Goal: Task Accomplishment & Management: Use online tool/utility

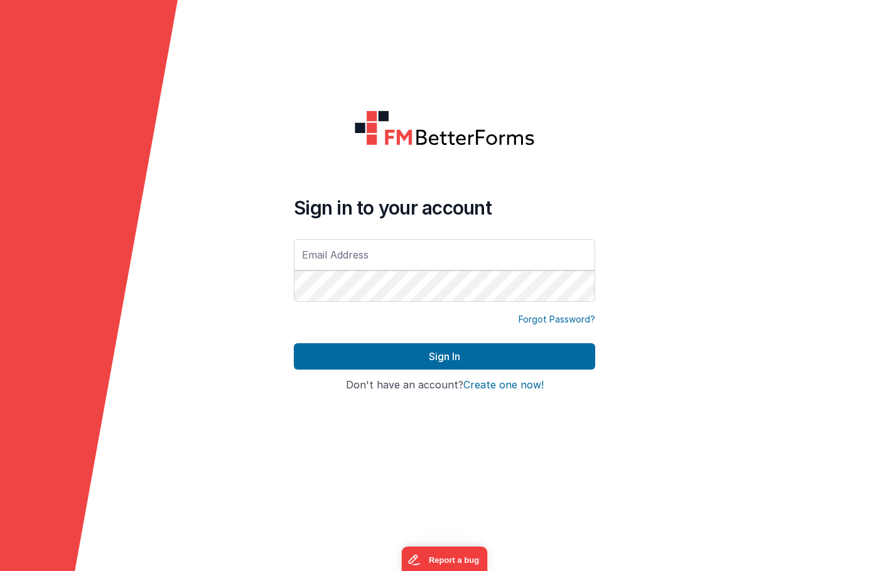
type input "[EMAIL_ADDRESS][DOMAIN_NAME]"
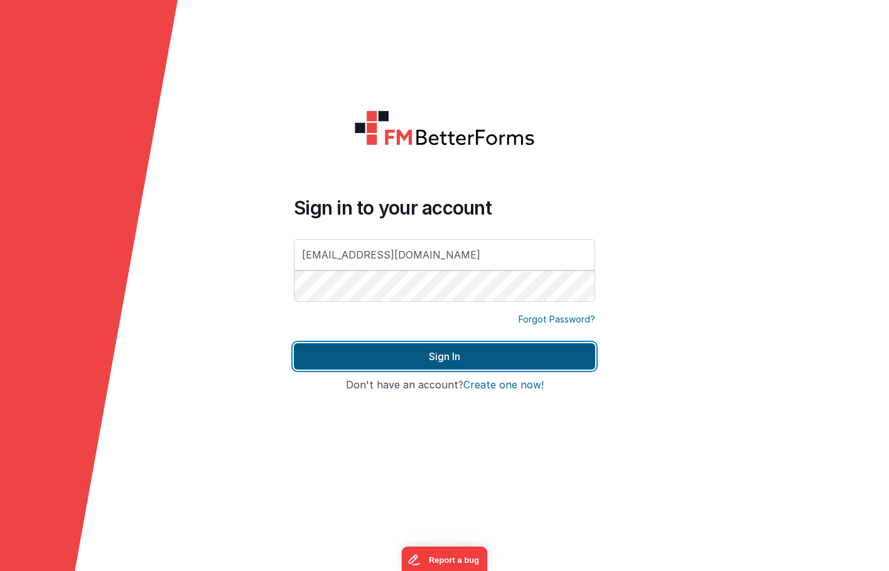
click at [458, 358] on button "Sign In" at bounding box center [444, 356] width 301 height 26
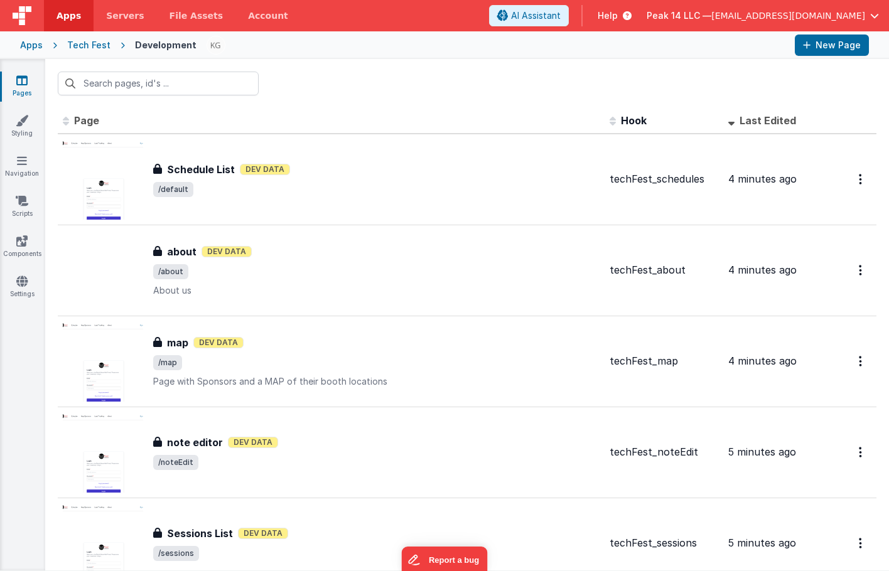
click at [22, 85] on icon at bounding box center [21, 80] width 11 height 13
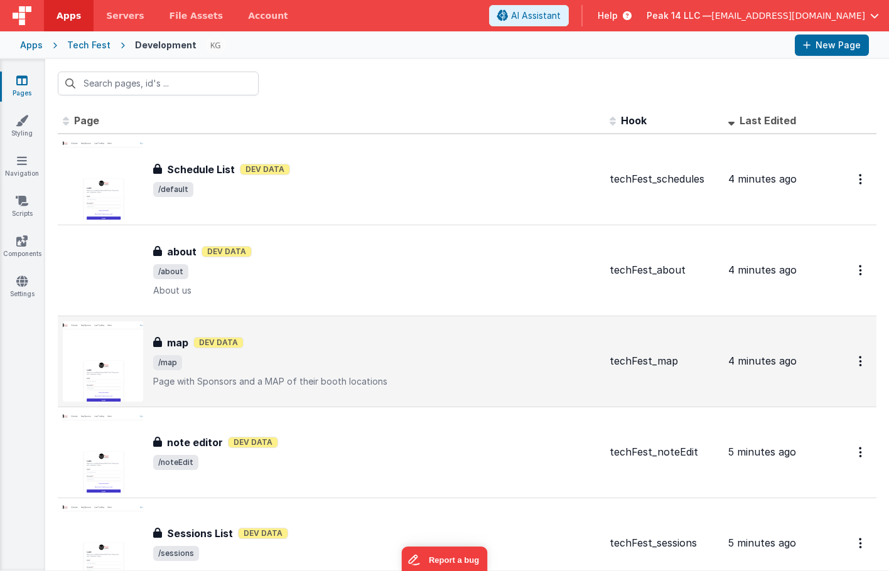
click at [389, 353] on div "map map Dev Data /map Page with Sponsors and a MAP of their booth locations" at bounding box center [376, 361] width 446 height 53
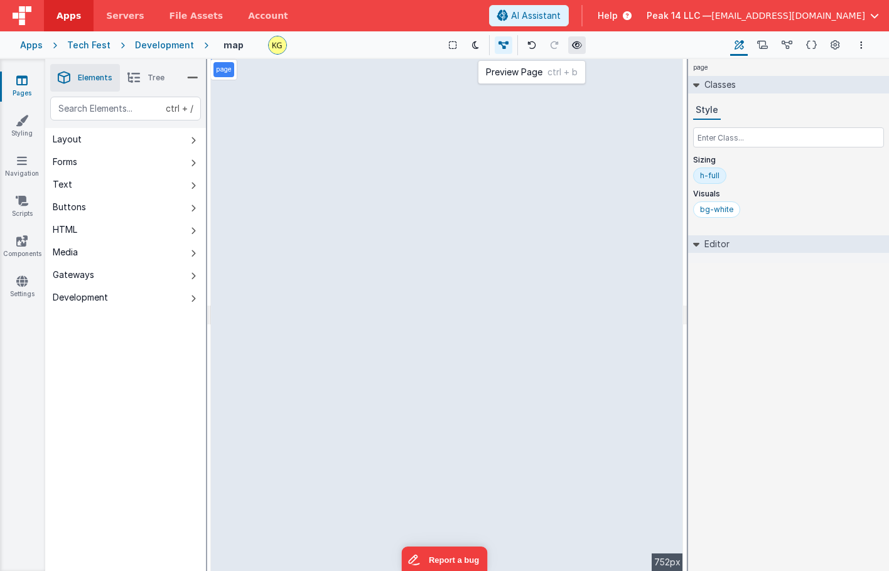
click at [572, 46] on icon at bounding box center [577, 45] width 10 height 9
click at [570, 50] on button at bounding box center [577, 45] width 18 height 18
click at [861, 46] on icon "Options" at bounding box center [861, 45] width 3 height 9
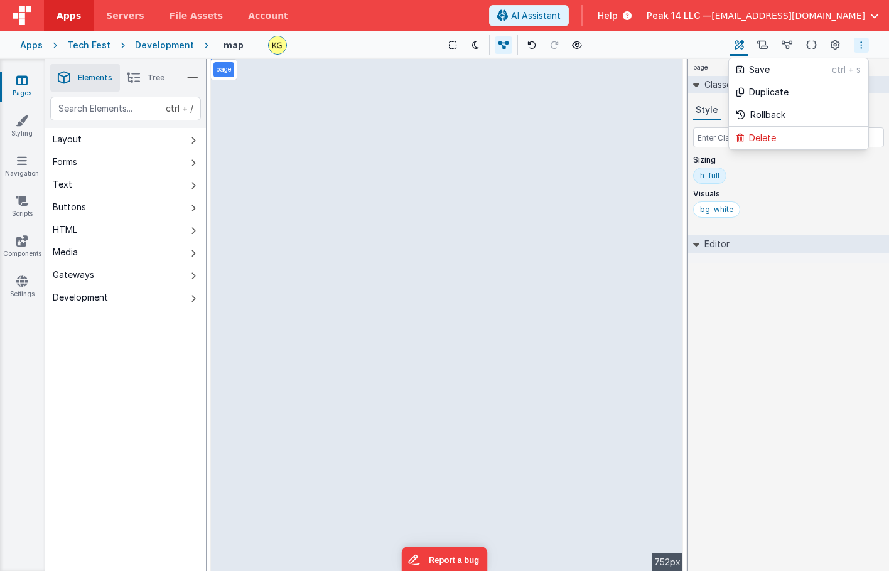
click at [860, 48] on button at bounding box center [444, 285] width 889 height 571
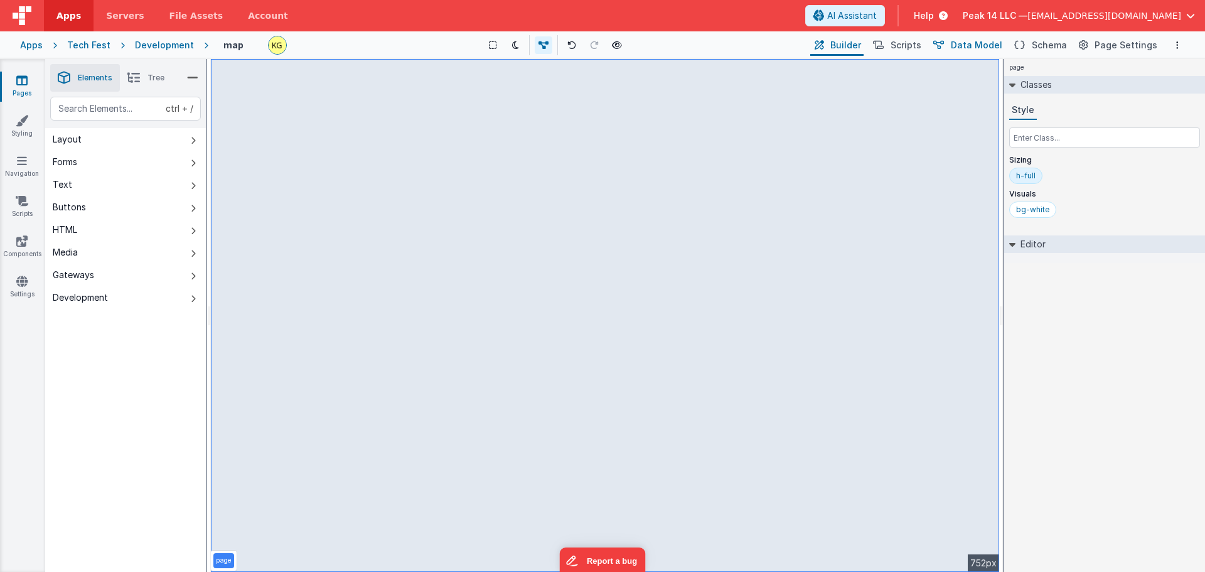
click at [888, 48] on span "Data Model" at bounding box center [976, 45] width 51 height 13
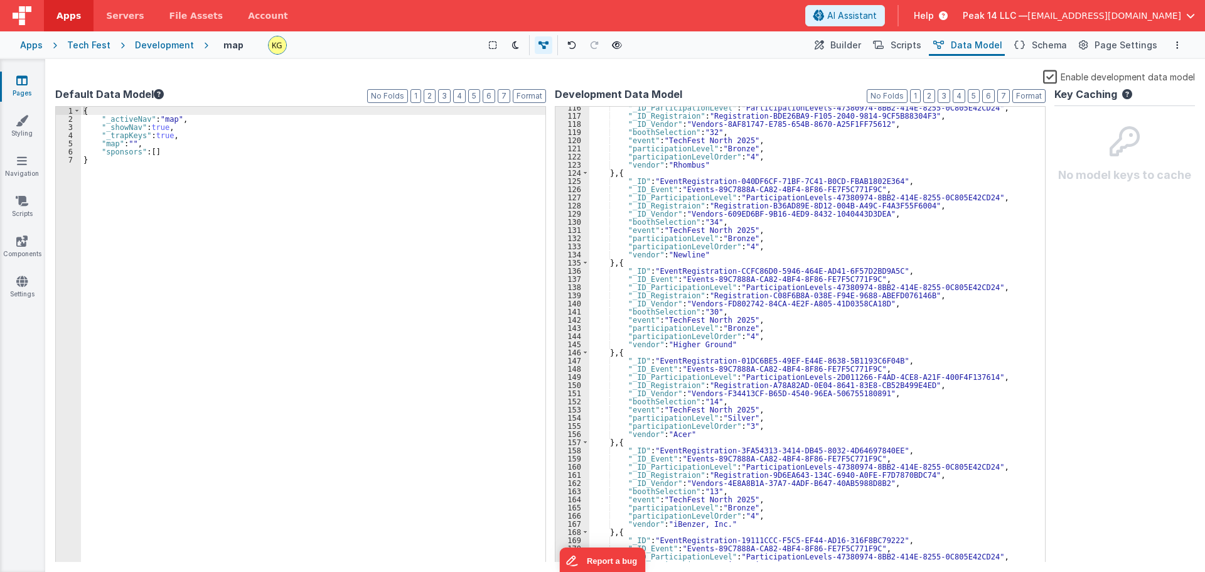
scroll to position [979, 0]
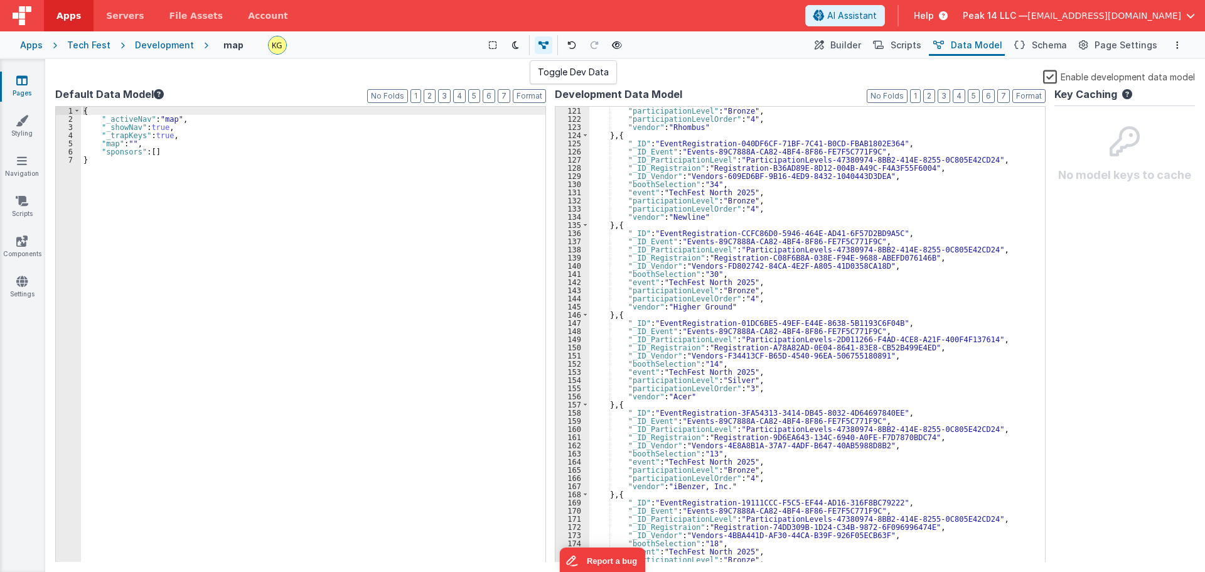
click at [544, 45] on icon at bounding box center [543, 45] width 10 height 9
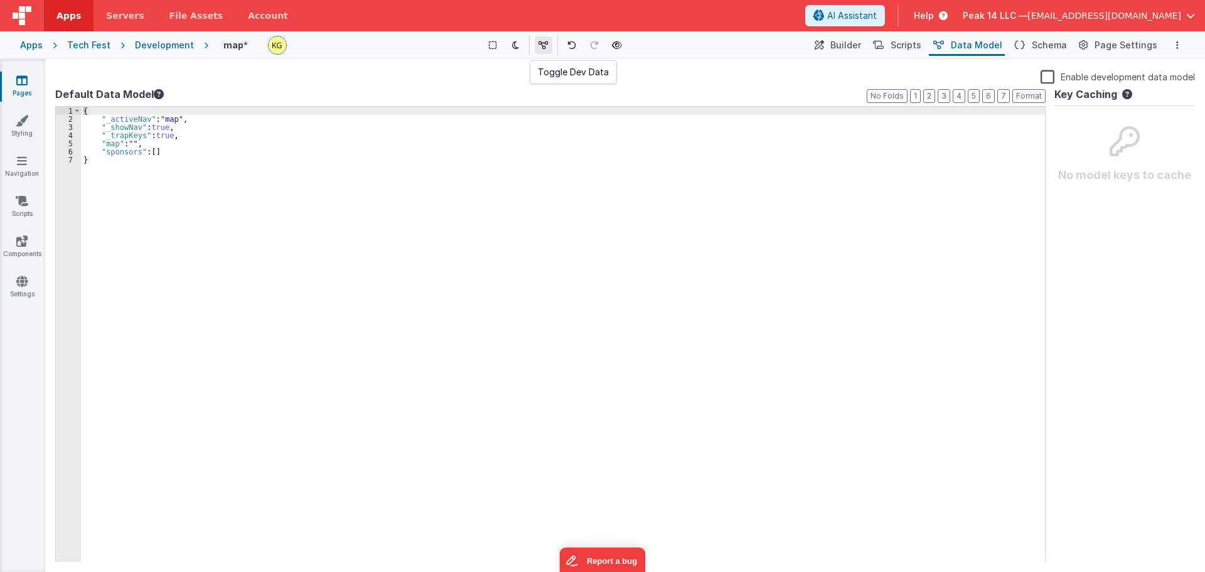
click at [545, 45] on icon at bounding box center [543, 45] width 10 height 9
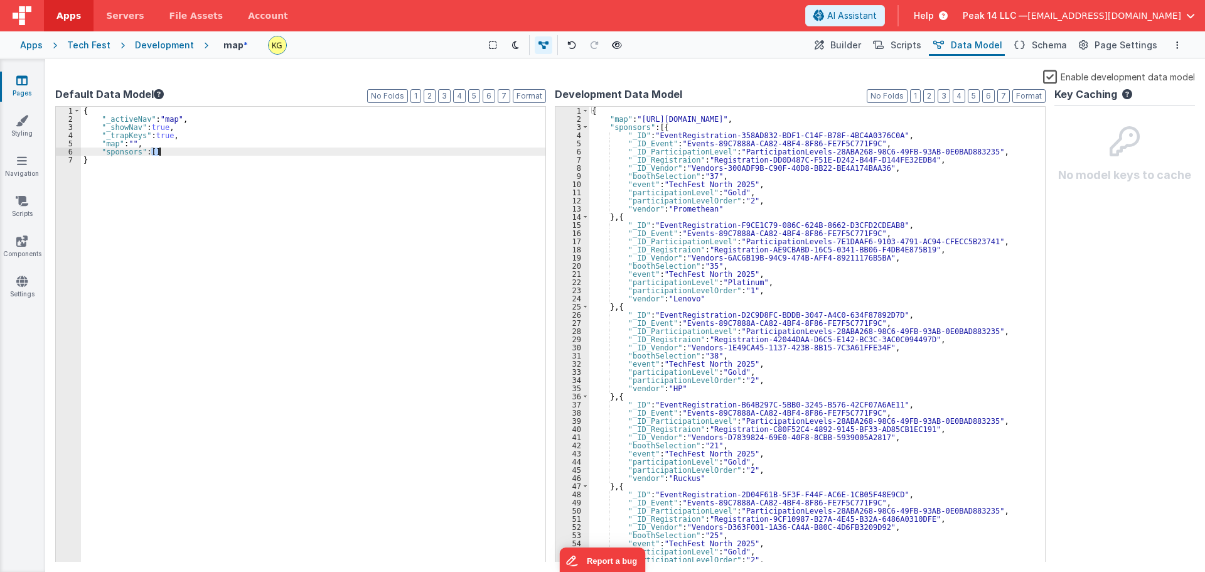
drag, startPoint x: 151, startPoint y: 151, endPoint x: 158, endPoint y: 150, distance: 6.3
click at [158, 150] on div "{ "_activeNav" : "map" , "_showNav" : true , "_trapKeys" : true , "map" : "" , …" at bounding box center [313, 343] width 464 height 472
click at [137, 142] on div "{ "_activeNav" : "map" , "_showNav" : true , "_trapKeys" : true , "map" : "" , …" at bounding box center [313, 343] width 464 height 472
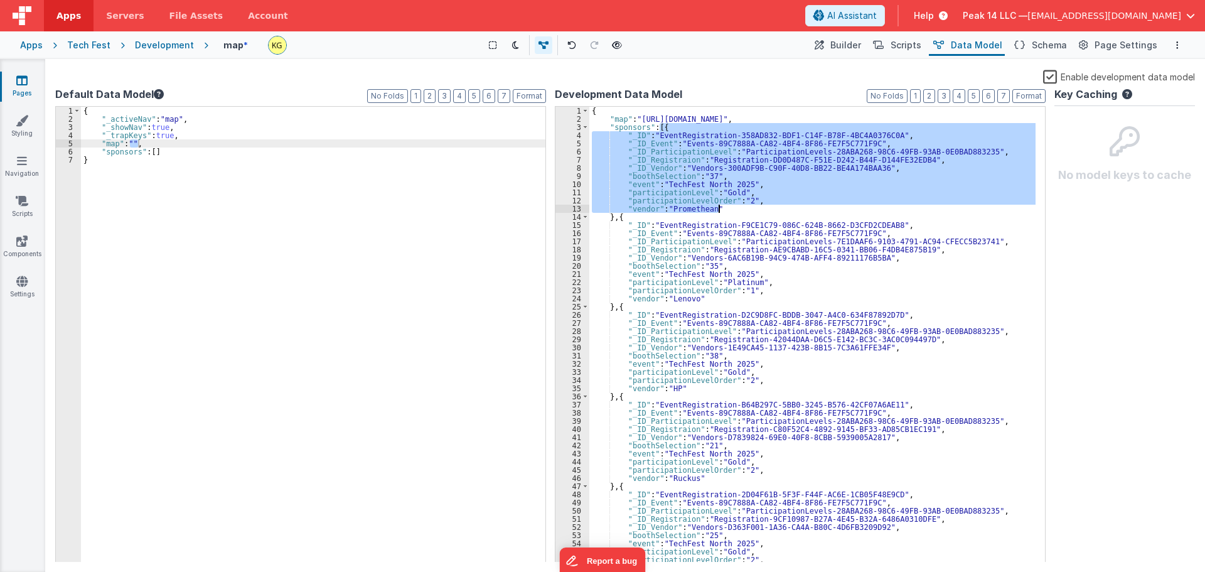
drag, startPoint x: 660, startPoint y: 126, endPoint x: 738, endPoint y: 212, distance: 116.4
click at [738, 212] on div "{ "map" : "https://5t61ut5p19.ucarecd.net/b0e8ca11-8232-46ef-a79f-fc0f07a7e867/…" at bounding box center [812, 343] width 446 height 472
click at [22, 117] on icon at bounding box center [22, 120] width 13 height 13
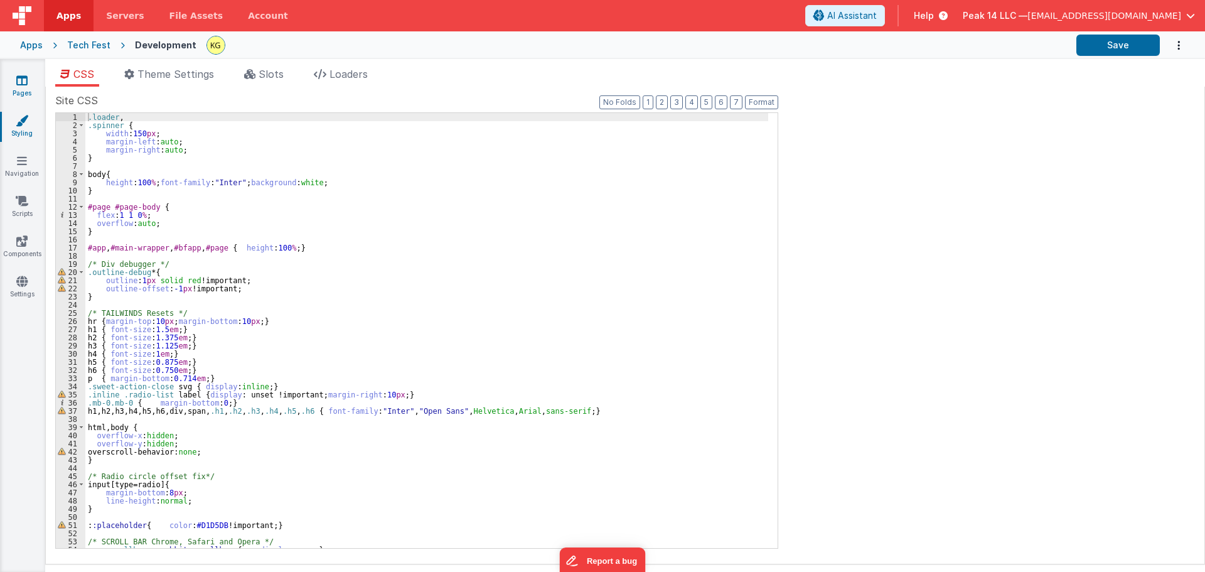
click at [22, 87] on link "Pages" at bounding box center [21, 86] width 45 height 25
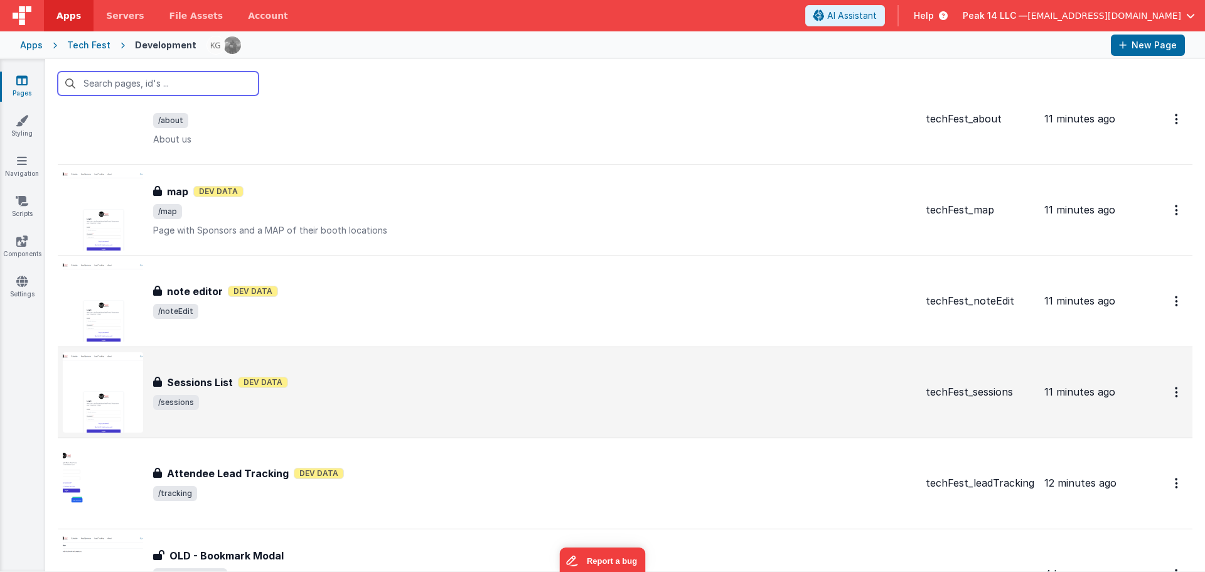
scroll to position [235, 0]
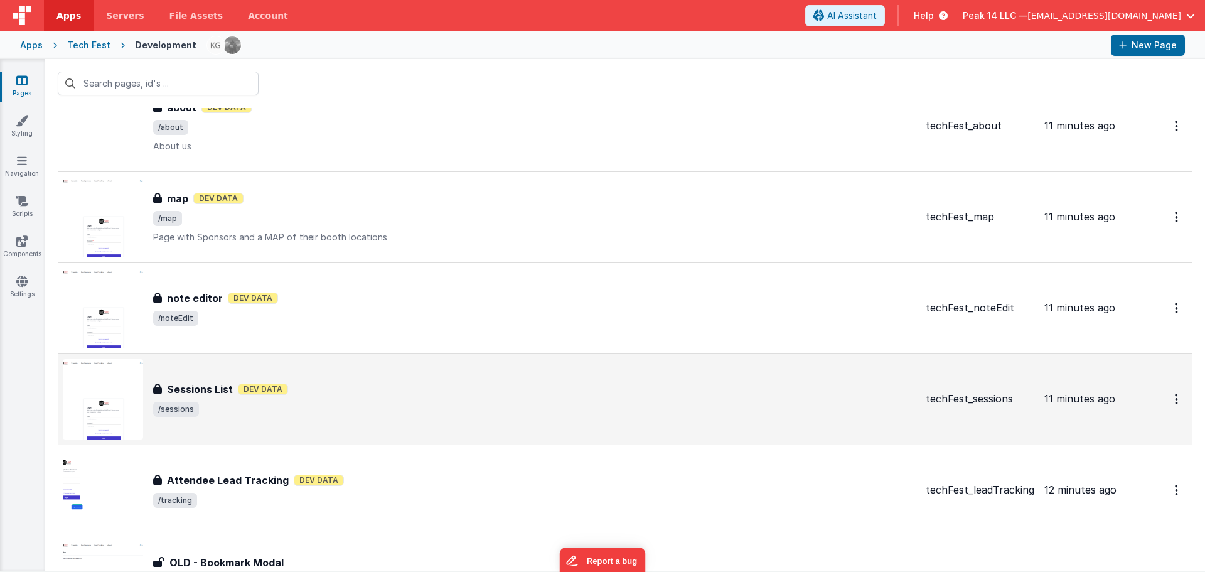
click at [333, 383] on div "Sessions List Dev Data" at bounding box center [534, 389] width 763 height 15
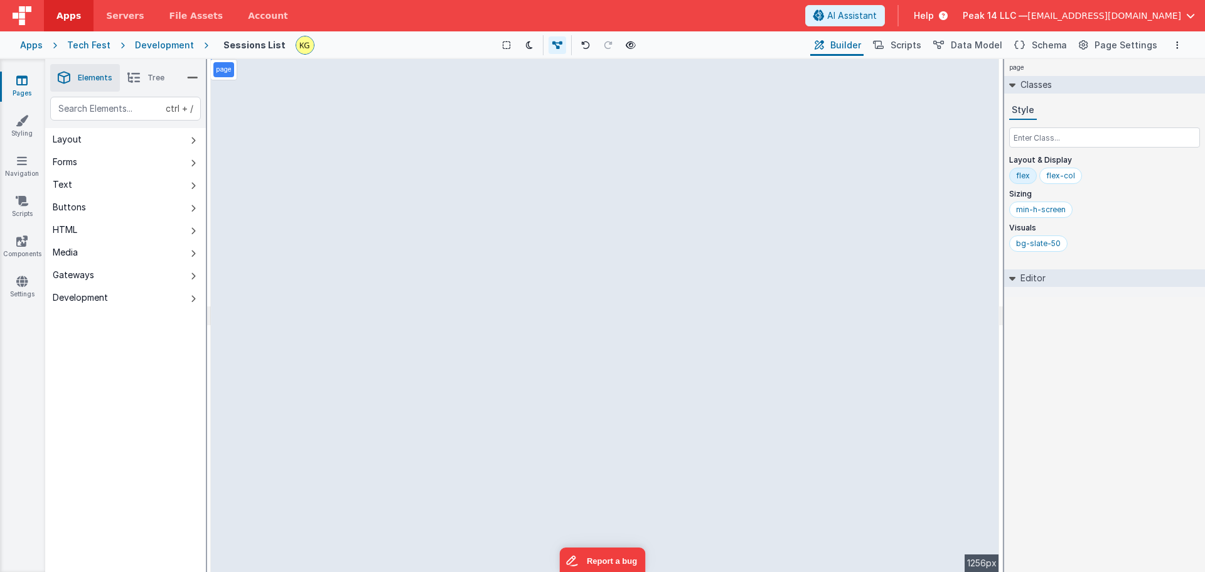
click at [888, 97] on div "page --> 1256px" at bounding box center [605, 315] width 788 height 513
drag, startPoint x: 993, startPoint y: 104, endPoint x: 999, endPoint y: 124, distance: 20.1
click at [888, 124] on div "page --> 1256px" at bounding box center [605, 315] width 796 height 513
click at [671, 398] on div "page --> 1256px" at bounding box center [605, 315] width 788 height 513
click at [549, 169] on div "page --> 1256px" at bounding box center [605, 315] width 788 height 513
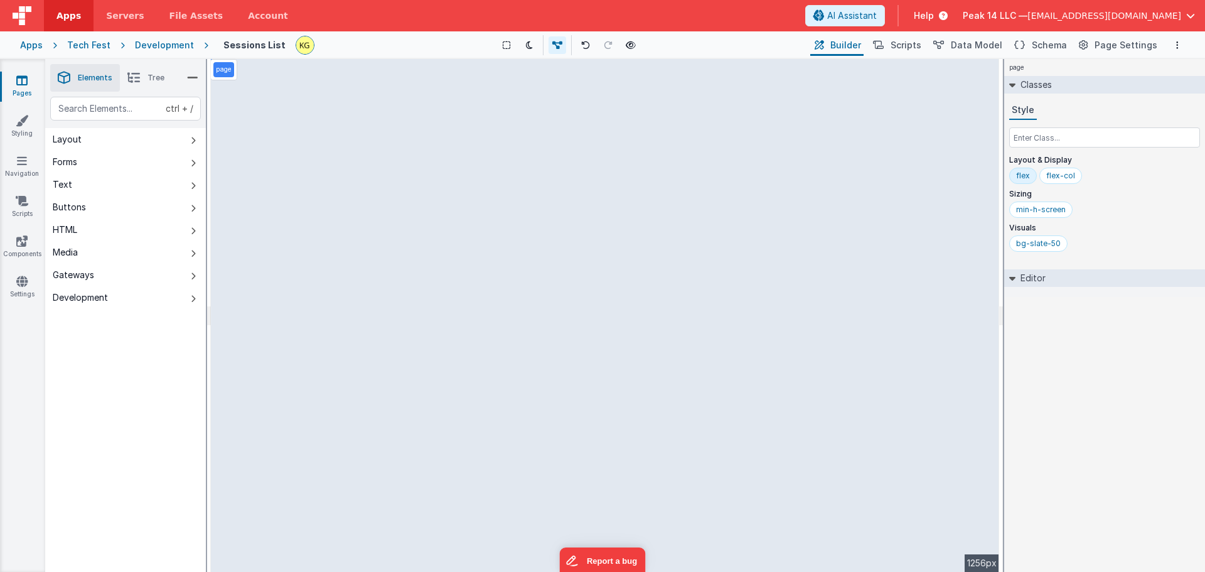
click at [888, 368] on div "page Classes Style Layout & Display flex flex-col Sizing min-h-screen Visuals b…" at bounding box center [1104, 315] width 201 height 513
drag, startPoint x: 993, startPoint y: 108, endPoint x: 993, endPoint y: 122, distance: 14.4
click at [888, 122] on div "page --> 1256px" at bounding box center [605, 315] width 788 height 513
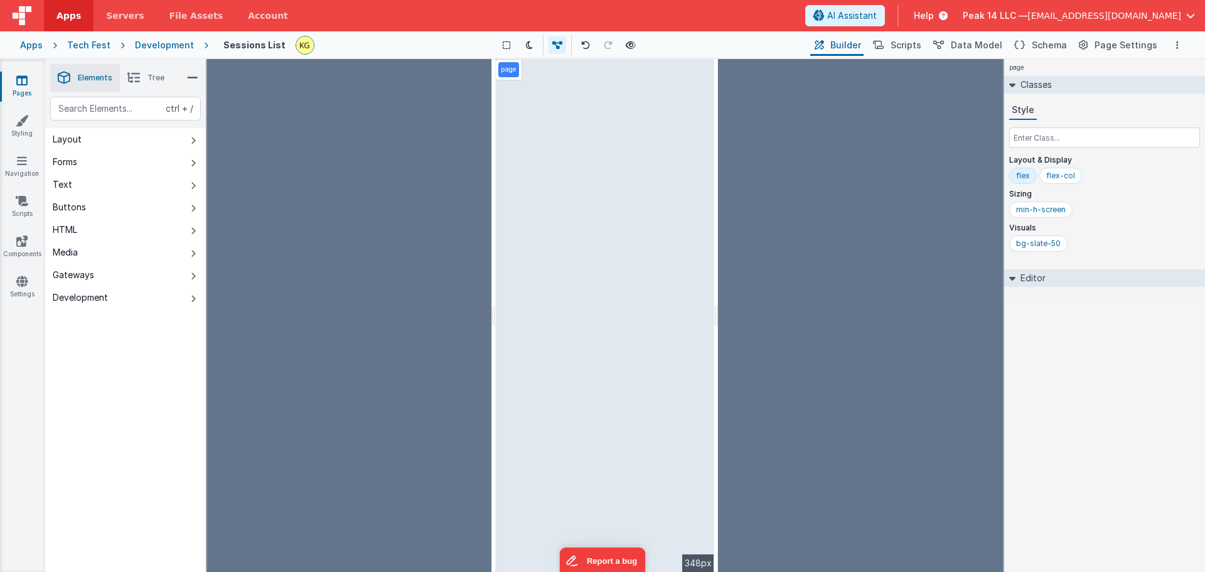
drag, startPoint x: 1002, startPoint y: 106, endPoint x: 718, endPoint y: 163, distance: 290.0
click at [718, 163] on html "Apps Servers File Assets Account Some FUTURE Slot AI Assistant Help Peak 14 LLC…" at bounding box center [602, 286] width 1205 height 572
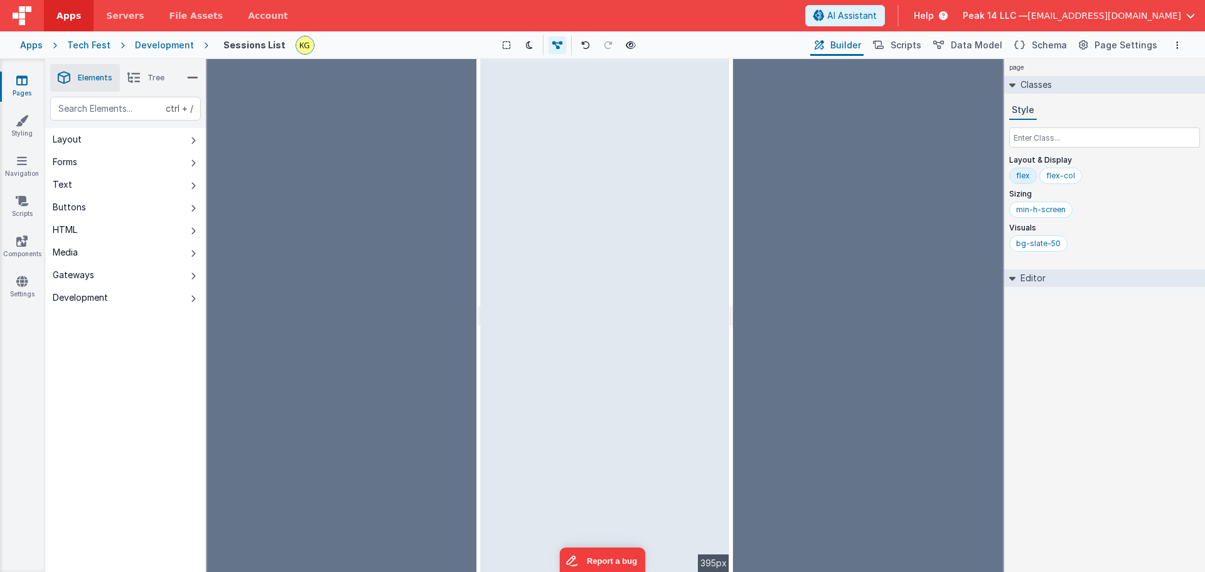
drag, startPoint x: 715, startPoint y: 133, endPoint x: 733, endPoint y: 134, distance: 17.6
click at [733, 134] on html "Apps Servers File Assets Account Some FUTURE Slot AI Assistant Help Peak 14 LLC…" at bounding box center [602, 286] width 1205 height 572
drag, startPoint x: 720, startPoint y: 97, endPoint x: 724, endPoint y: 121, distance: 23.5
click at [724, 121] on div "page --> 395px" at bounding box center [605, 315] width 249 height 513
click at [728, 129] on div "page --> 395px" at bounding box center [605, 315] width 249 height 513
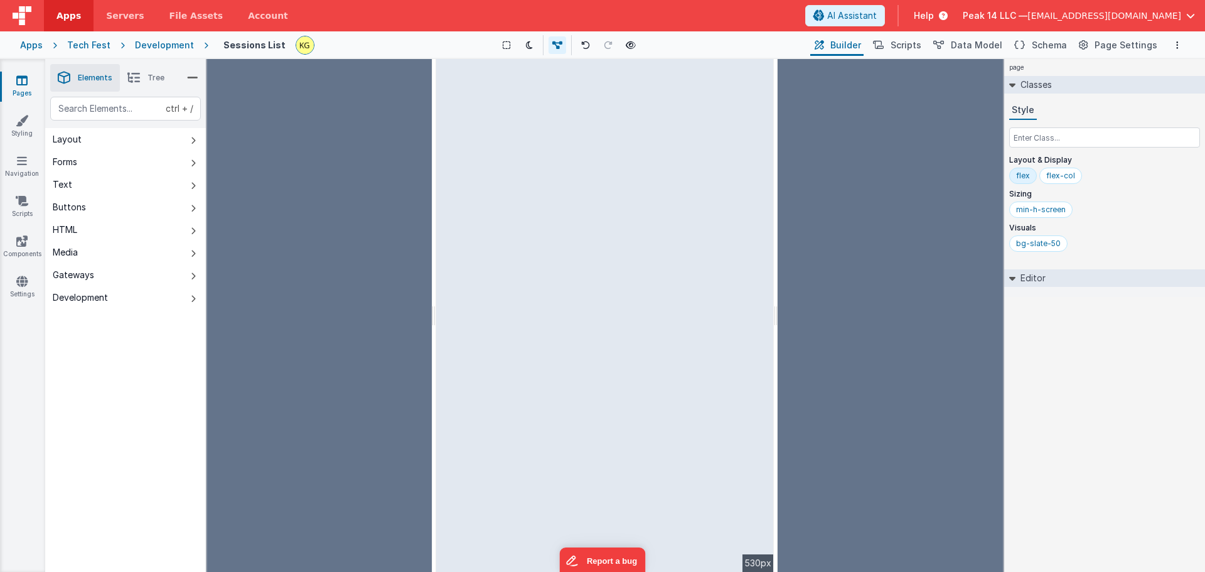
drag, startPoint x: 731, startPoint y: 136, endPoint x: 778, endPoint y: 137, distance: 46.5
click at [778, 137] on html "Apps Servers File Assets Account Some FUTURE Slot AI Assistant Help Peak 14 LLC…" at bounding box center [602, 286] width 1205 height 572
drag, startPoint x: 766, startPoint y: 118, endPoint x: 769, endPoint y: 126, distance: 8.7
click at [769, 126] on div "page --> 530px" at bounding box center [605, 315] width 338 height 513
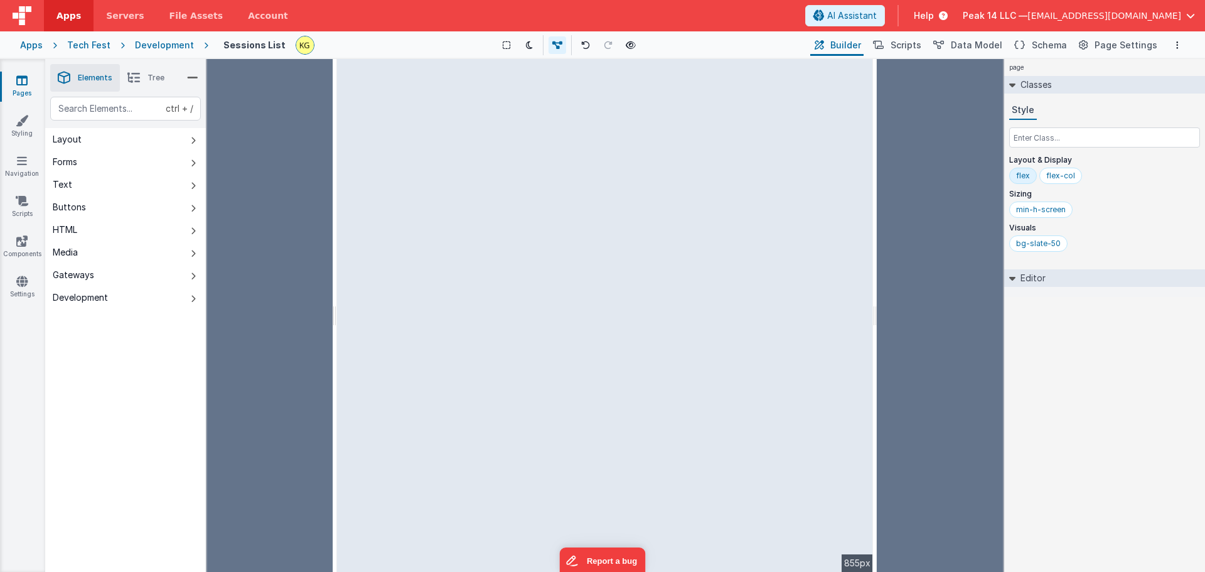
drag, startPoint x: 777, startPoint y: 233, endPoint x: 877, endPoint y: 239, distance: 99.9
click at [877, 239] on html "Apps Servers File Assets Account Some FUTURE Slot AI Assistant Help Peak 14 LLC…" at bounding box center [602, 286] width 1205 height 572
click at [877, 16] on span "AI Assistant" at bounding box center [852, 15] width 50 height 13
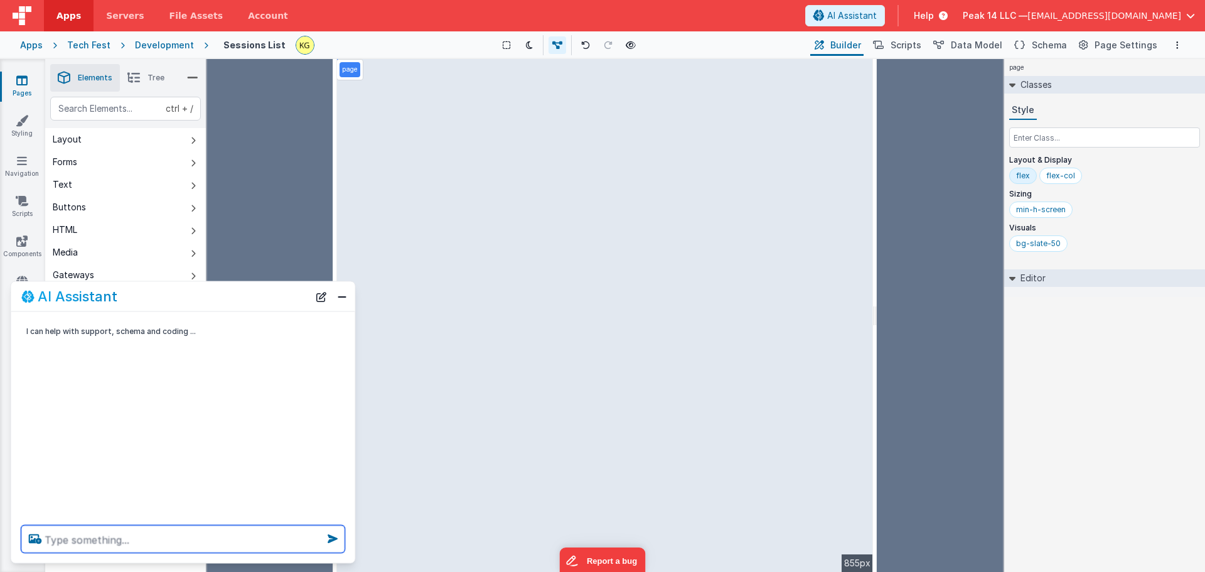
click at [124, 540] on textarea at bounding box center [183, 539] width 324 height 28
click at [139, 538] on textarea at bounding box center [183, 539] width 324 height 28
click at [185, 48] on div "Development" at bounding box center [164, 45] width 59 height 13
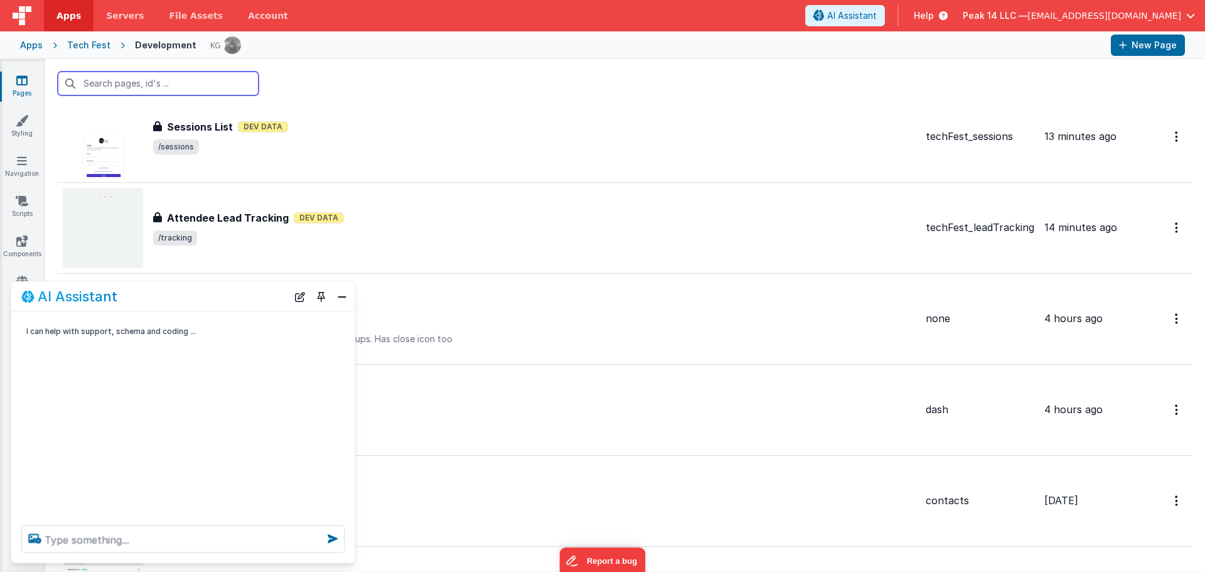
scroll to position [502, 0]
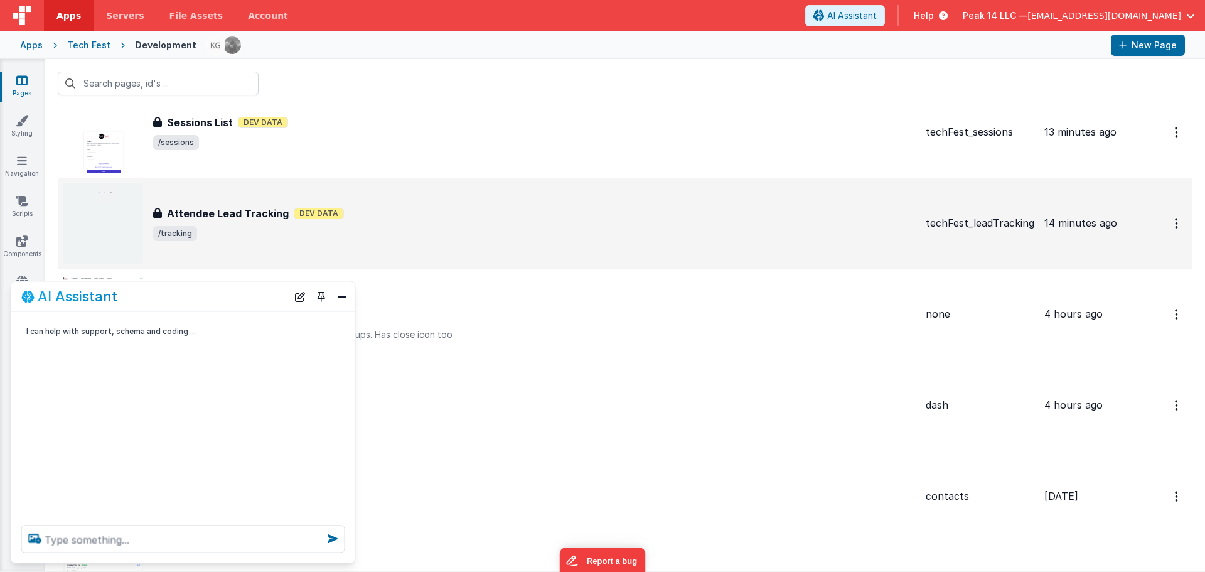
click at [234, 212] on h3 "Attendee Lead Tracking" at bounding box center [228, 213] width 122 height 15
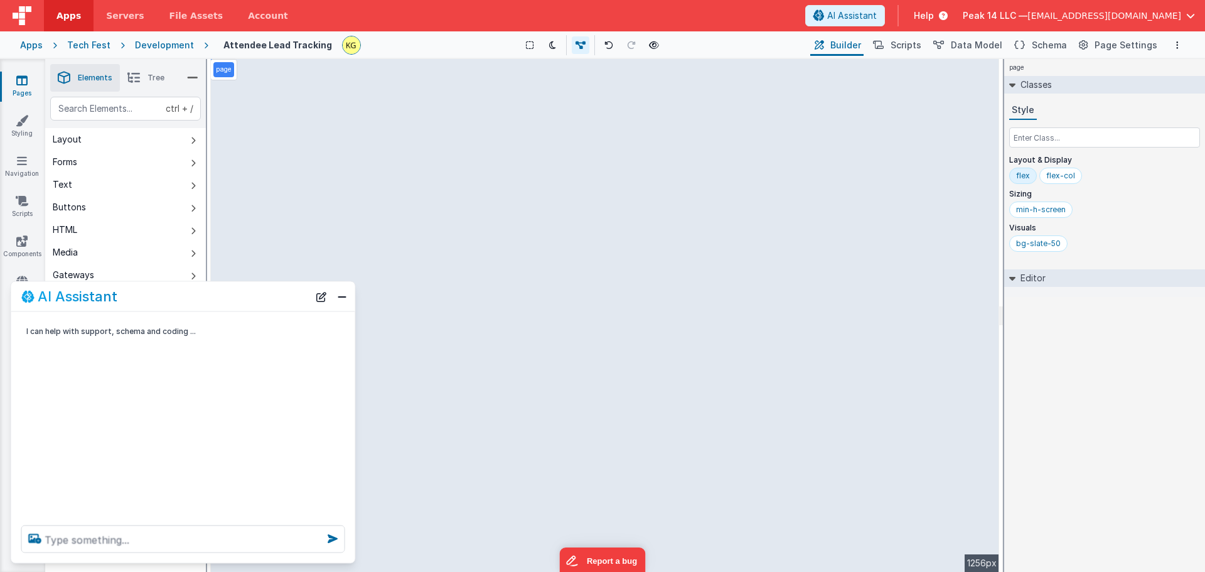
drag, startPoint x: 993, startPoint y: 100, endPoint x: 995, endPoint y: 120, distance: 19.5
click at [888, 120] on div "page --> 1256px" at bounding box center [605, 315] width 788 height 513
click at [348, 298] on button "Close" at bounding box center [342, 296] width 16 height 18
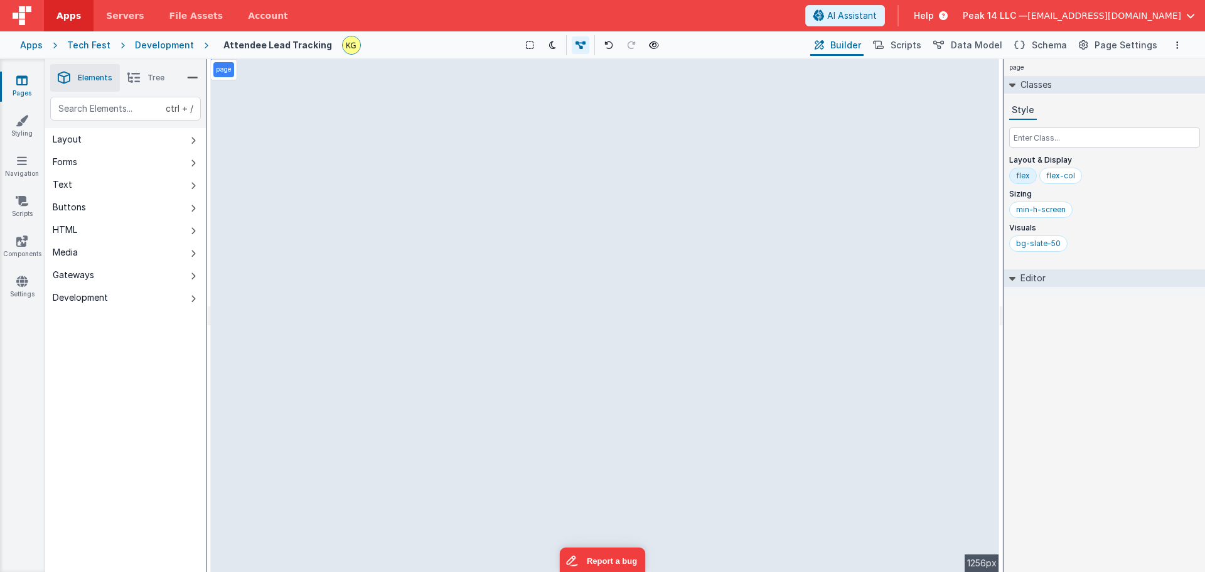
click at [472, 146] on div "page --> 1256px" at bounding box center [605, 315] width 788 height 513
click at [473, 155] on div "page --> 1256px" at bounding box center [605, 315] width 788 height 513
drag, startPoint x: 995, startPoint y: 90, endPoint x: 990, endPoint y: 108, distance: 18.1
click at [888, 112] on div "page --> 1256px" at bounding box center [605, 315] width 788 height 513
drag, startPoint x: 990, startPoint y: 107, endPoint x: 996, endPoint y: 136, distance: 28.9
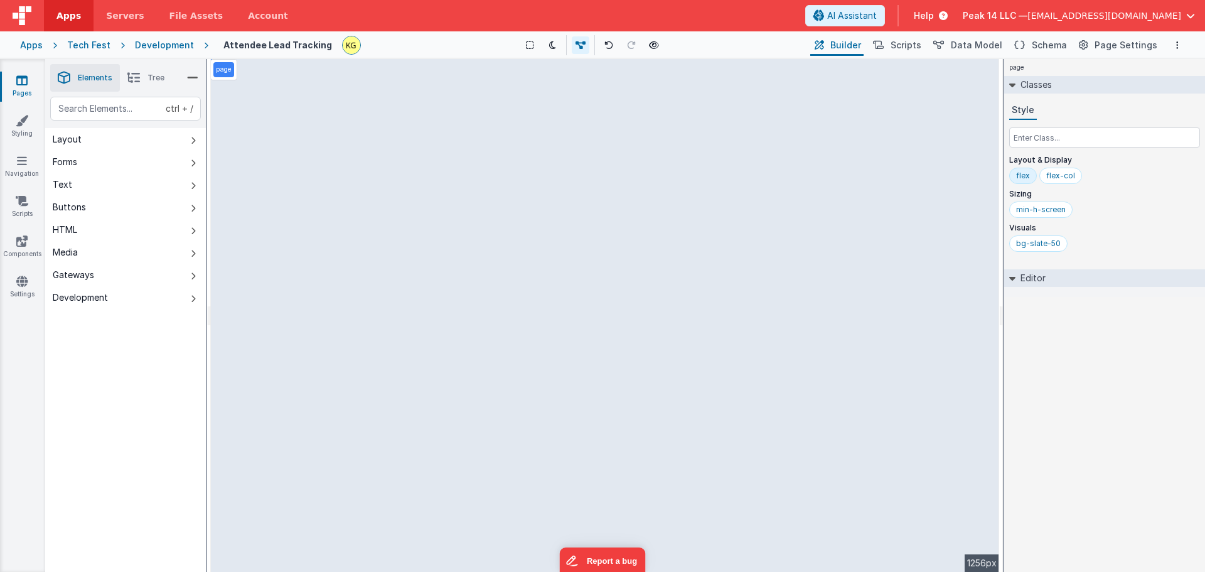
click at [888, 136] on div "page --> 1256px" at bounding box center [605, 315] width 788 height 513
click at [405, 119] on div "page --> 1256px" at bounding box center [605, 315] width 788 height 513
click at [584, 46] on icon at bounding box center [581, 45] width 10 height 9
click at [582, 45] on icon at bounding box center [583, 45] width 10 height 9
drag, startPoint x: 990, startPoint y: 45, endPoint x: 985, endPoint y: 59, distance: 14.7
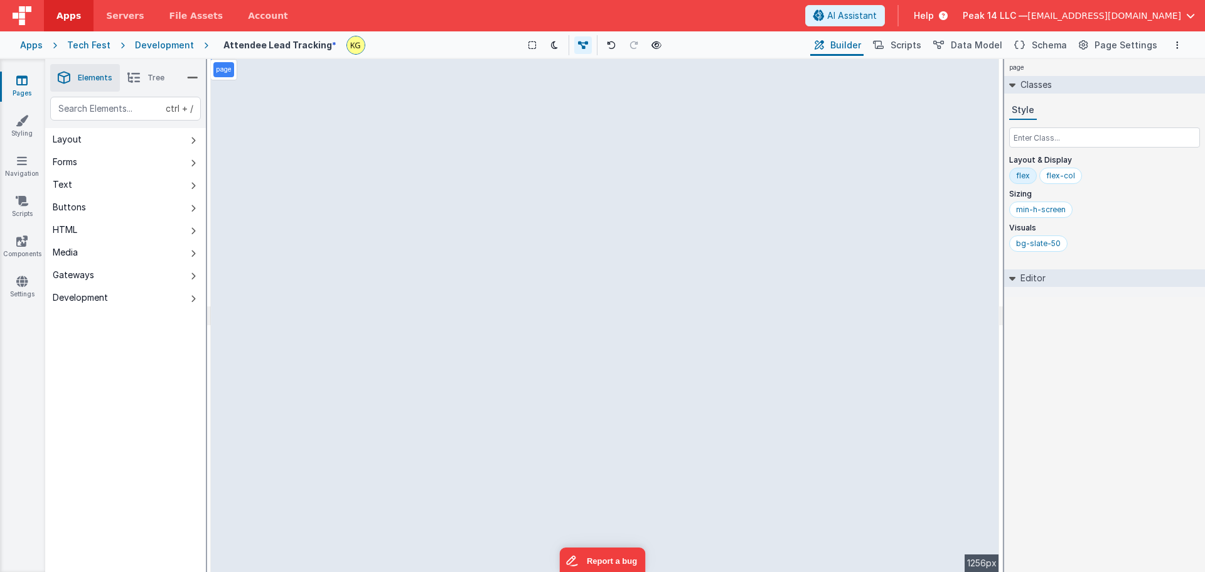
click at [888, 46] on span "Data Model" at bounding box center [976, 45] width 51 height 13
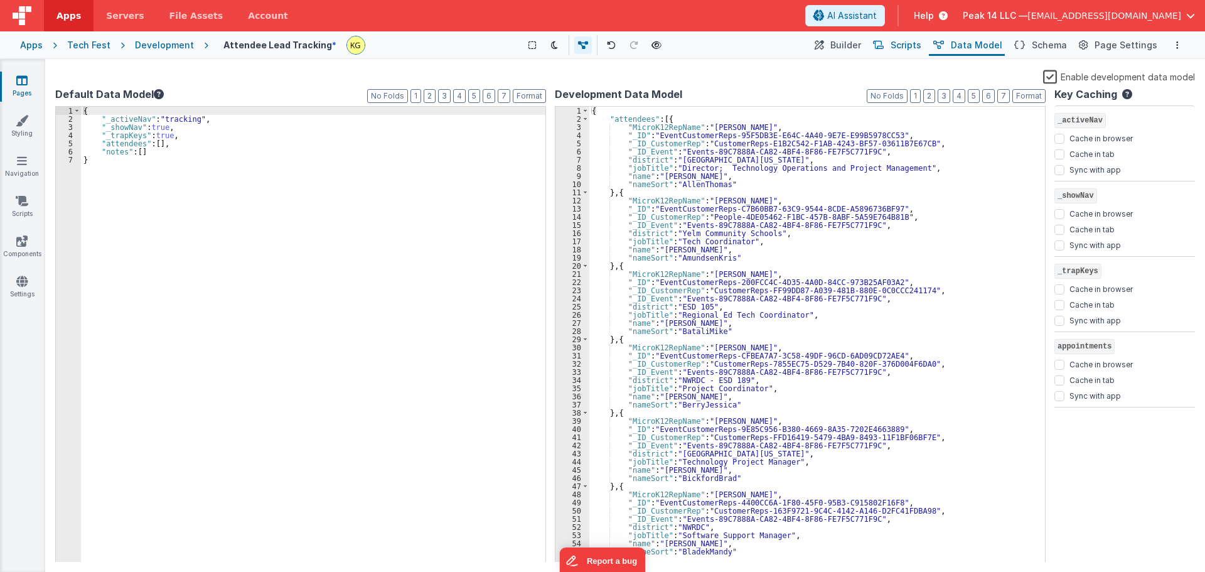
click at [888, 46] on span "Scripts" at bounding box center [906, 45] width 31 height 13
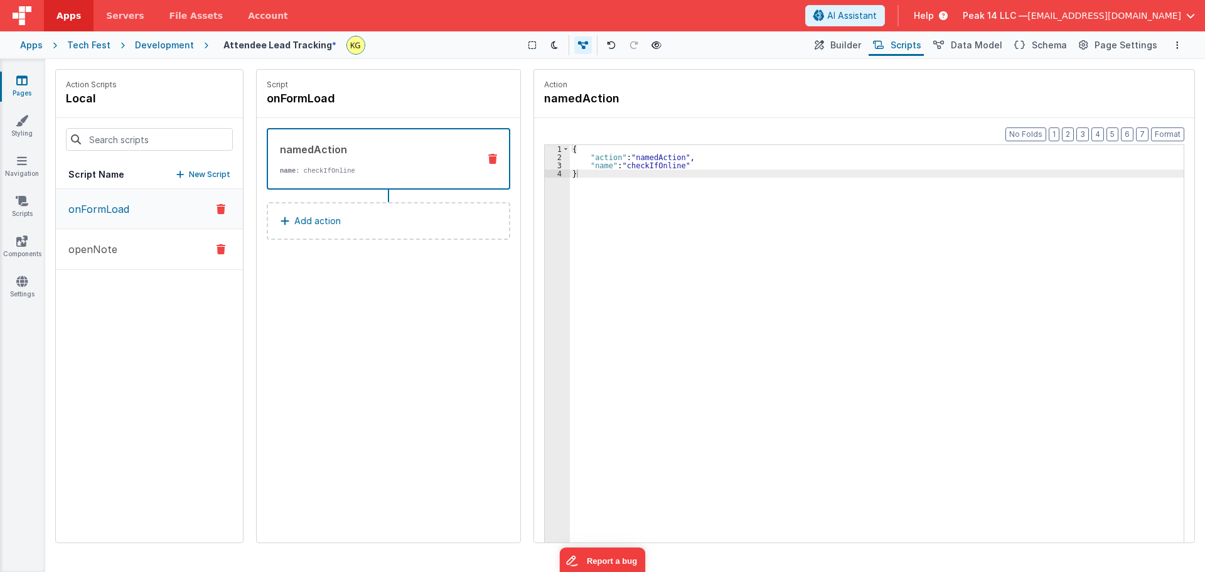
click at [147, 249] on button "openNote" at bounding box center [149, 249] width 187 height 41
click at [137, 208] on button "onFormLoad" at bounding box center [149, 209] width 187 height 41
click at [653, 40] on button at bounding box center [657, 45] width 18 height 18
click at [168, 40] on div "Development" at bounding box center [164, 45] width 59 height 13
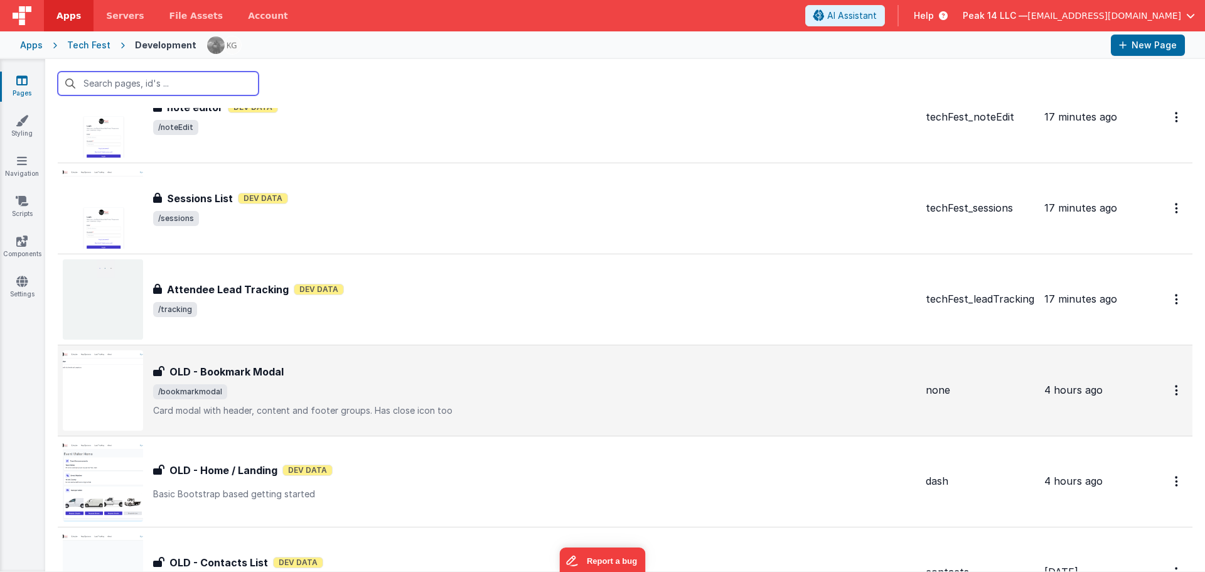
scroll to position [439, 0]
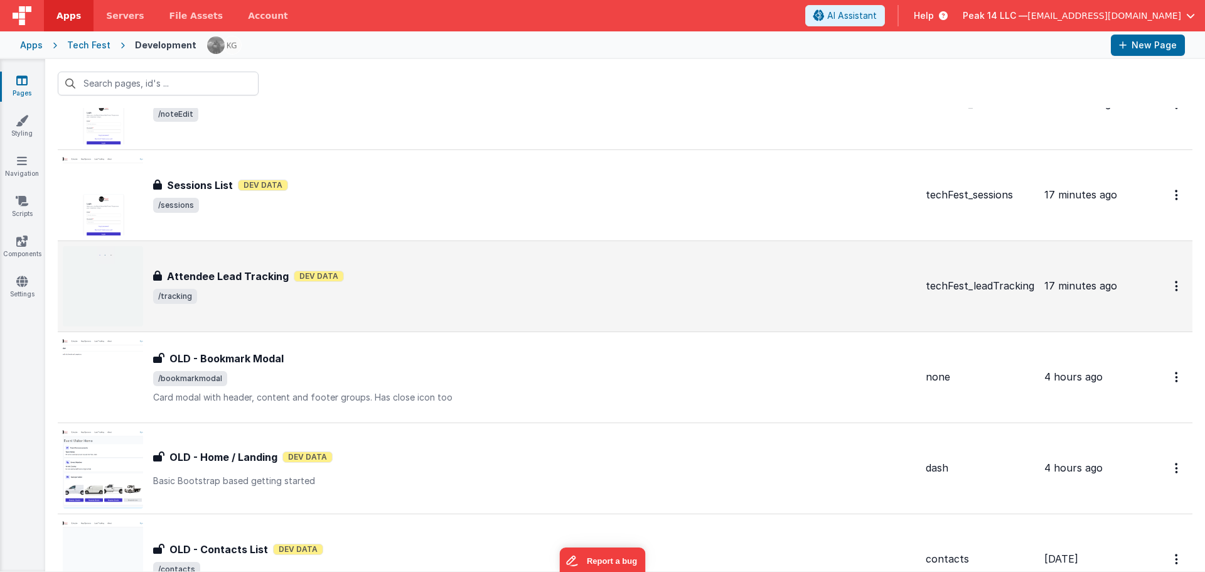
click at [256, 285] on div "Attendee Lead Tracking Attendee Lead Tracking Dev Data /tracking" at bounding box center [534, 286] width 763 height 35
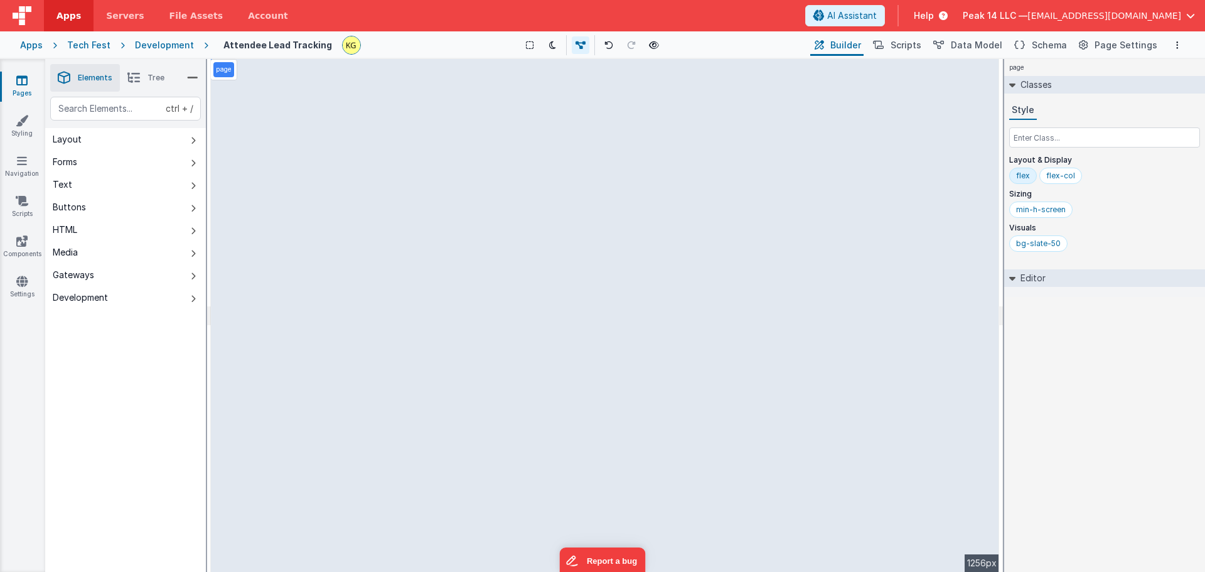
click at [613, 218] on div "page --> 1256px" at bounding box center [605, 315] width 788 height 513
click at [654, 43] on icon at bounding box center [654, 45] width 10 height 9
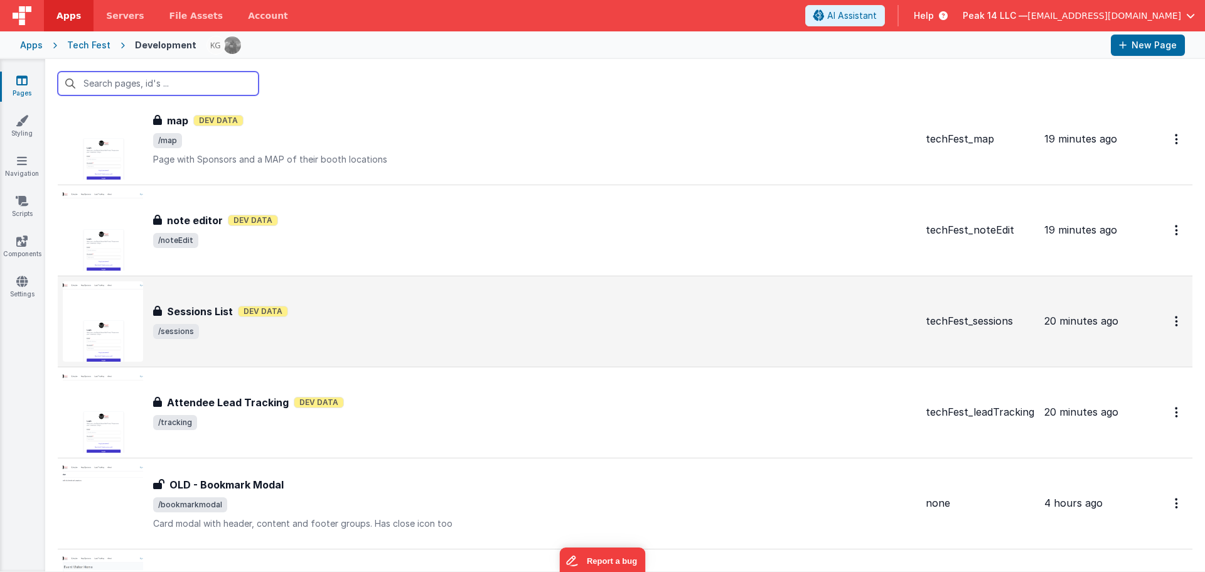
scroll to position [314, 0]
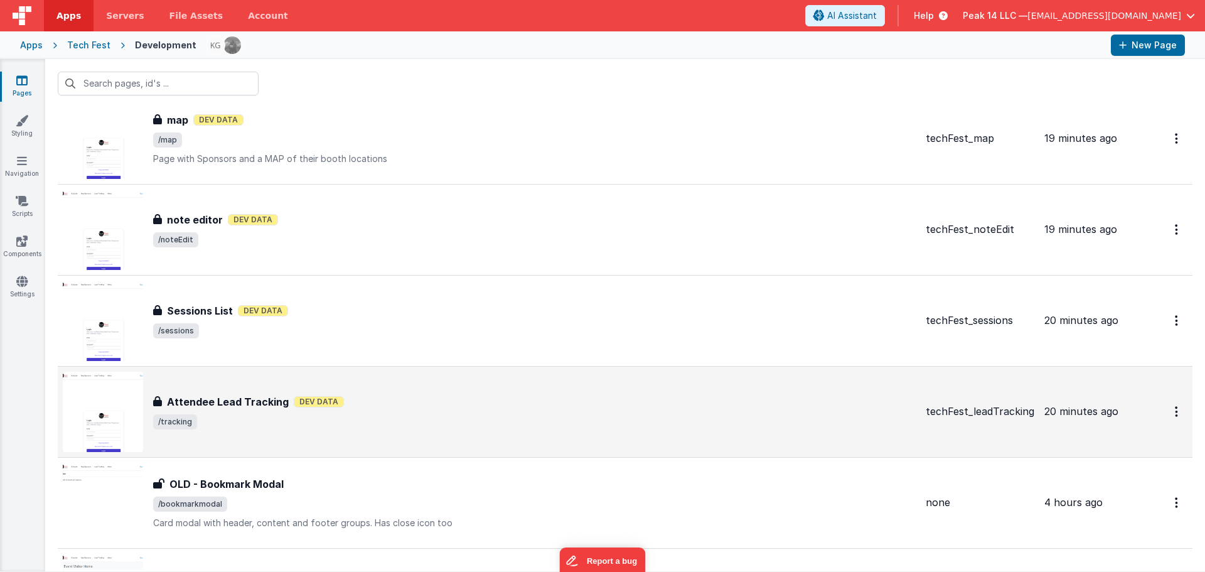
click at [303, 420] on span "/tracking" at bounding box center [534, 421] width 763 height 15
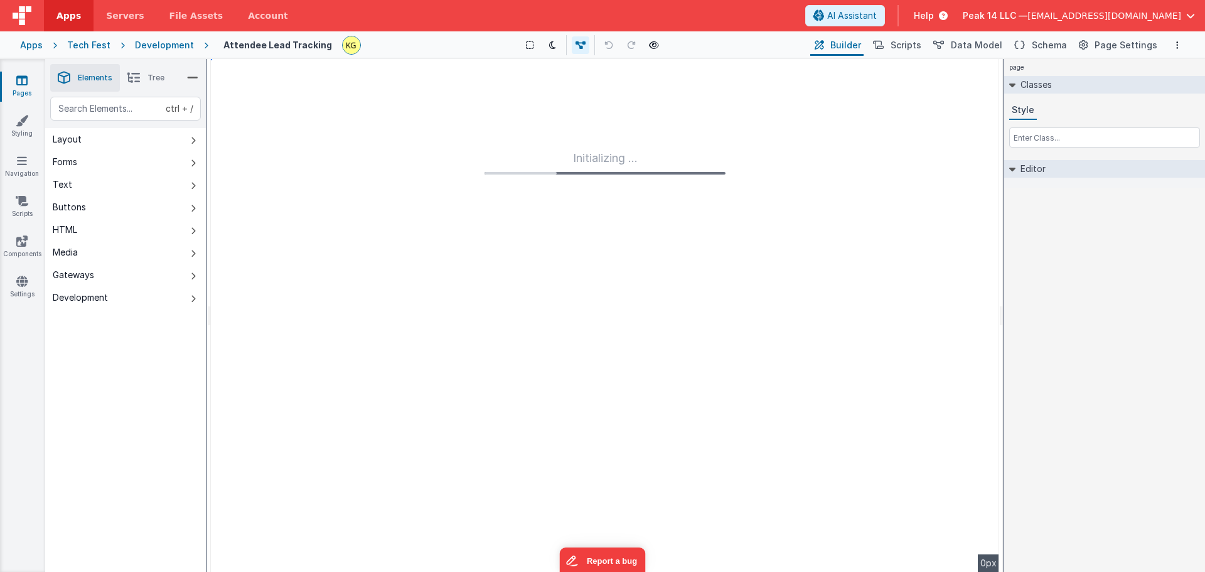
click at [635, 42] on button at bounding box center [632, 45] width 18 height 18
click at [646, 46] on button at bounding box center [654, 45] width 18 height 18
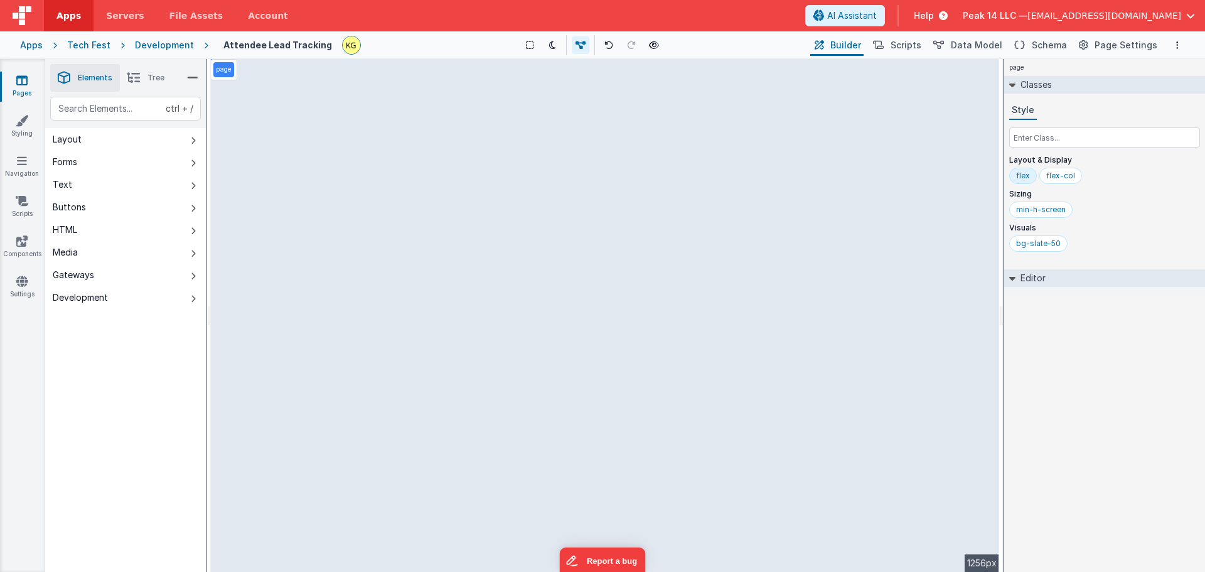
click at [147, 77] on span "Tree" at bounding box center [155, 78] width 17 height 10
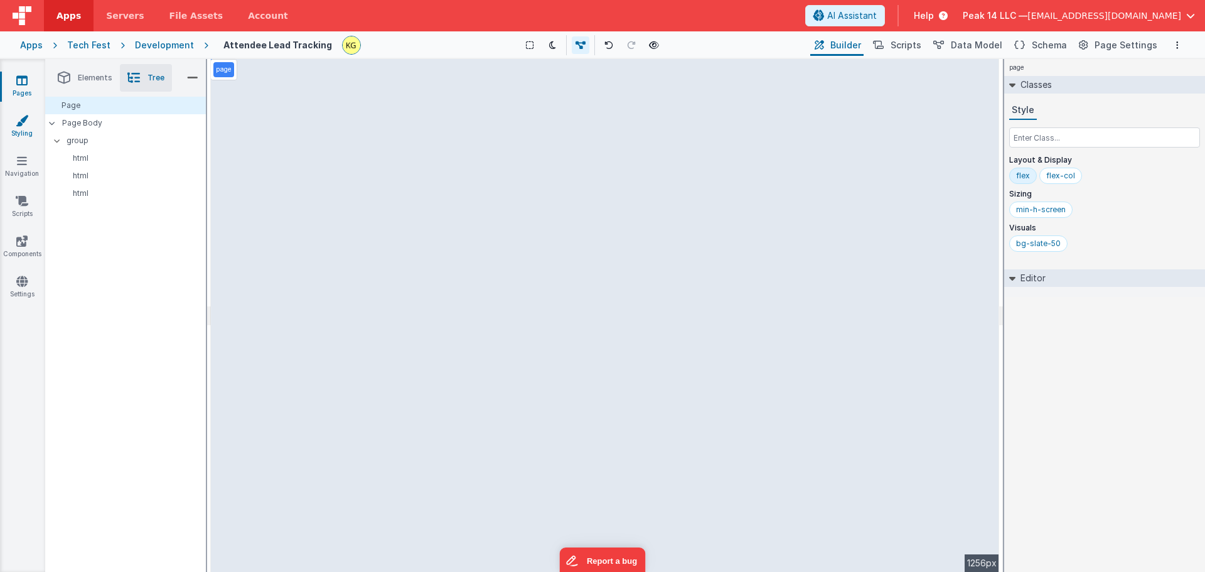
click at [27, 127] on link "Styling" at bounding box center [21, 126] width 45 height 25
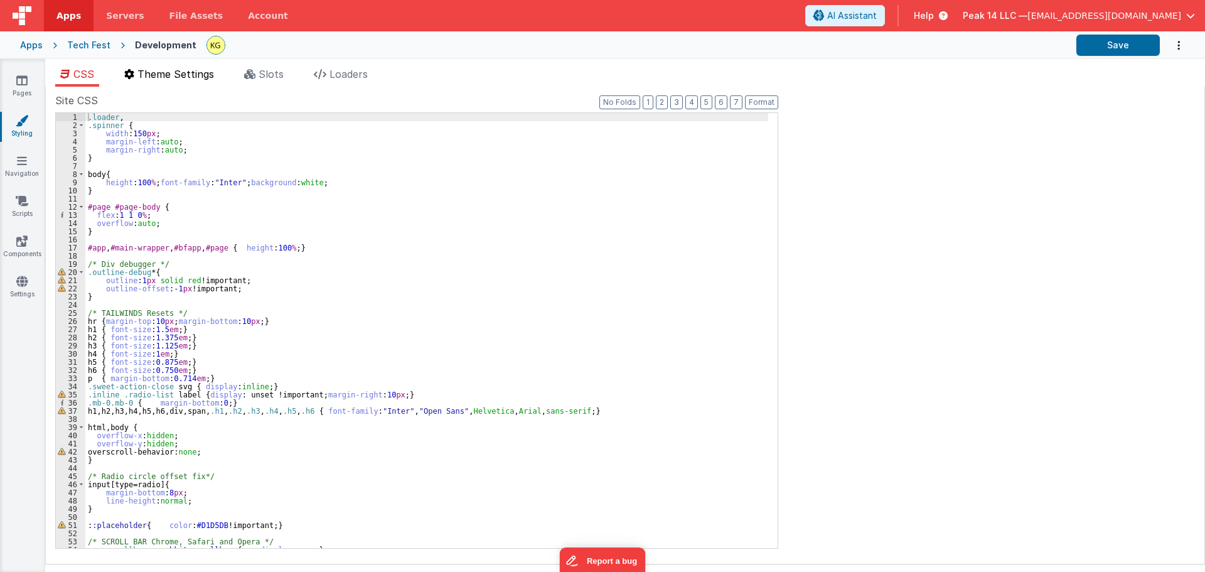
click at [171, 77] on span "Theme Settings" at bounding box center [175, 74] width 77 height 13
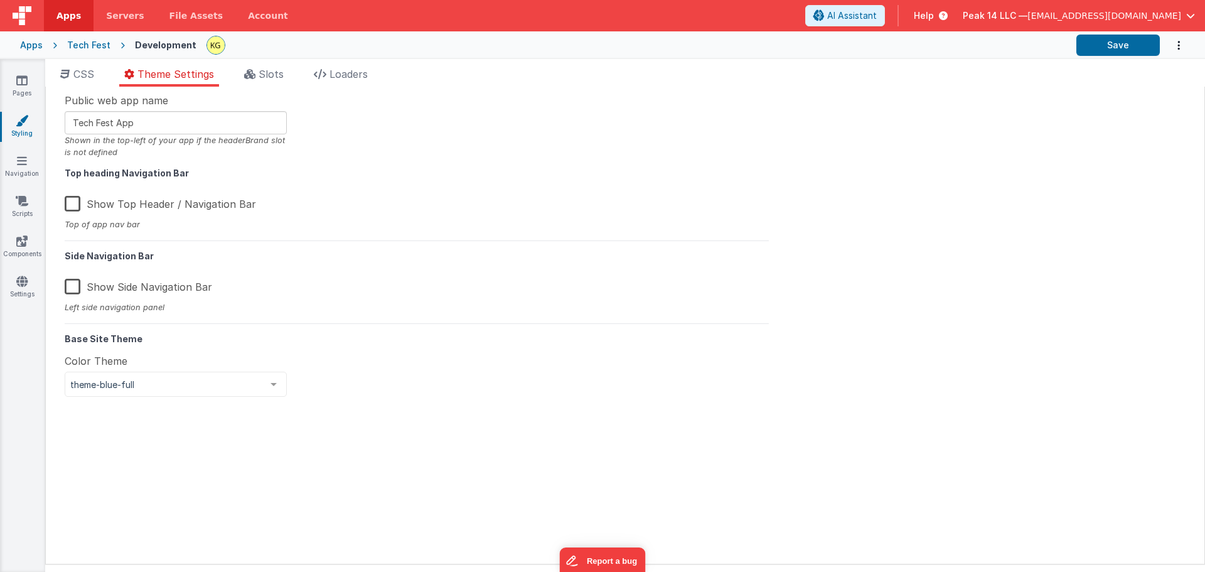
click at [272, 379] on div at bounding box center [273, 384] width 25 height 24
click at [402, 178] on h5 "Top heading Navigation Bar" at bounding box center [417, 172] width 704 height 9
click at [265, 382] on div at bounding box center [273, 384] width 25 height 24
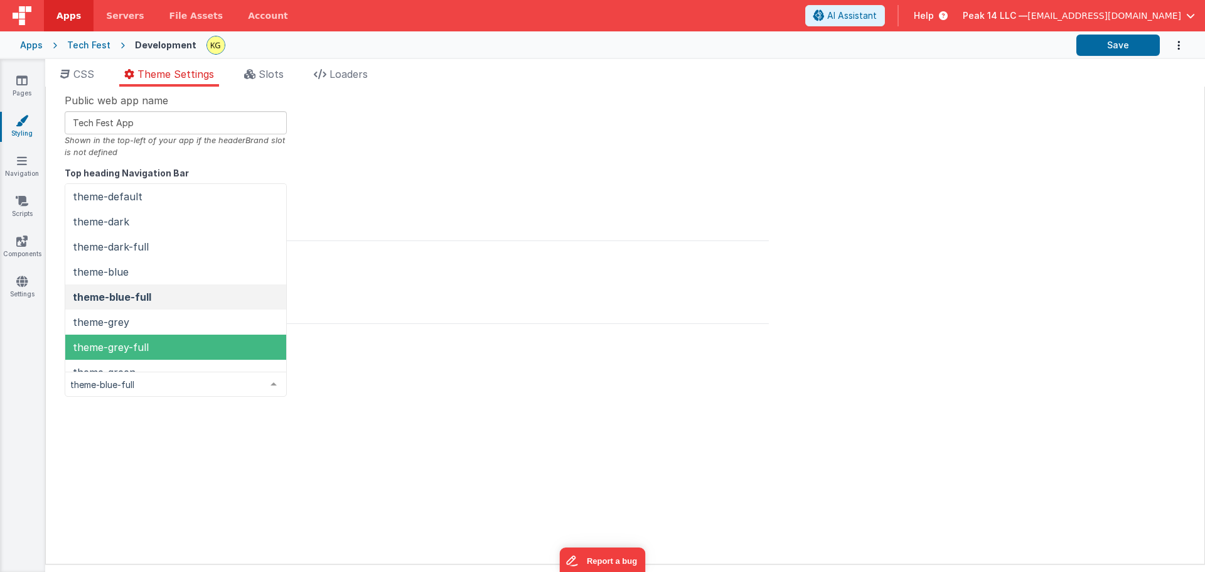
click at [218, 344] on span "theme-grey-full" at bounding box center [175, 347] width 221 height 25
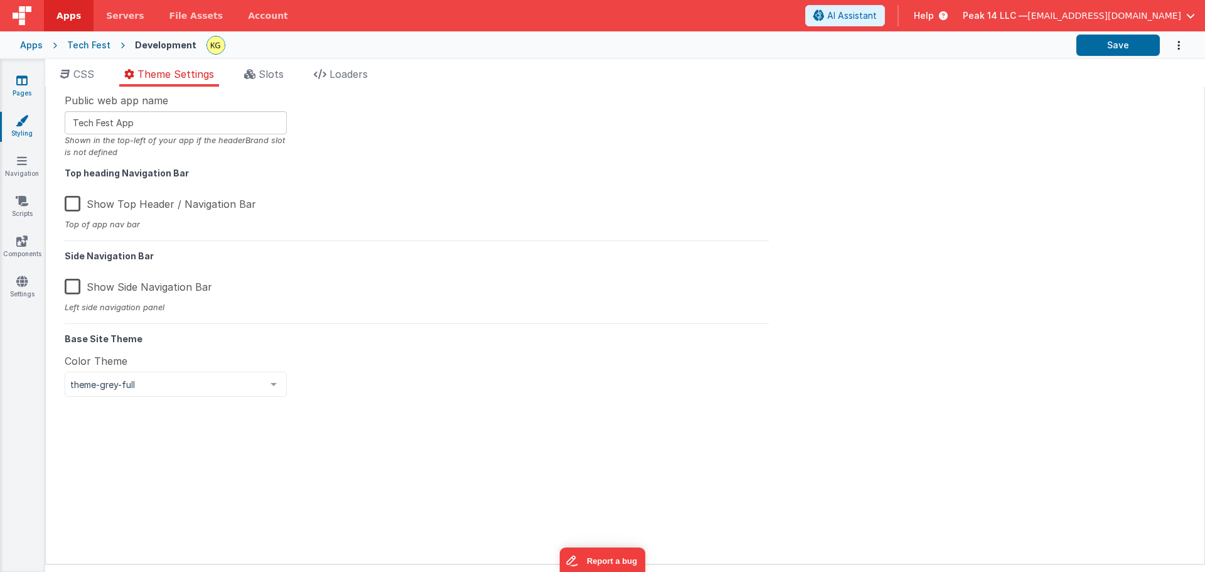
click at [33, 89] on link "Pages" at bounding box center [21, 86] width 45 height 25
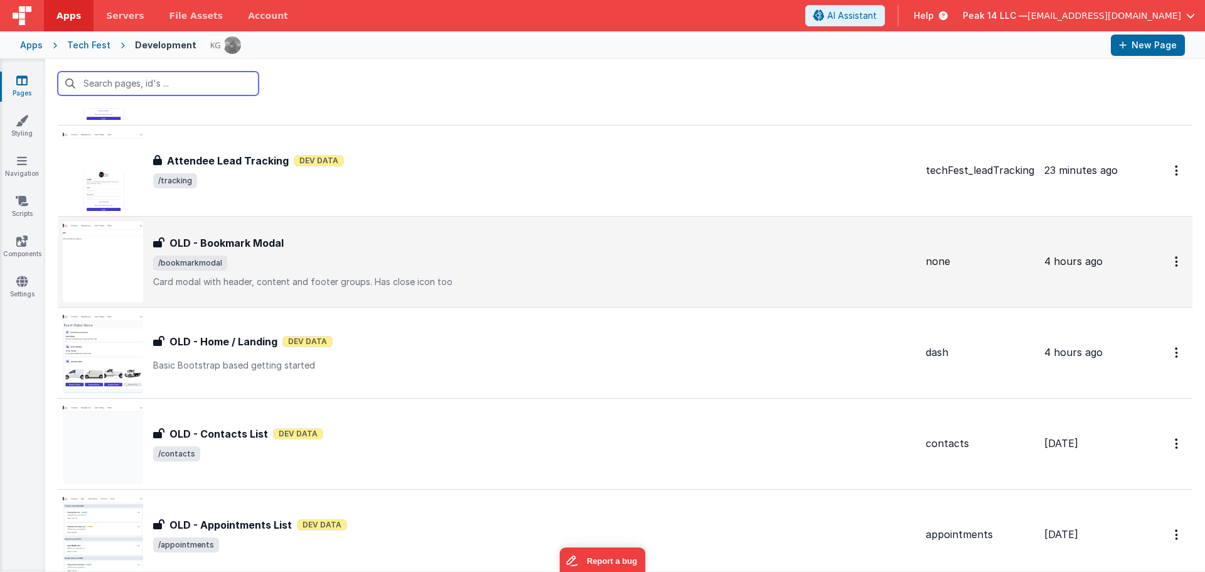
scroll to position [486, 0]
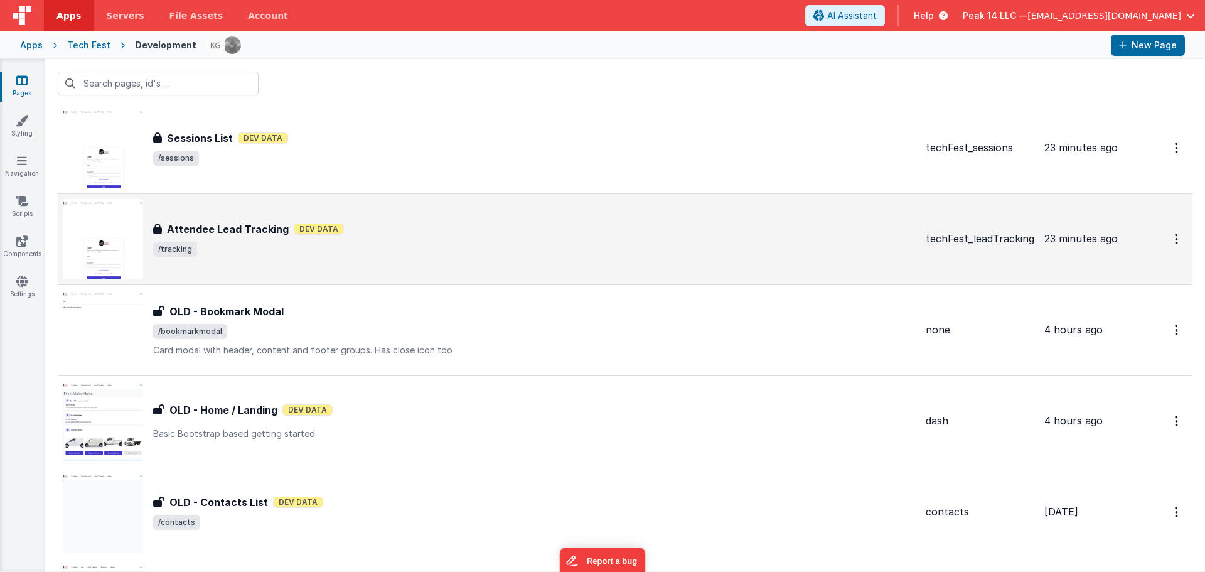
click at [254, 247] on span "/tracking" at bounding box center [534, 249] width 763 height 15
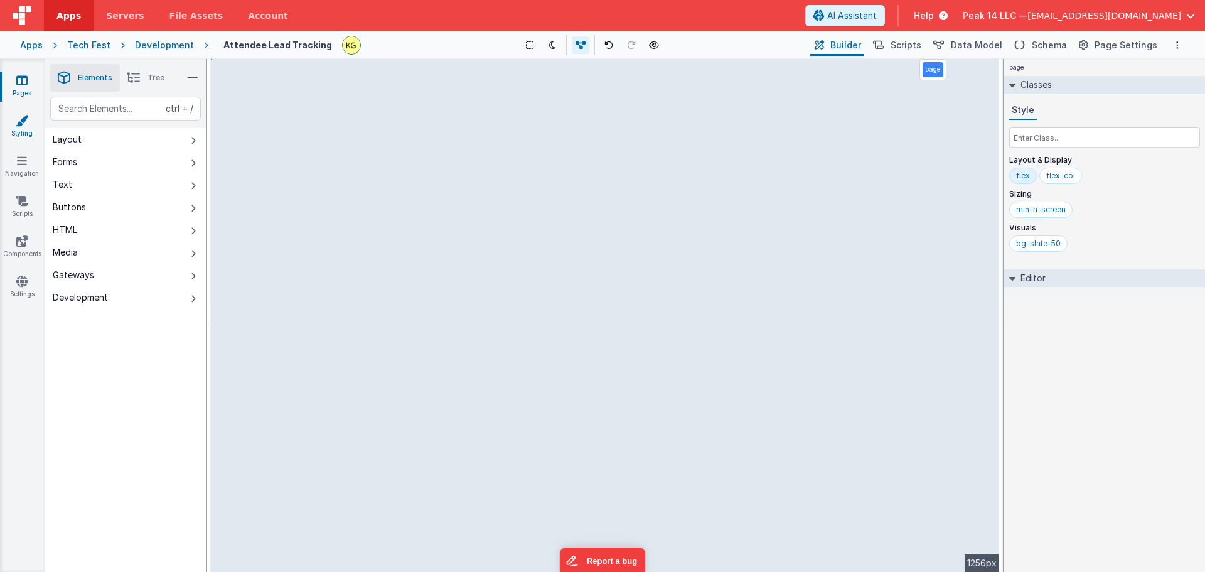
click at [31, 129] on link "Styling" at bounding box center [21, 126] width 45 height 25
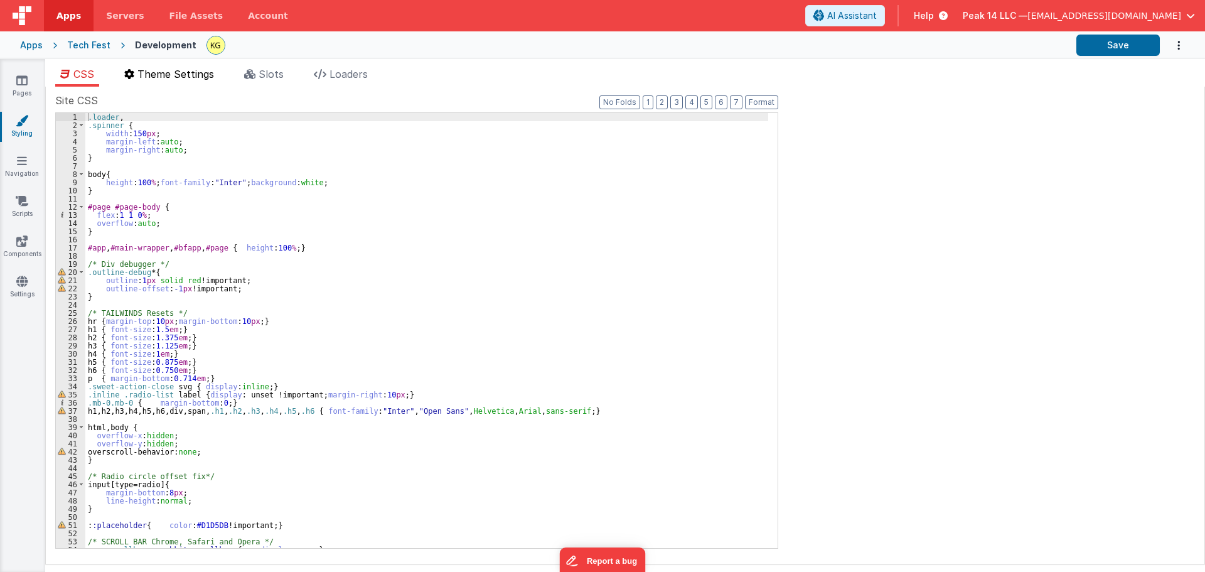
click at [151, 80] on span "Theme Settings" at bounding box center [175, 74] width 77 height 13
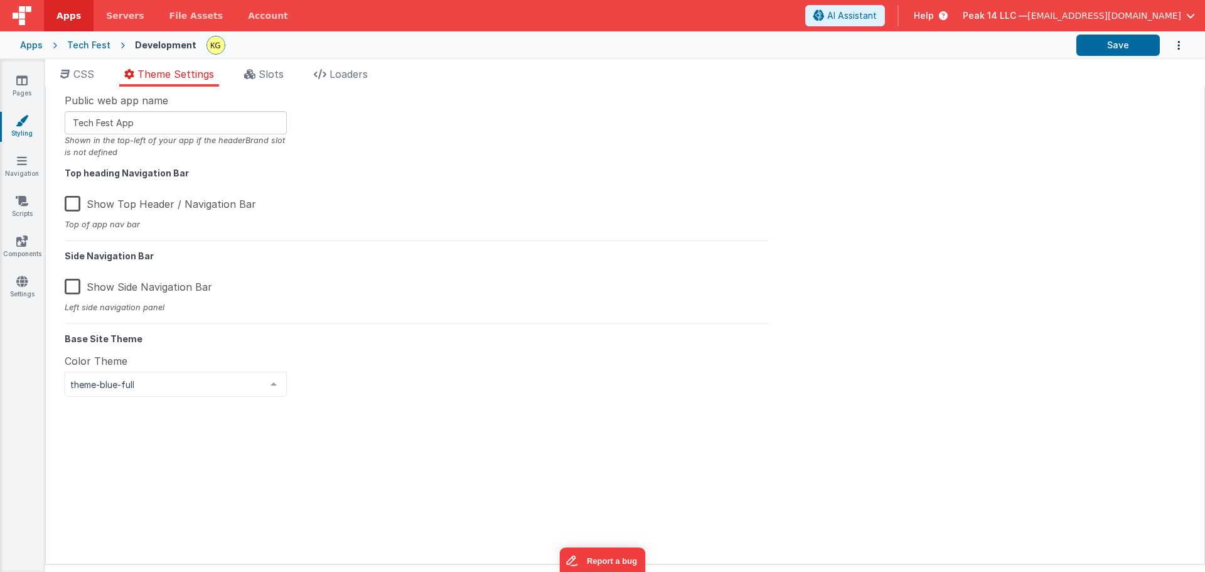
click at [271, 379] on div at bounding box center [273, 384] width 25 height 24
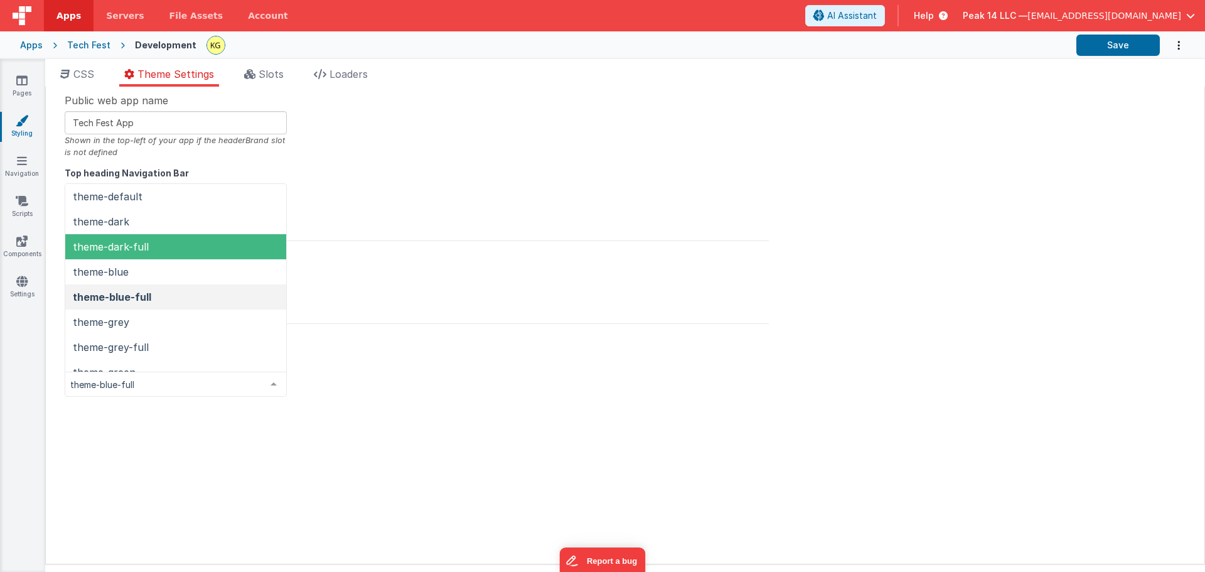
click at [176, 245] on span "theme-dark-full" at bounding box center [175, 246] width 221 height 25
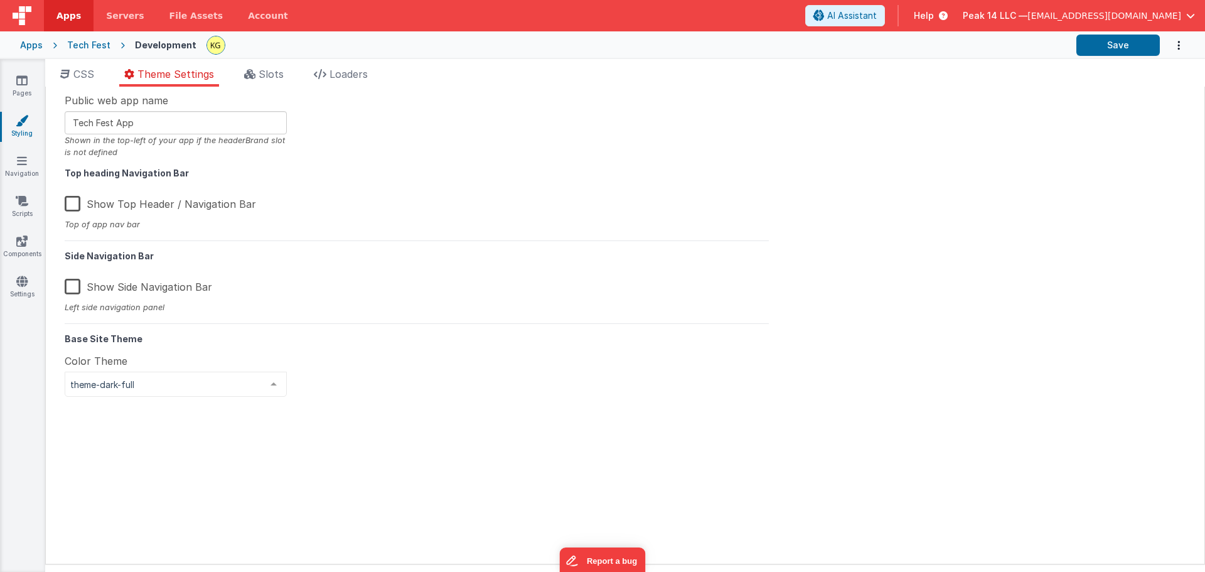
click at [221, 380] on span "theme-dark-full" at bounding box center [165, 384] width 191 height 13
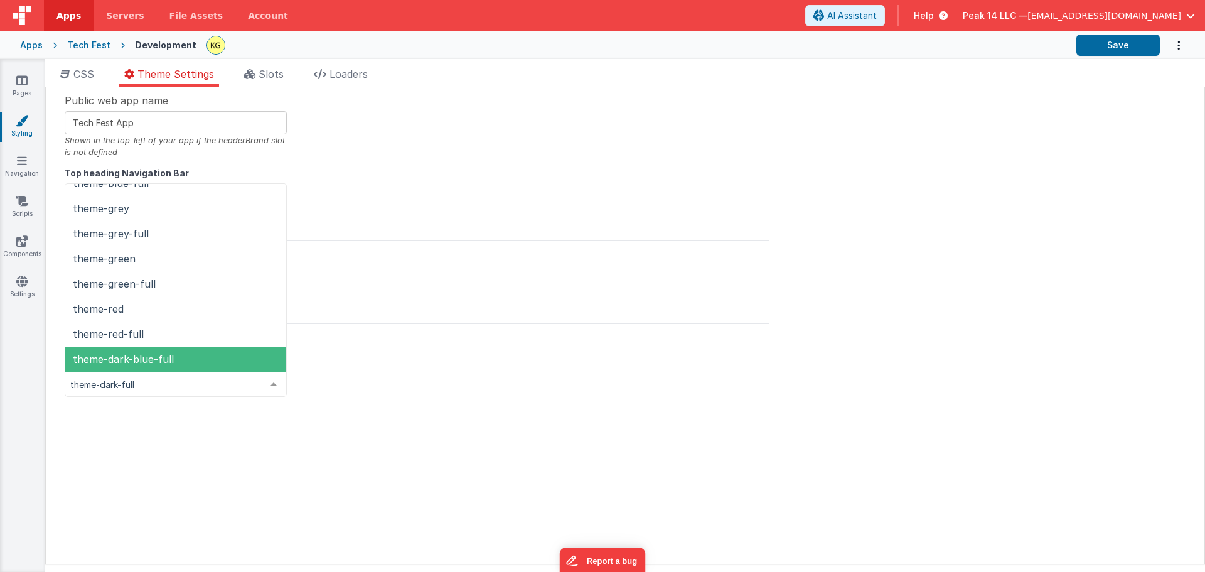
scroll to position [51, 0]
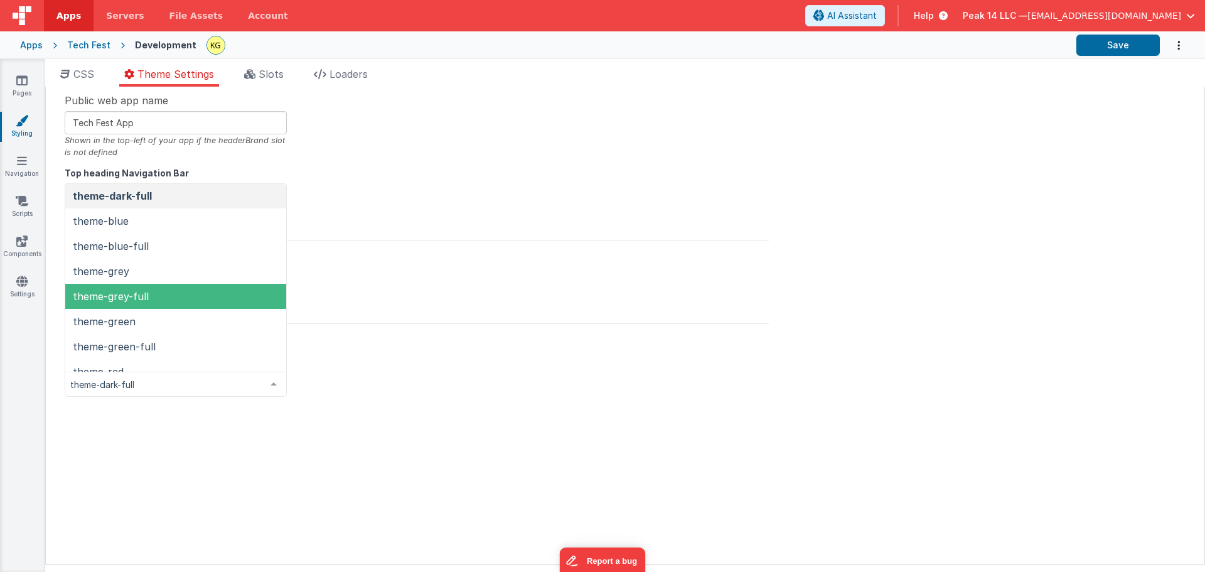
click at [181, 297] on span "theme-grey-full" at bounding box center [175, 296] width 221 height 25
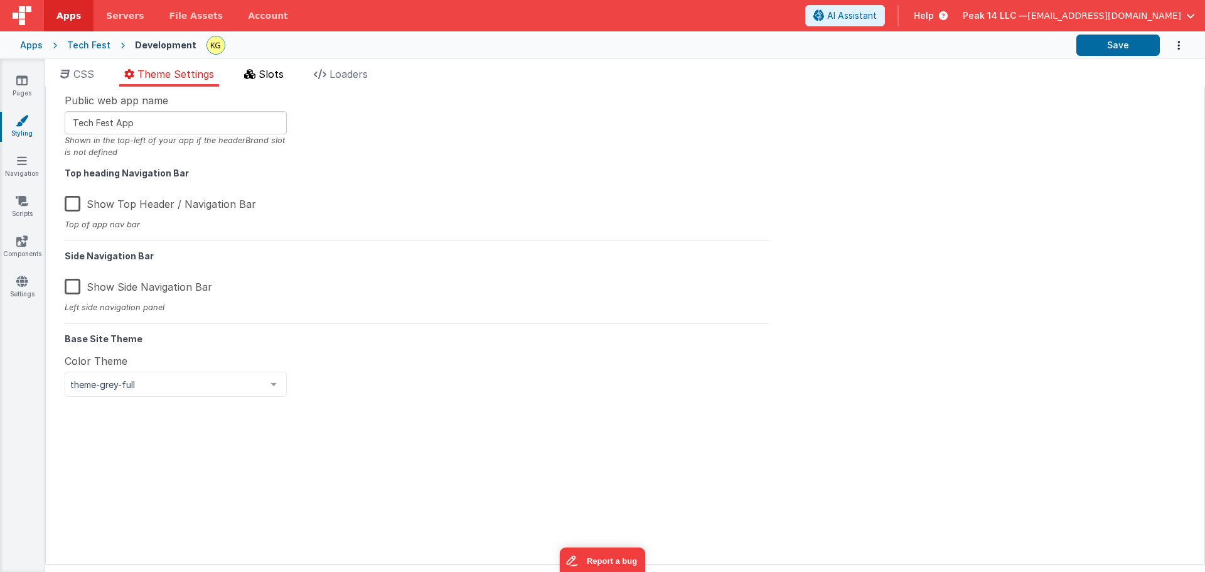
click at [275, 76] on span "Slots" at bounding box center [271, 74] width 25 height 13
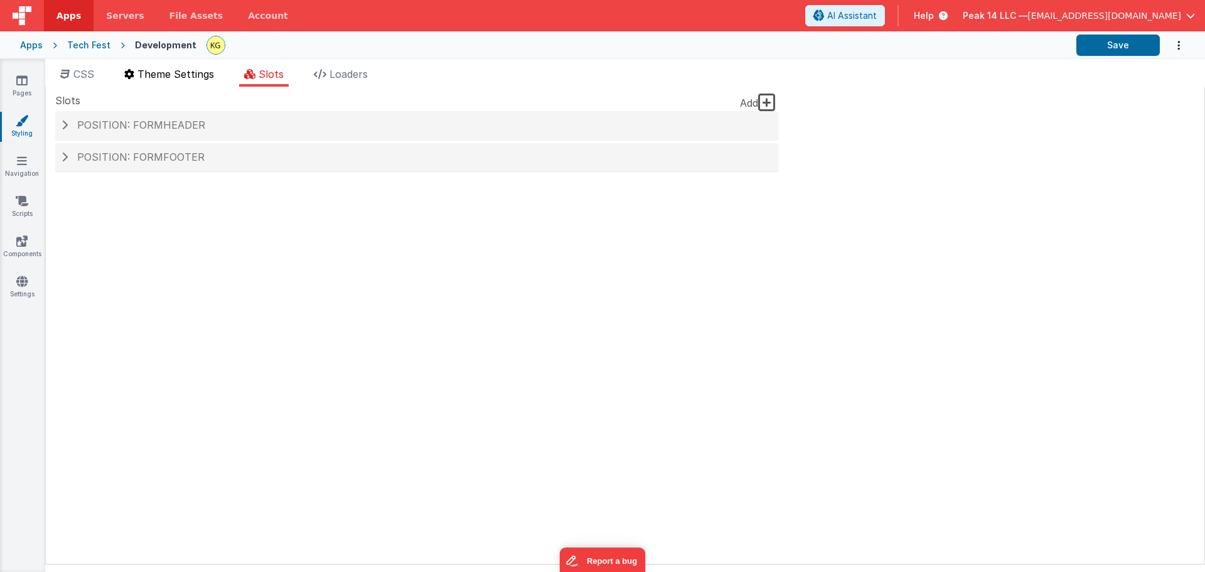
click at [187, 73] on span "Theme Settings" at bounding box center [175, 74] width 77 height 13
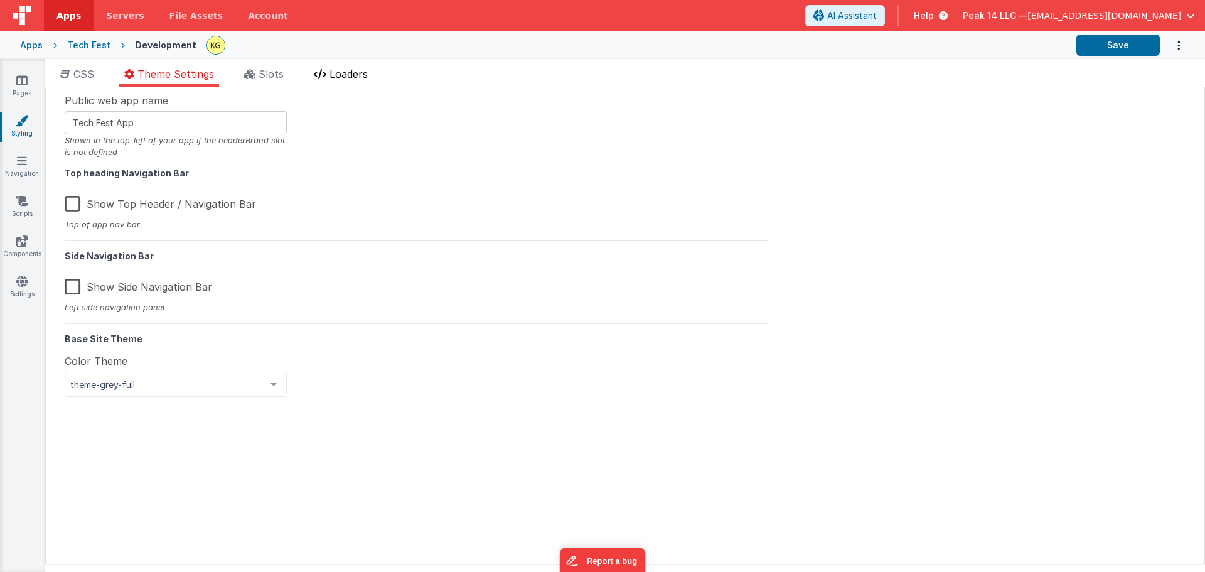
click at [341, 76] on span "Loaders" at bounding box center [348, 74] width 38 height 13
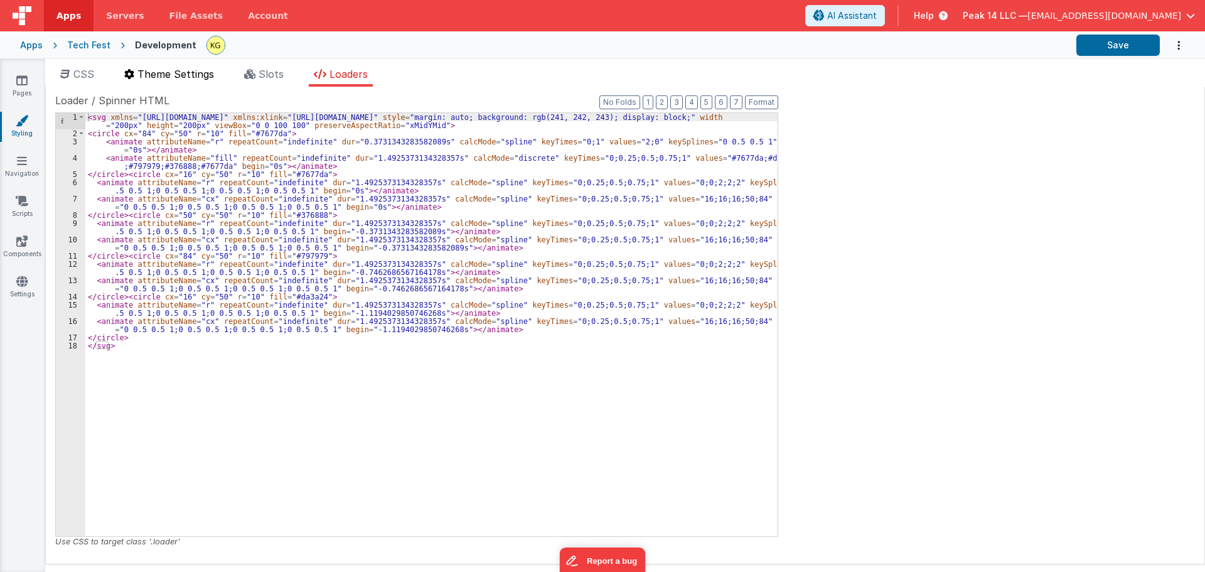
click at [192, 70] on span "Theme Settings" at bounding box center [175, 74] width 77 height 13
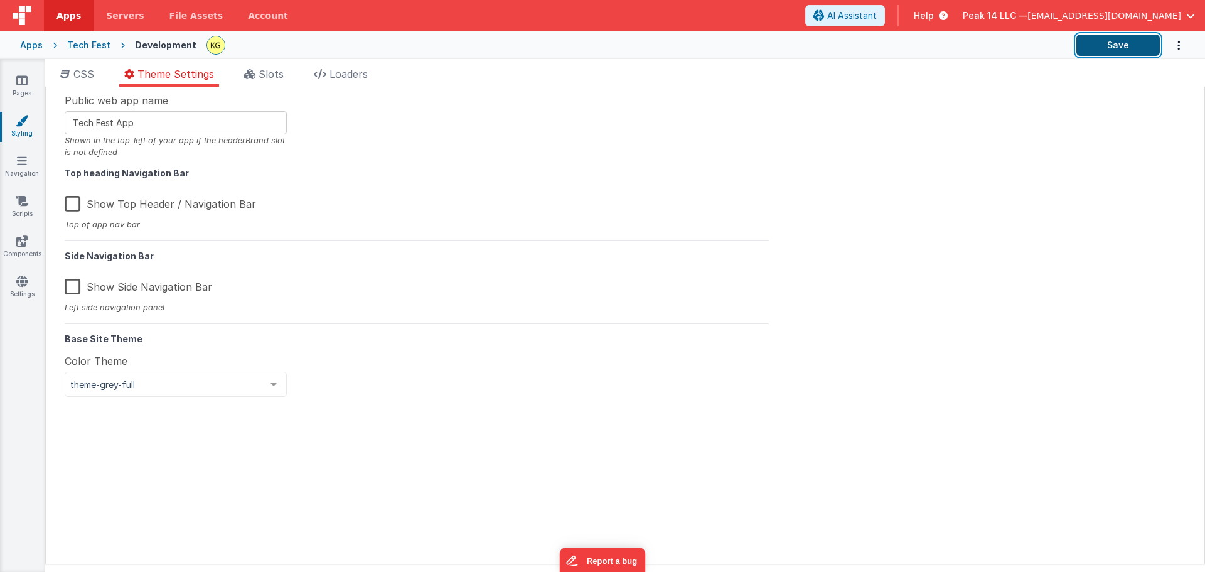
click at [1096, 50] on button "Save" at bounding box center [1117, 45] width 83 height 21
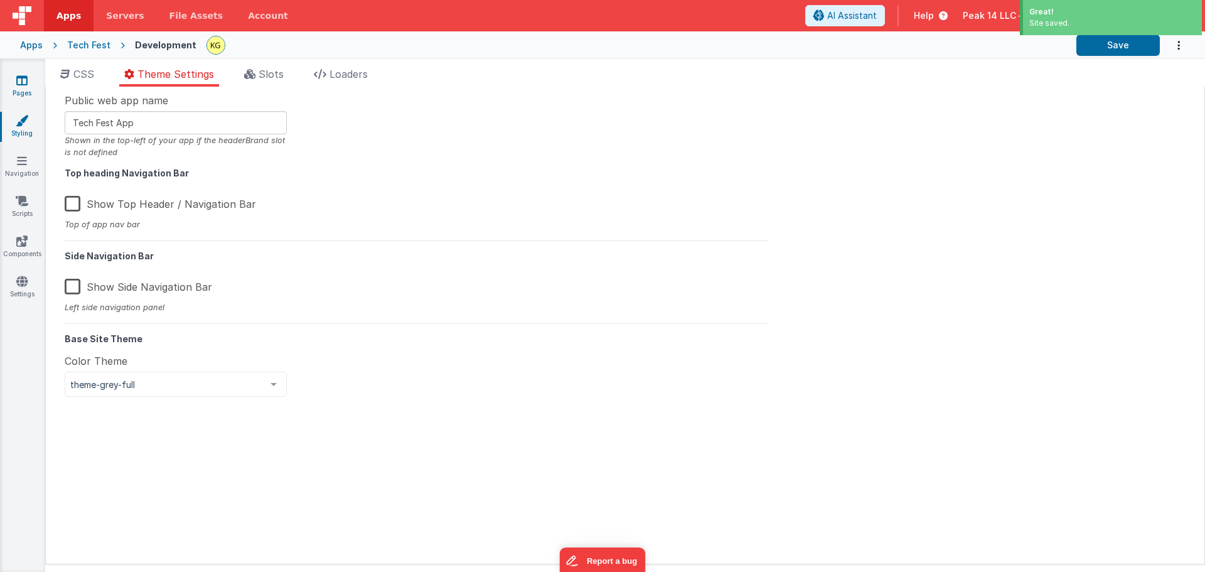
click at [29, 87] on link "Pages" at bounding box center [21, 86] width 45 height 25
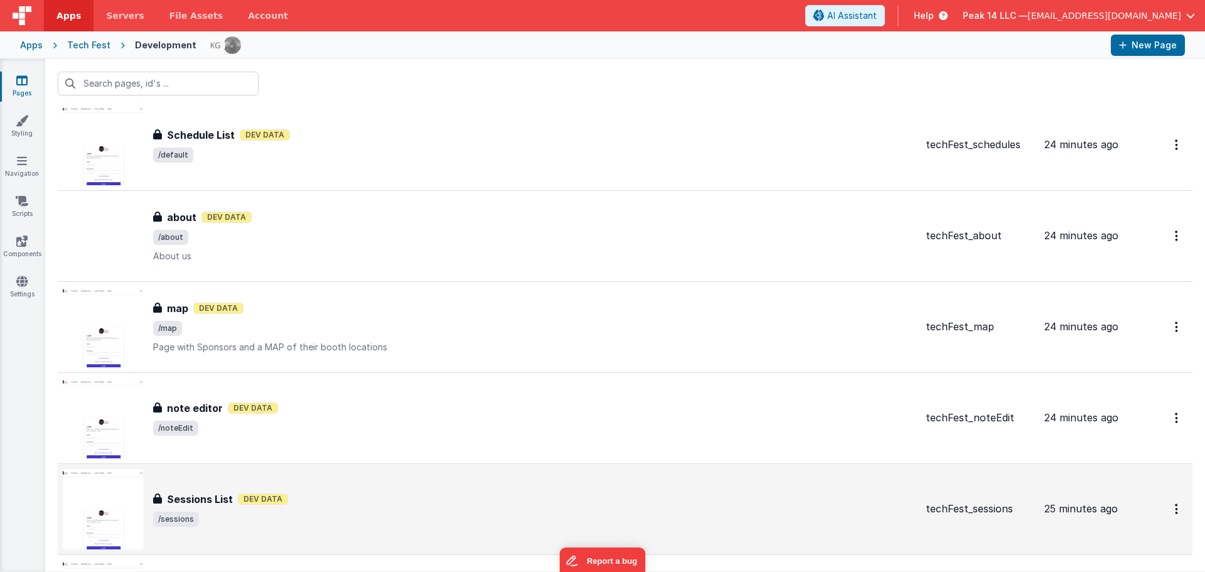
scroll to position [122, 0]
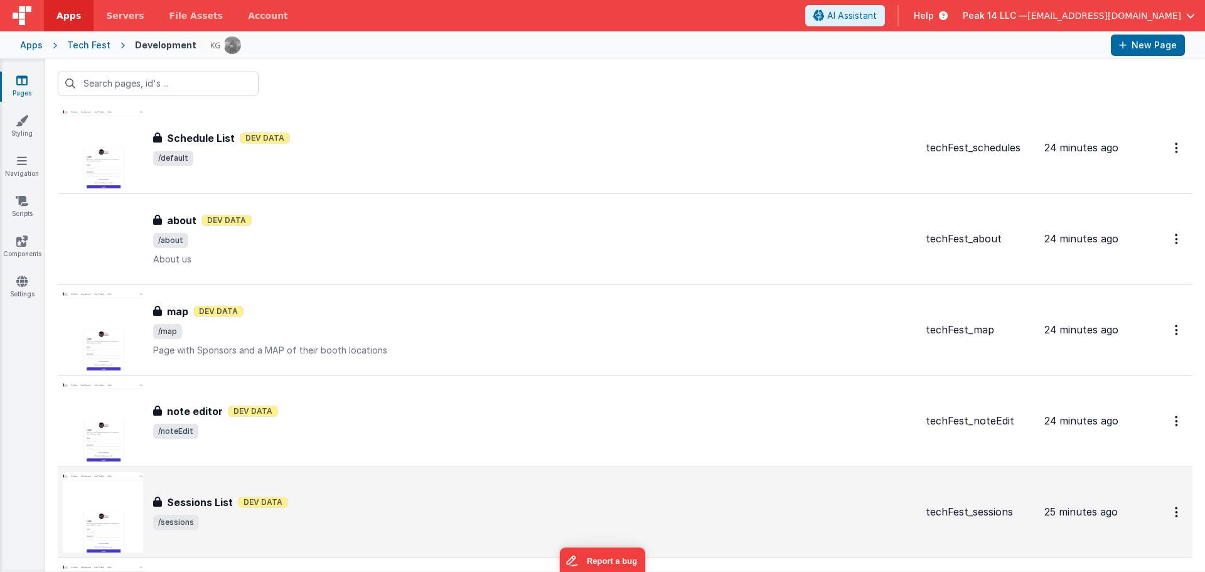
click at [215, 501] on h3 "Sessions List" at bounding box center [200, 502] width 66 height 15
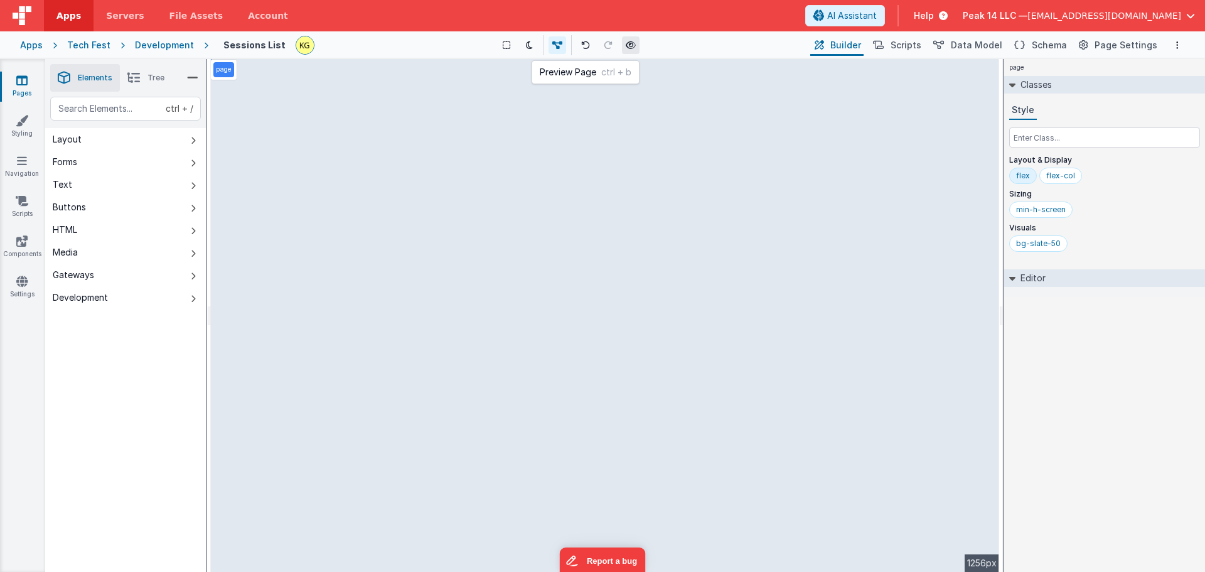
click at [628, 42] on icon at bounding box center [631, 45] width 10 height 9
click at [633, 45] on icon at bounding box center [631, 45] width 10 height 9
click at [28, 123] on link "Styling" at bounding box center [21, 126] width 45 height 25
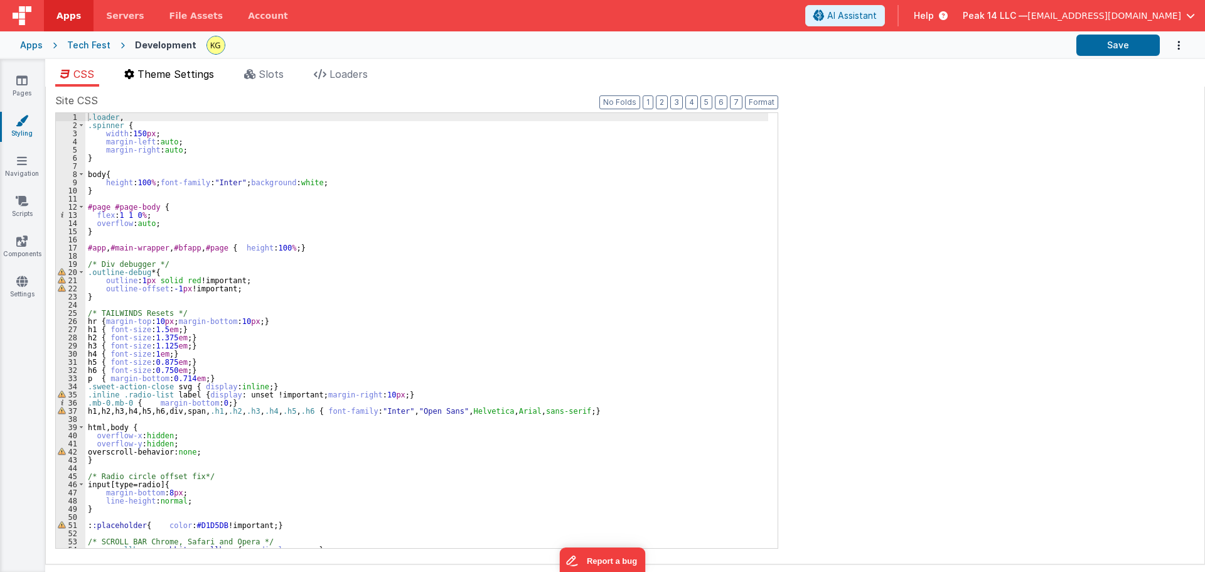
click at [177, 75] on span "Theme Settings" at bounding box center [175, 74] width 77 height 13
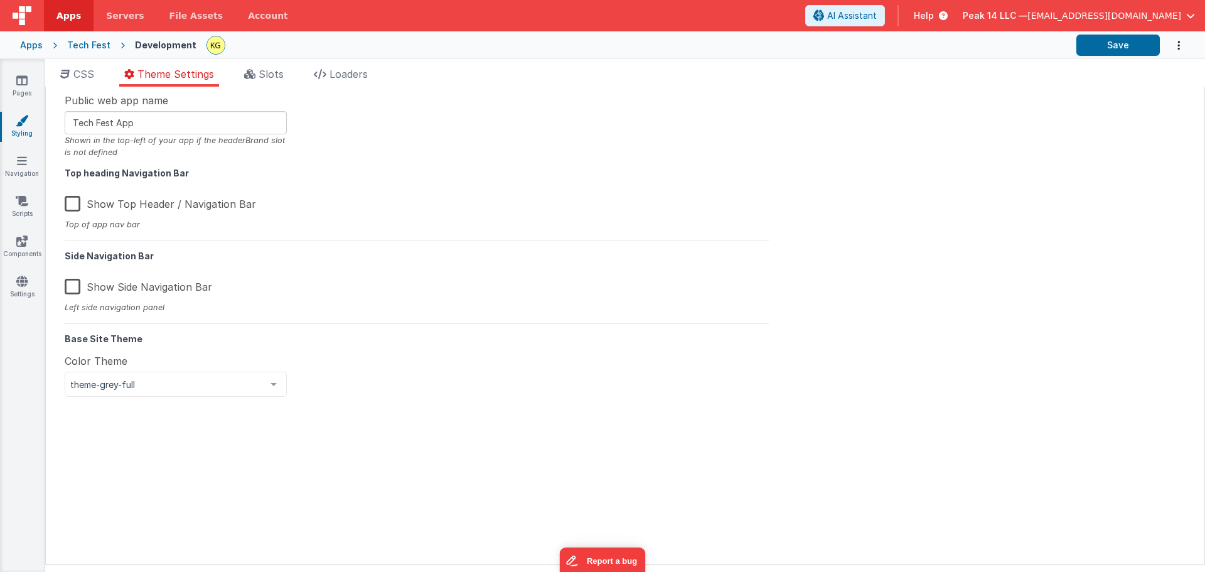
click at [24, 105] on div "Pages Styling Navigation Scripts Components Settings" at bounding box center [22, 315] width 45 height 513
click at [22, 95] on link "Pages" at bounding box center [21, 86] width 45 height 25
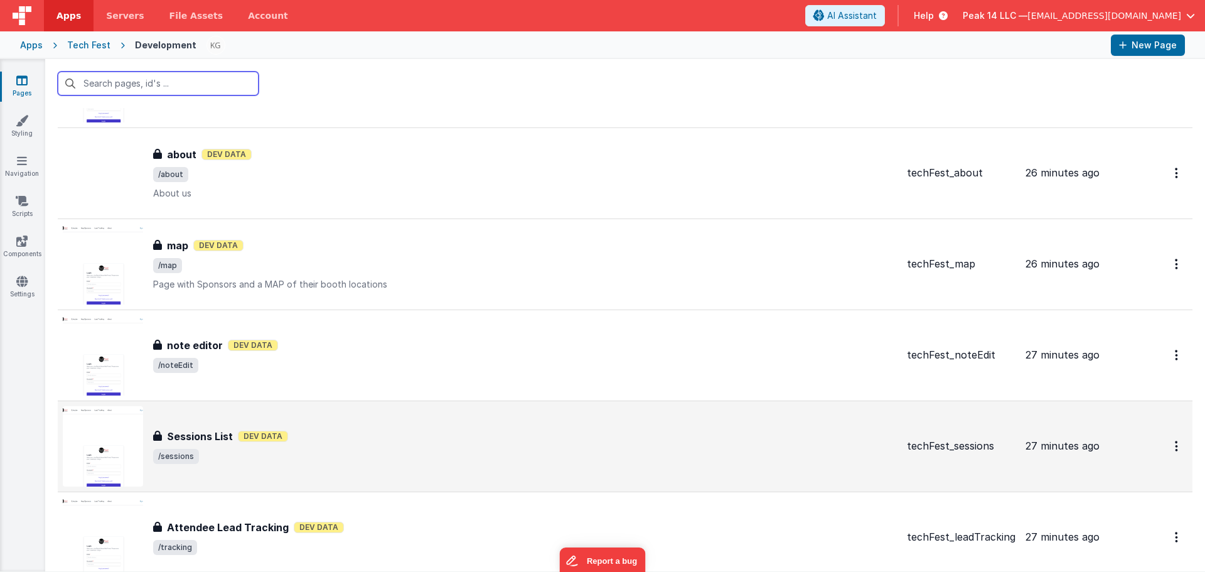
scroll to position [251, 0]
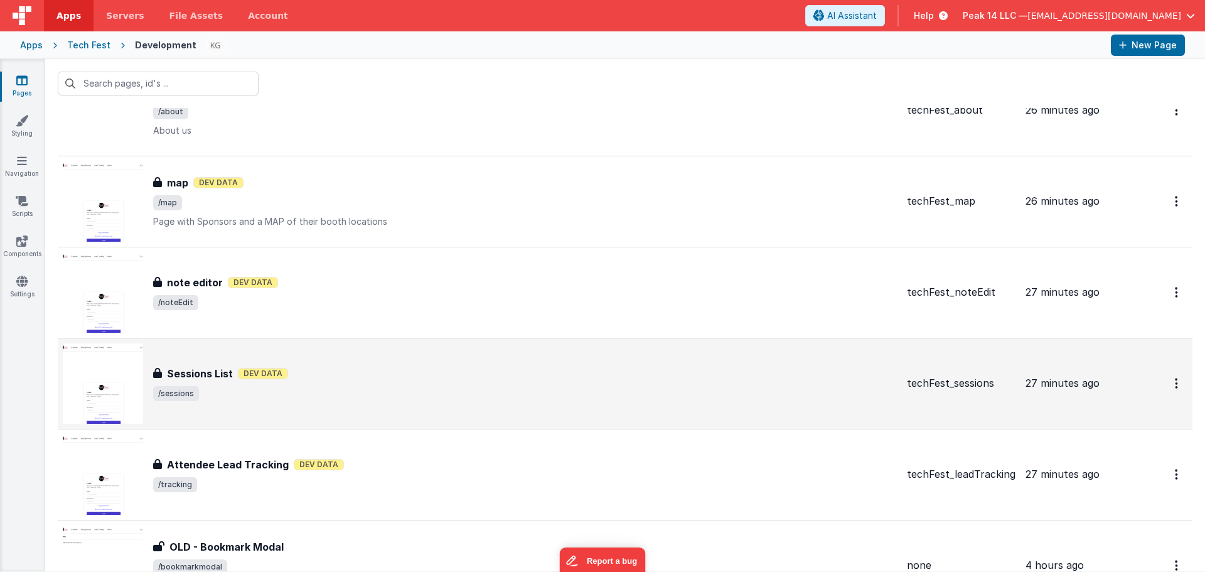
click at [362, 397] on span "/sessions" at bounding box center [525, 393] width 744 height 15
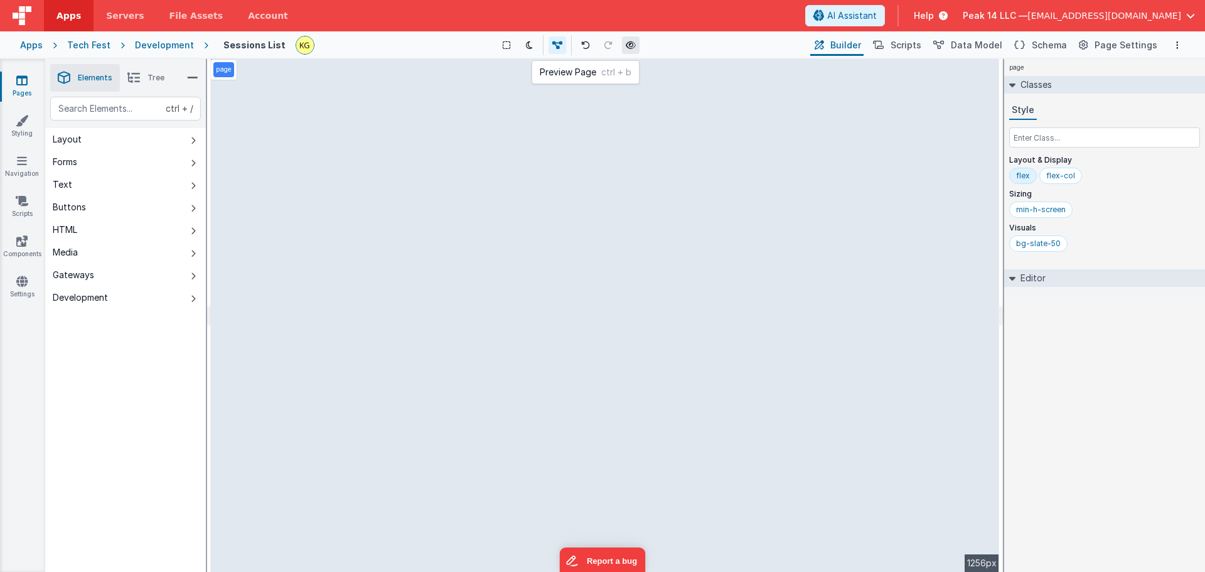
click at [628, 45] on icon at bounding box center [631, 45] width 10 height 9
click at [27, 89] on link "Pages" at bounding box center [21, 86] width 45 height 25
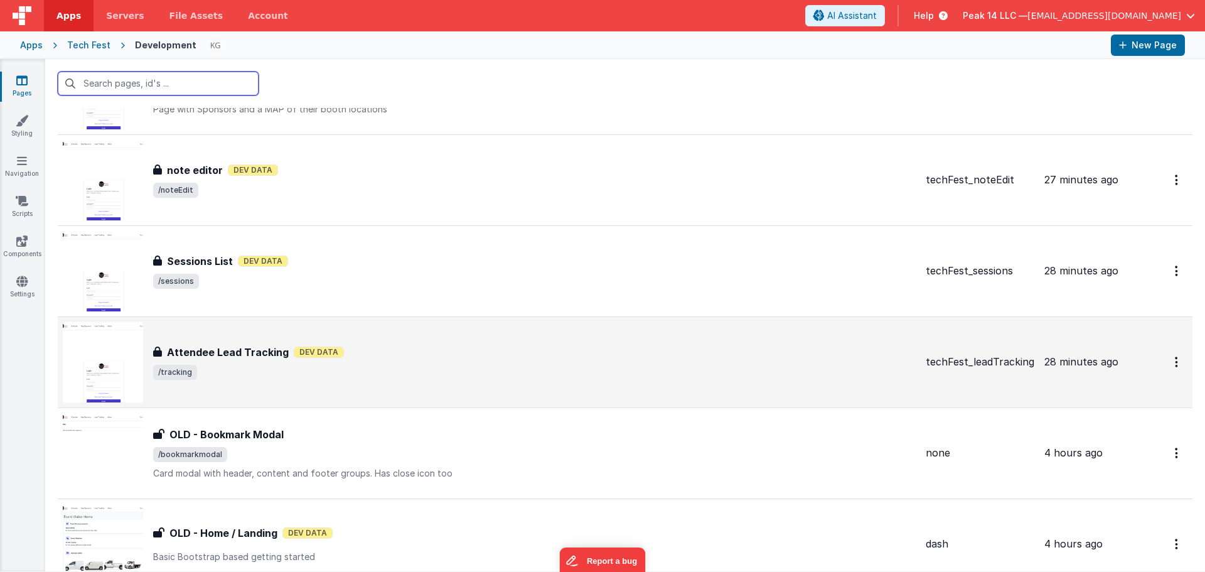
scroll to position [377, 0]
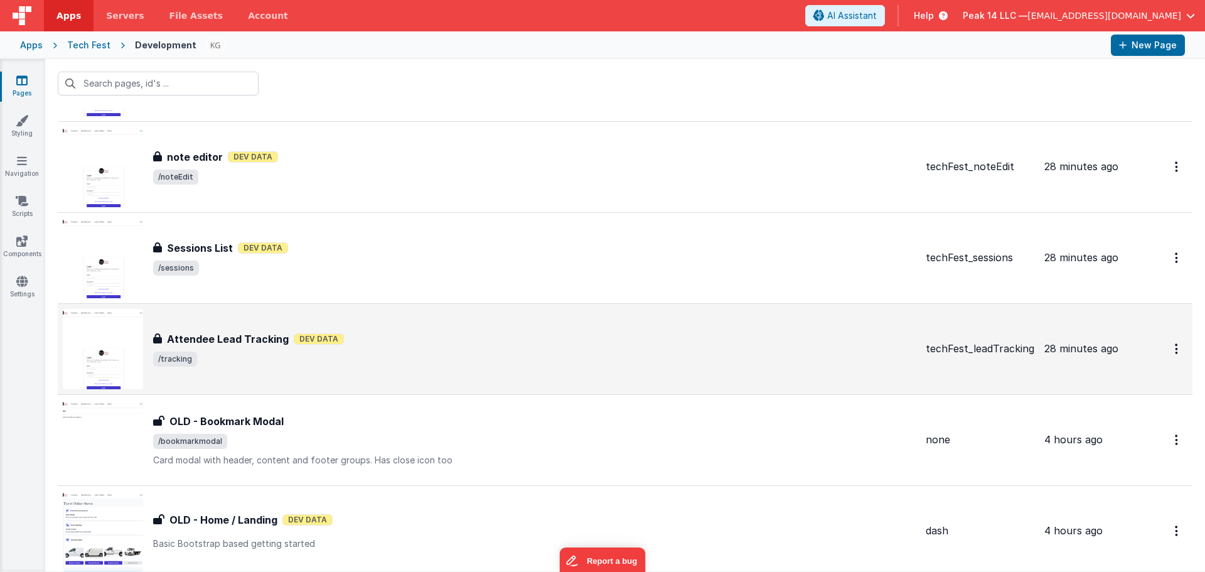
click at [347, 357] on span "/tracking" at bounding box center [534, 358] width 763 height 15
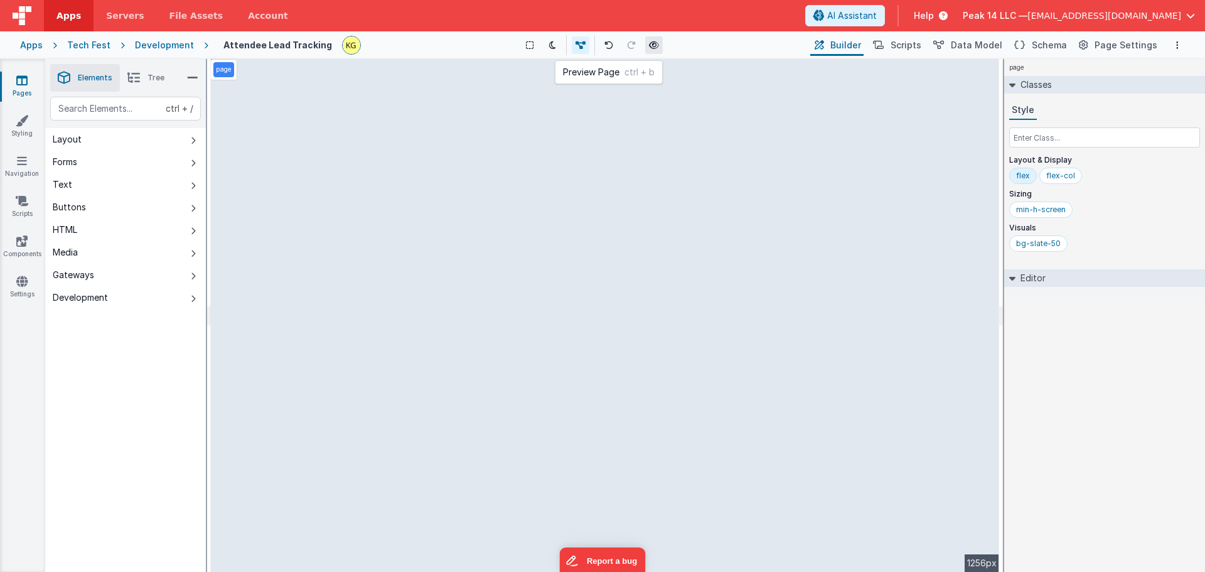
click at [650, 48] on icon at bounding box center [654, 45] width 10 height 9
click at [15, 129] on link "Styling" at bounding box center [21, 126] width 45 height 25
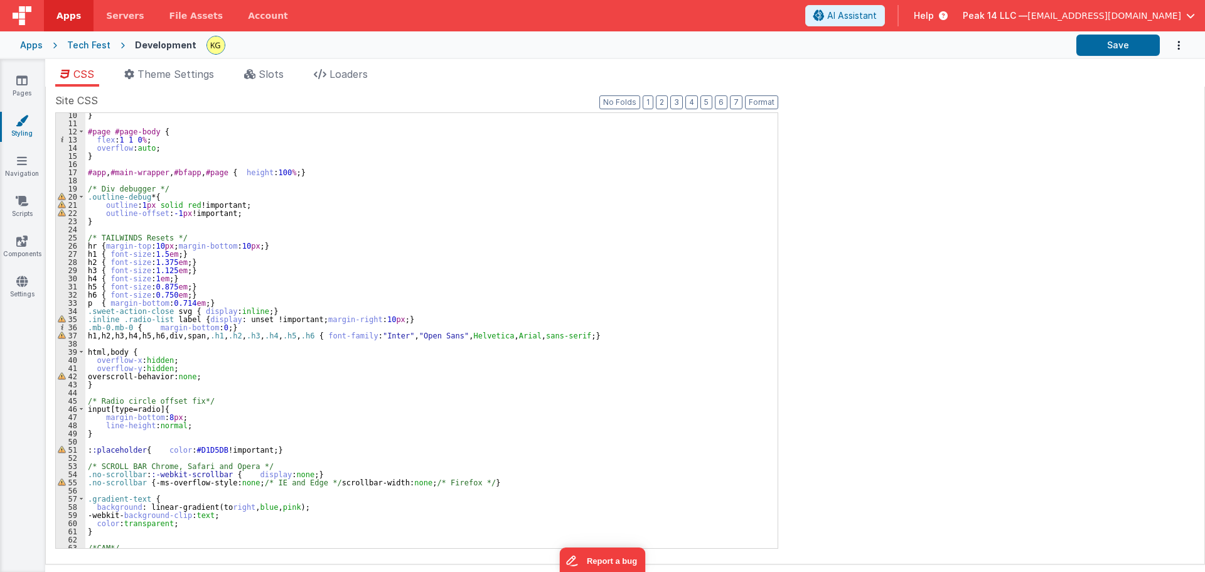
scroll to position [136, 0]
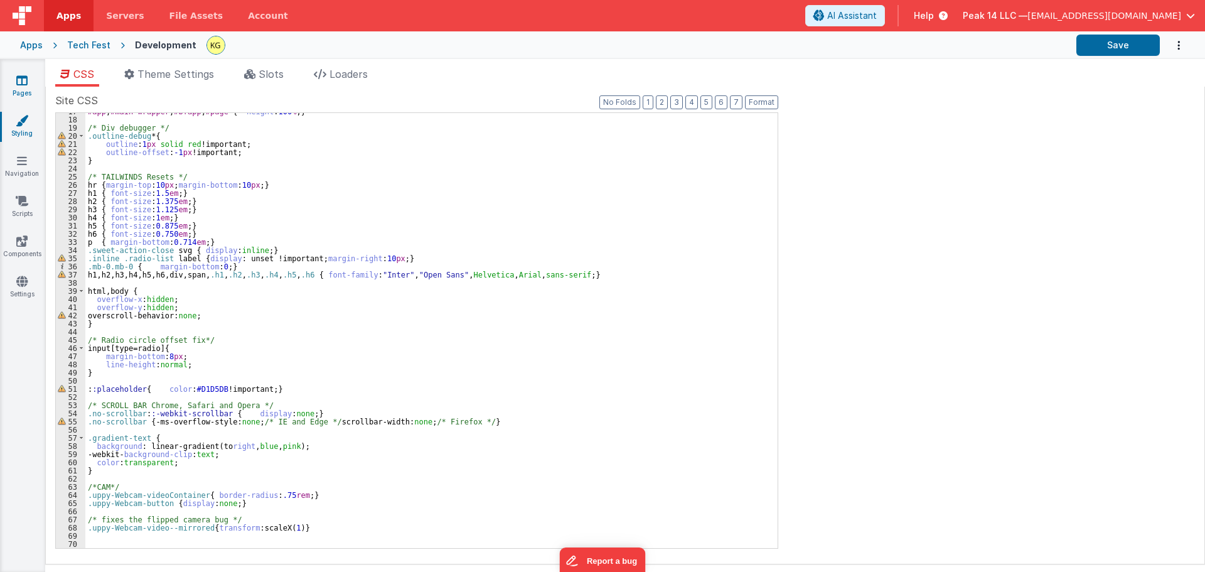
click at [19, 87] on link "Pages" at bounding box center [21, 86] width 45 height 25
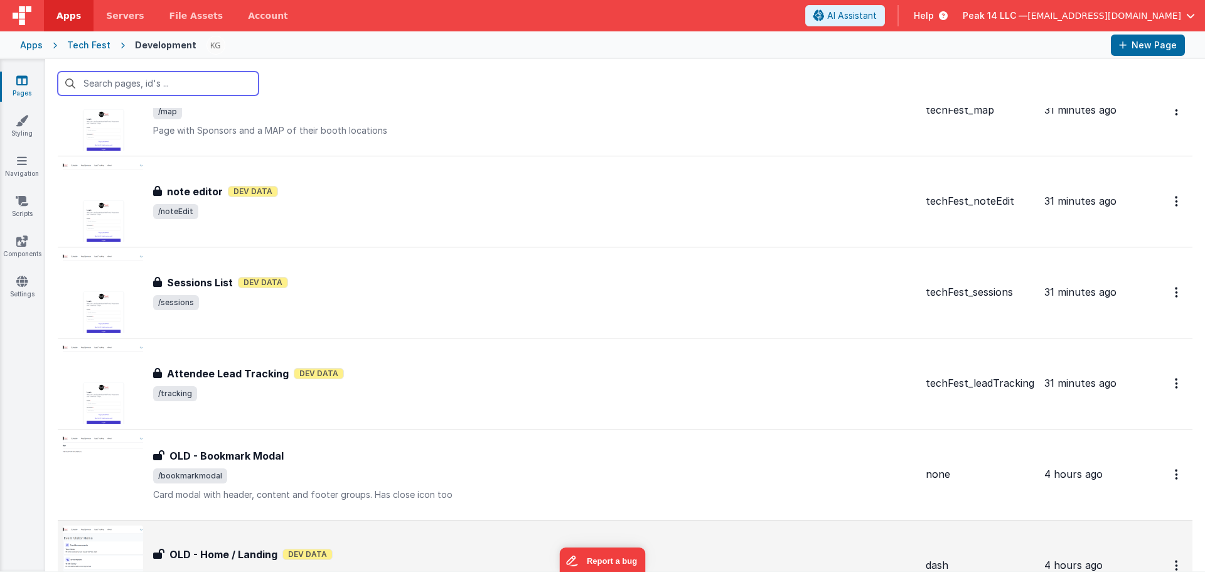
scroll to position [502, 0]
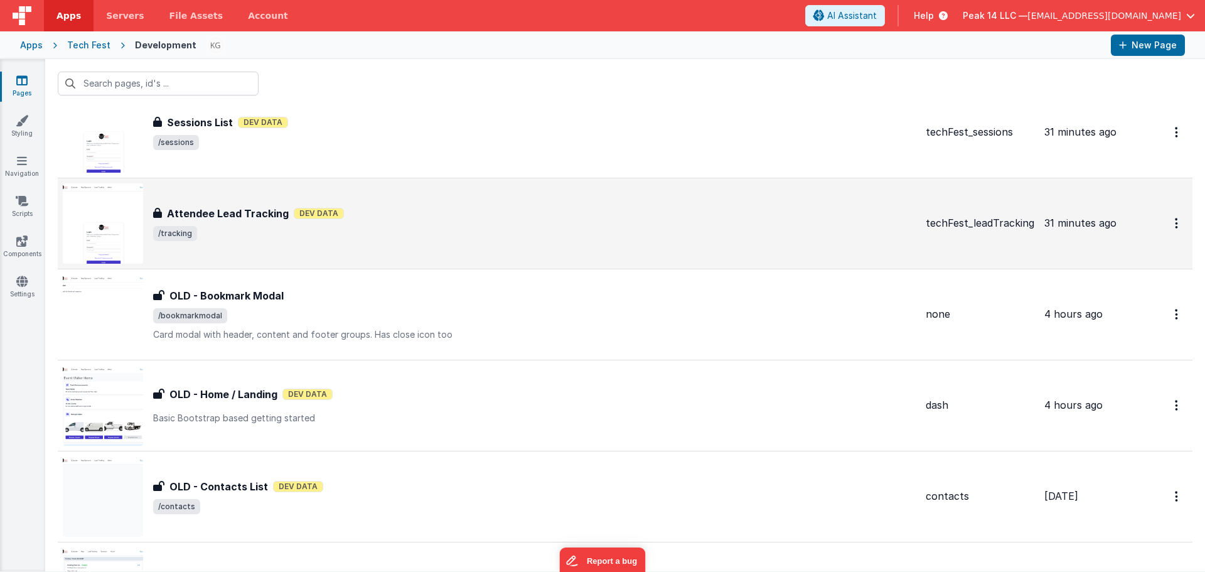
click at [372, 240] on span "/tracking" at bounding box center [534, 233] width 763 height 15
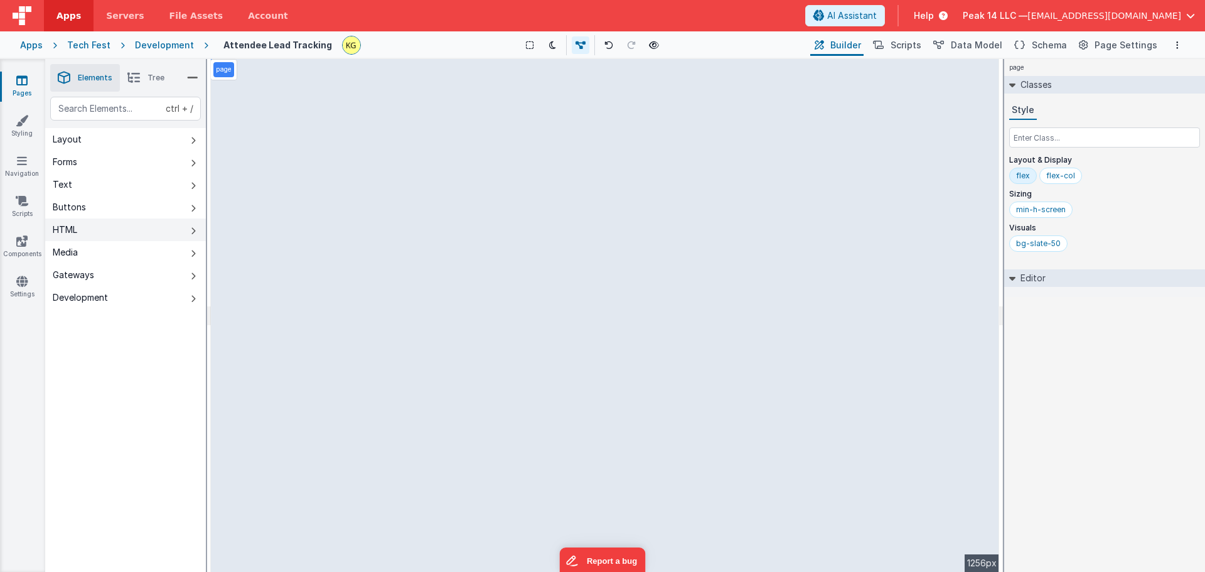
click at [138, 233] on button "HTML" at bounding box center [125, 229] width 161 height 23
click at [140, 255] on button "Media" at bounding box center [125, 252] width 161 height 23
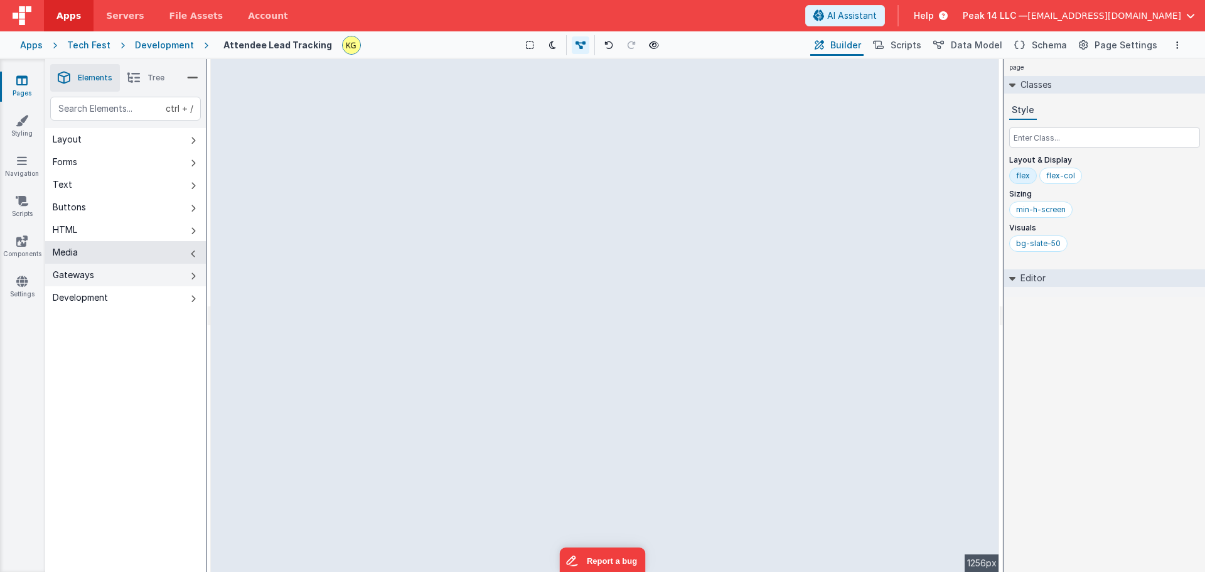
click at [136, 273] on button "Gateways" at bounding box center [125, 275] width 161 height 23
click at [131, 294] on button "Development" at bounding box center [125, 297] width 161 height 23
click at [127, 277] on button "Gateways" at bounding box center [125, 275] width 161 height 23
click at [129, 141] on button "Layout" at bounding box center [125, 139] width 161 height 23
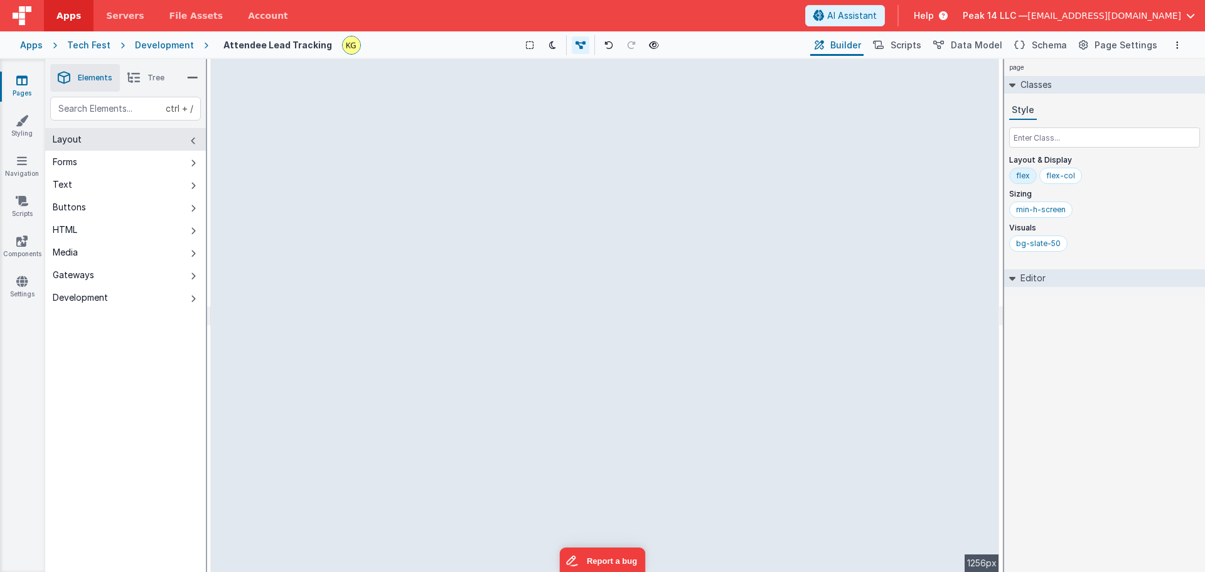
drag, startPoint x: 758, startPoint y: 78, endPoint x: 810, endPoint y: 48, distance: 59.9
click at [761, 75] on div "--> 1256px" at bounding box center [605, 315] width 788 height 513
click at [813, 87] on div "--> 1256px" at bounding box center [605, 315] width 788 height 513
drag, startPoint x: 761, startPoint y: 87, endPoint x: 716, endPoint y: 104, distance: 48.0
click at [759, 87] on div "--> 1256px" at bounding box center [605, 315] width 788 height 513
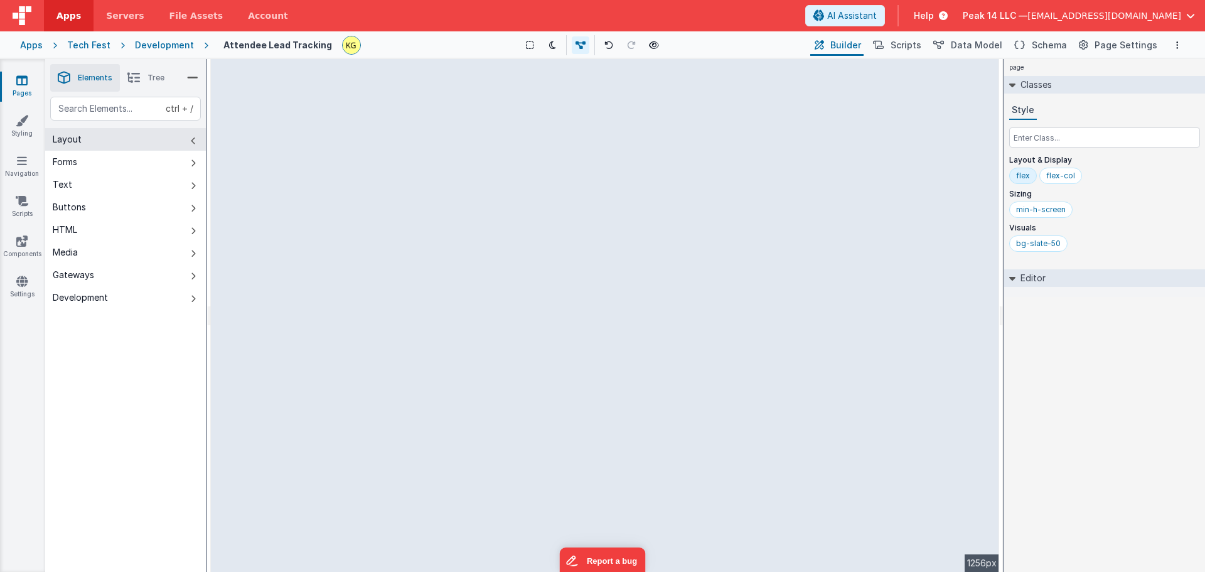
click at [460, 75] on div "--> 1256px" at bounding box center [605, 315] width 788 height 513
click at [1101, 46] on span "Page Settings" at bounding box center [1126, 45] width 63 height 13
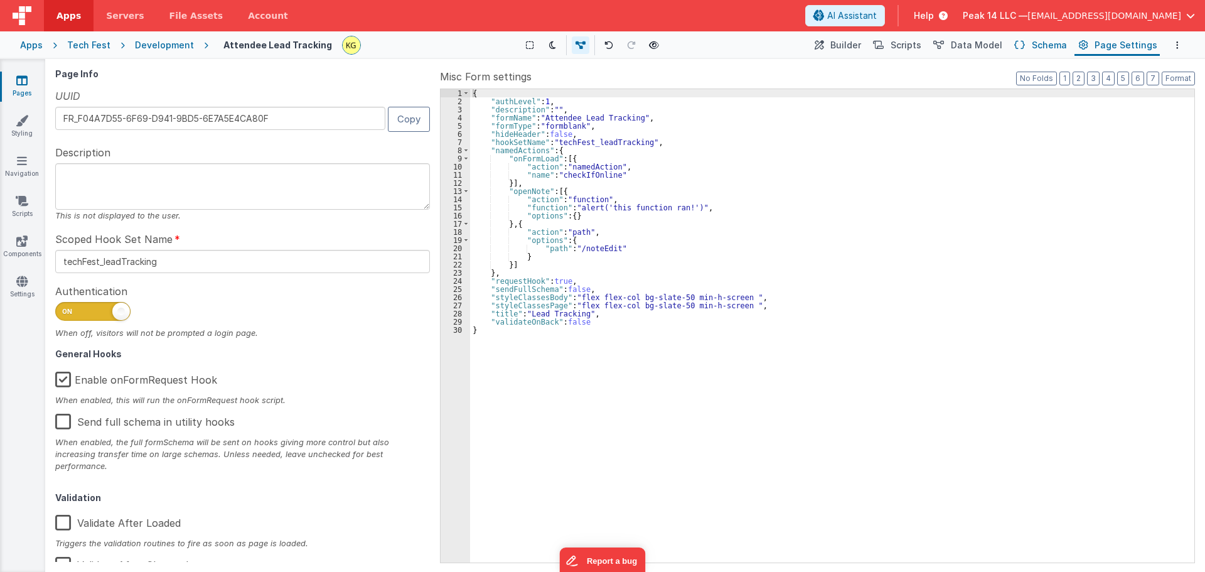
click at [1035, 49] on button "Schema" at bounding box center [1040, 45] width 60 height 21
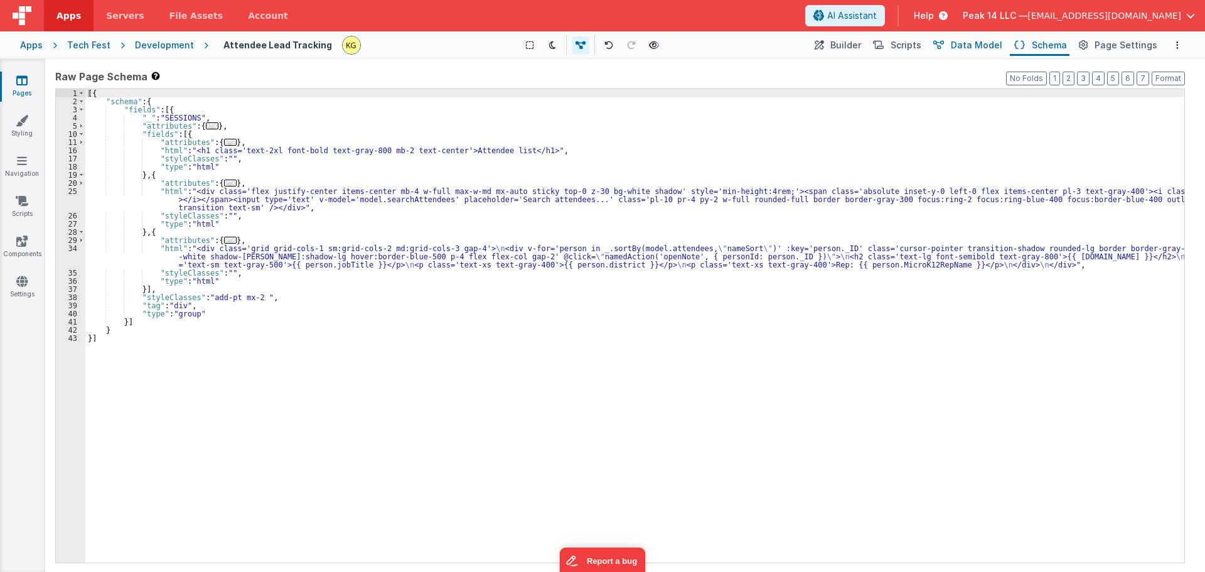
click at [993, 49] on span "Data Model" at bounding box center [976, 45] width 51 height 13
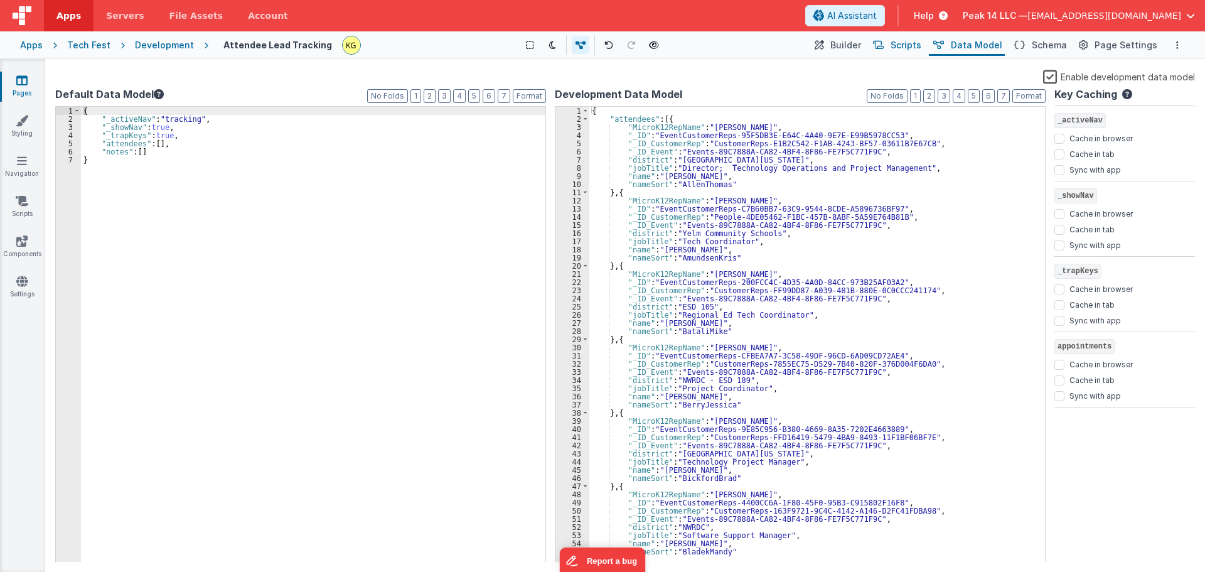
click at [911, 51] on span "Scripts" at bounding box center [906, 45] width 31 height 13
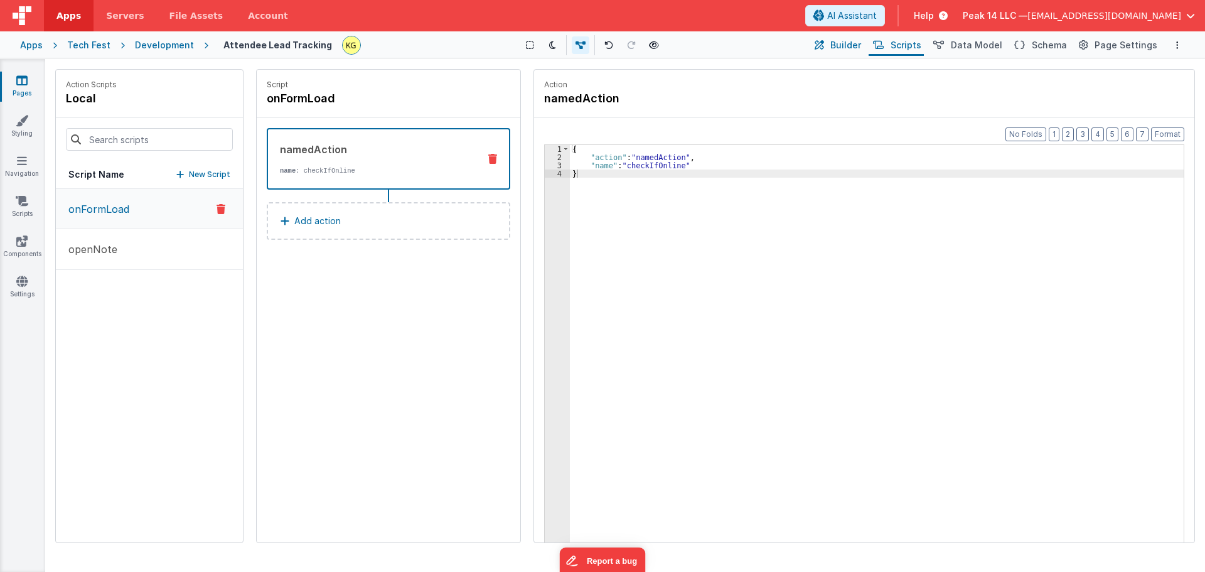
click at [844, 53] on button "Builder" at bounding box center [836, 45] width 53 height 21
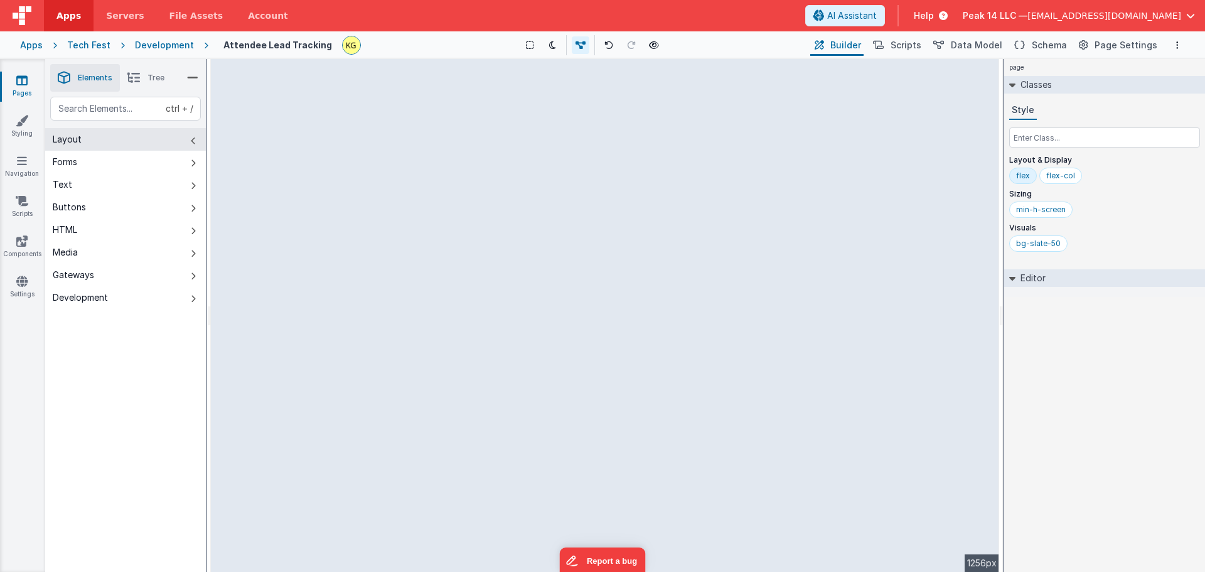
click at [122, 342] on div "ctrl + / Layout Forms Text Buttons HTML Media Gateways Development Page Page Bo…" at bounding box center [125, 364] width 161 height 534
click at [429, 118] on div "--> 1256px" at bounding box center [605, 315] width 788 height 513
drag, startPoint x: 410, startPoint y: 90, endPoint x: 367, endPoint y: 94, distance: 43.5
click at [409, 90] on div "--> 1256px" at bounding box center [605, 315] width 788 height 513
click at [138, 143] on button "Layout" at bounding box center [125, 139] width 161 height 23
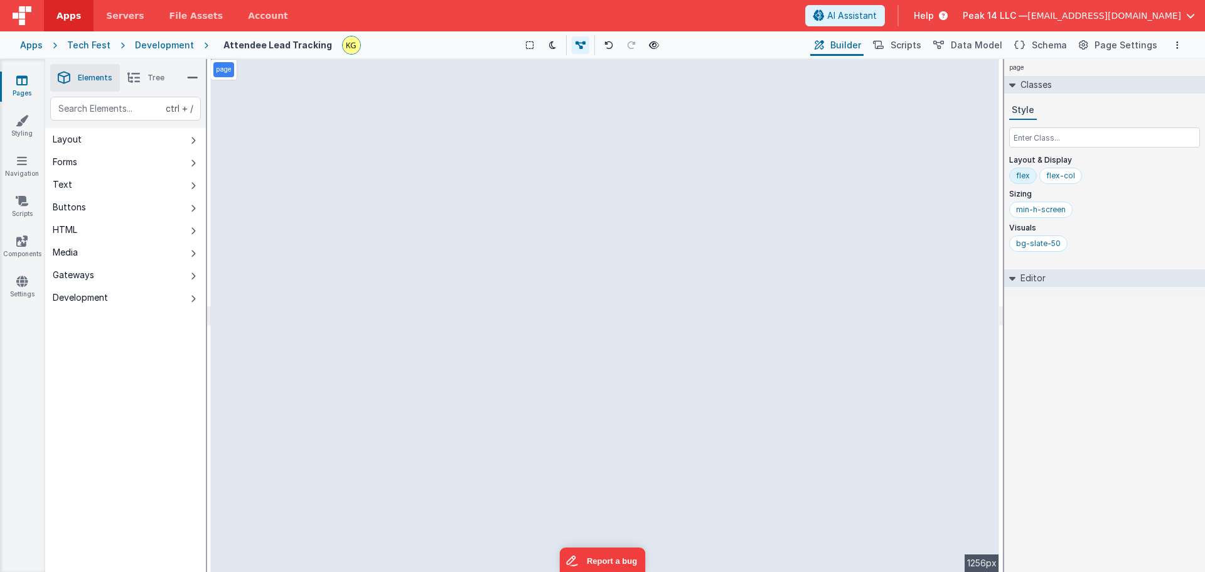
click at [262, 102] on div "page --> 1256px" at bounding box center [605, 315] width 788 height 513
click at [1029, 246] on div "bg-slate-50" at bounding box center [1038, 243] width 45 height 10
click at [1044, 243] on div "bg-slate-50" at bounding box center [1038, 243] width 45 height 10
click at [323, 174] on div "page --> 1256px" at bounding box center [605, 315] width 788 height 513
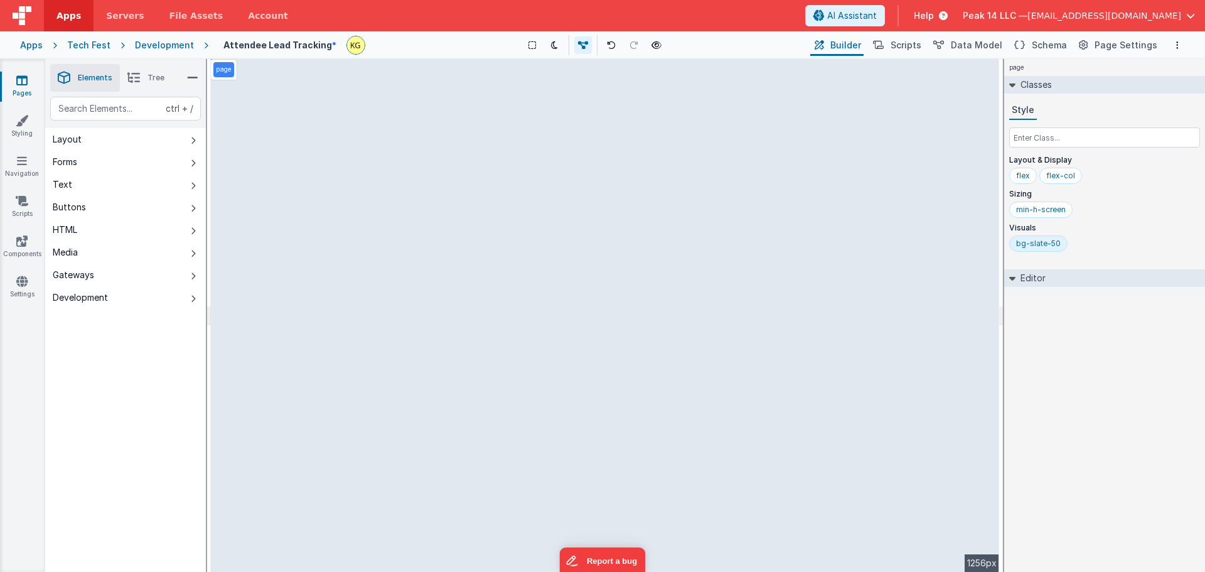
click at [287, 171] on div "page --> 1256px" at bounding box center [605, 315] width 788 height 513
click at [218, 166] on div "page --> 1256px" at bounding box center [605, 315] width 788 height 513
drag, startPoint x: 262, startPoint y: 173, endPoint x: 165, endPoint y: 96, distance: 123.8
click at [259, 172] on div "page --> 1256px" at bounding box center [605, 315] width 788 height 513
click at [149, 85] on li "Tree" at bounding box center [146, 78] width 52 height 28
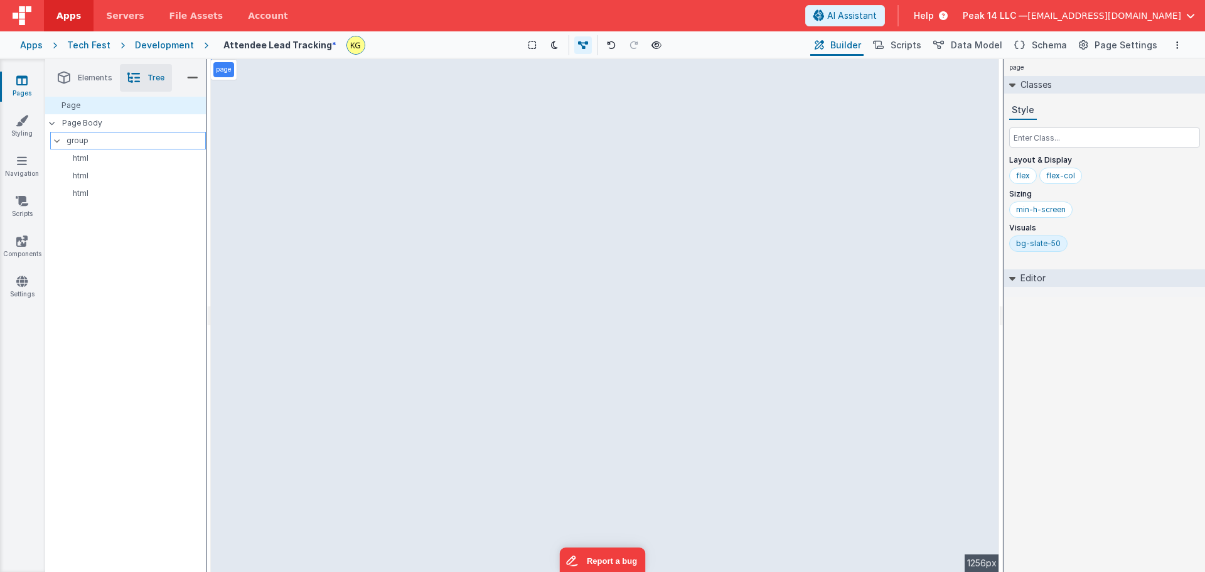
click at [97, 139] on p "group" at bounding box center [136, 141] width 139 height 14
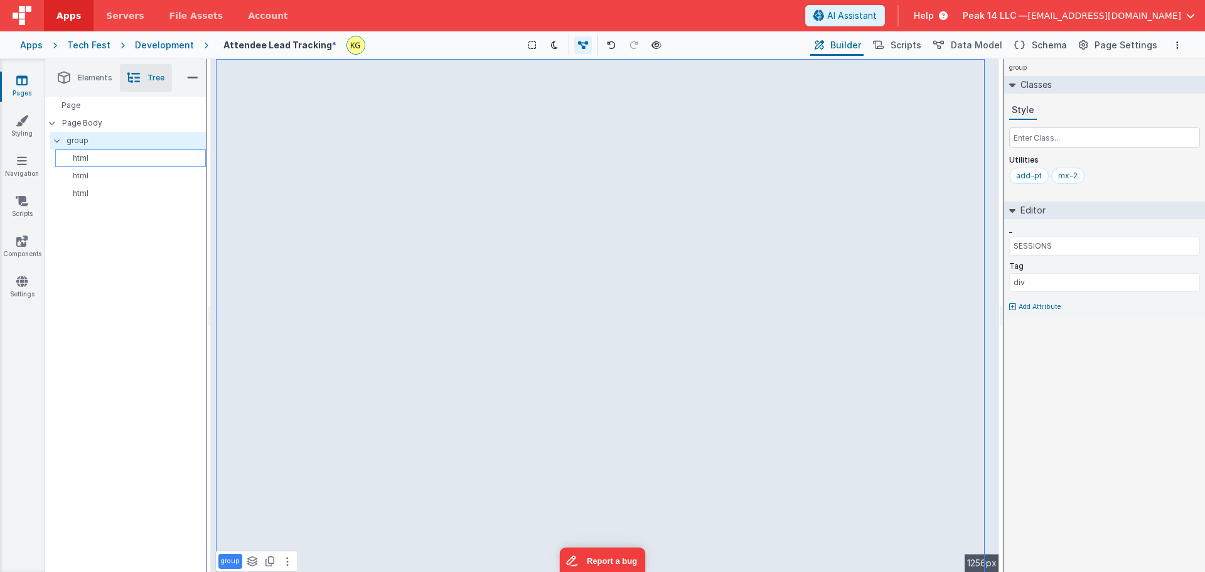
click at [100, 161] on p "html" at bounding box center [132, 158] width 145 height 10
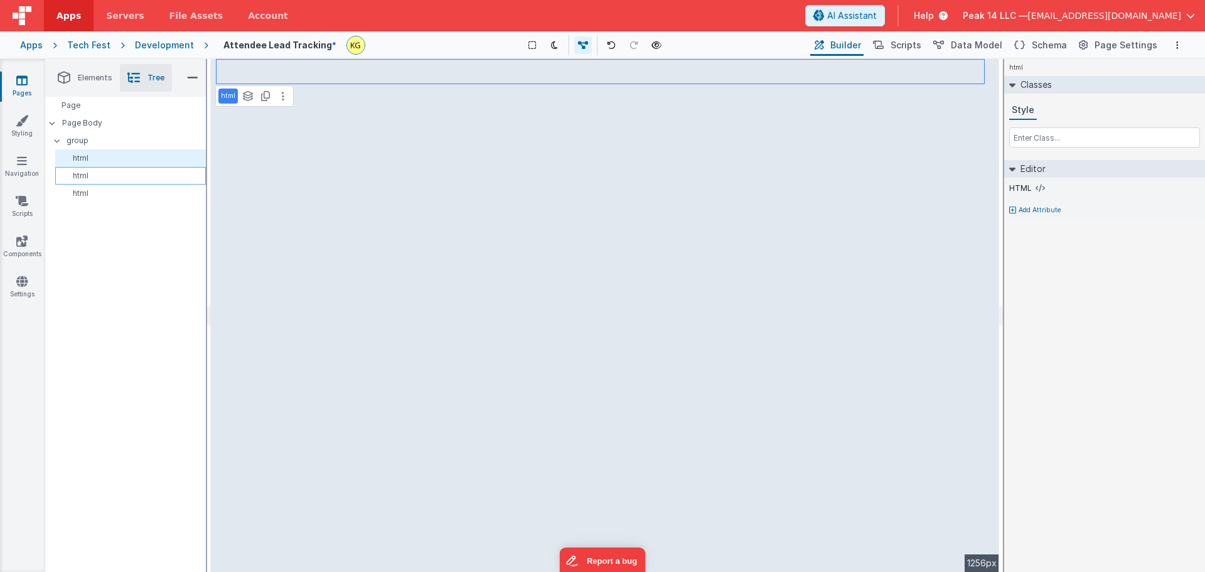
click at [104, 178] on p "html" at bounding box center [132, 176] width 145 height 10
click at [109, 192] on p "html" at bounding box center [132, 193] width 145 height 10
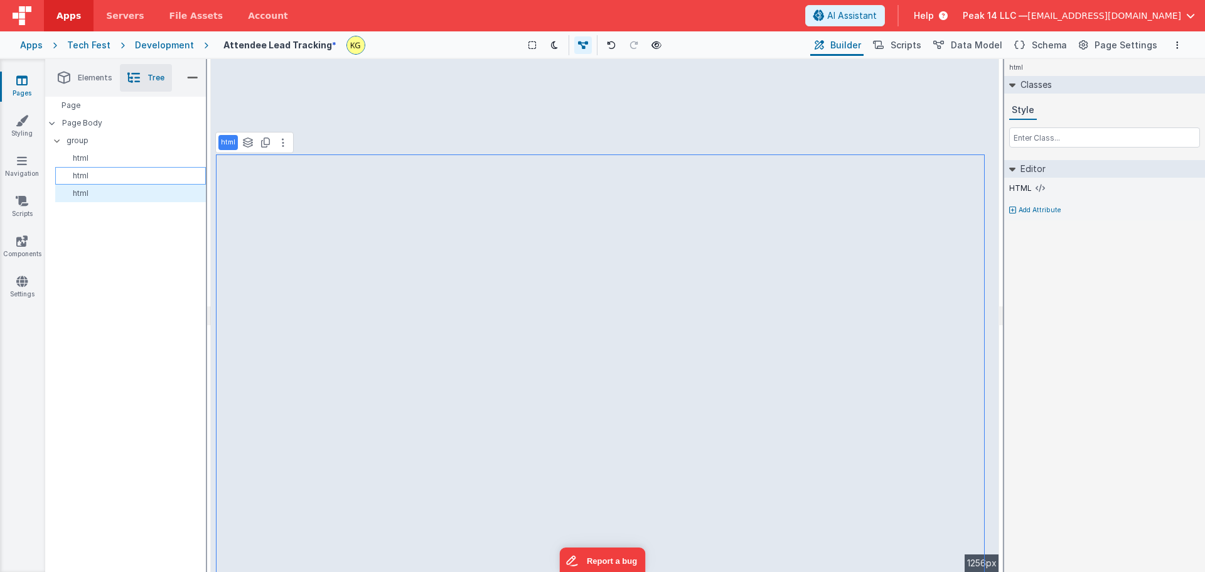
click at [113, 180] on p "html" at bounding box center [132, 176] width 145 height 10
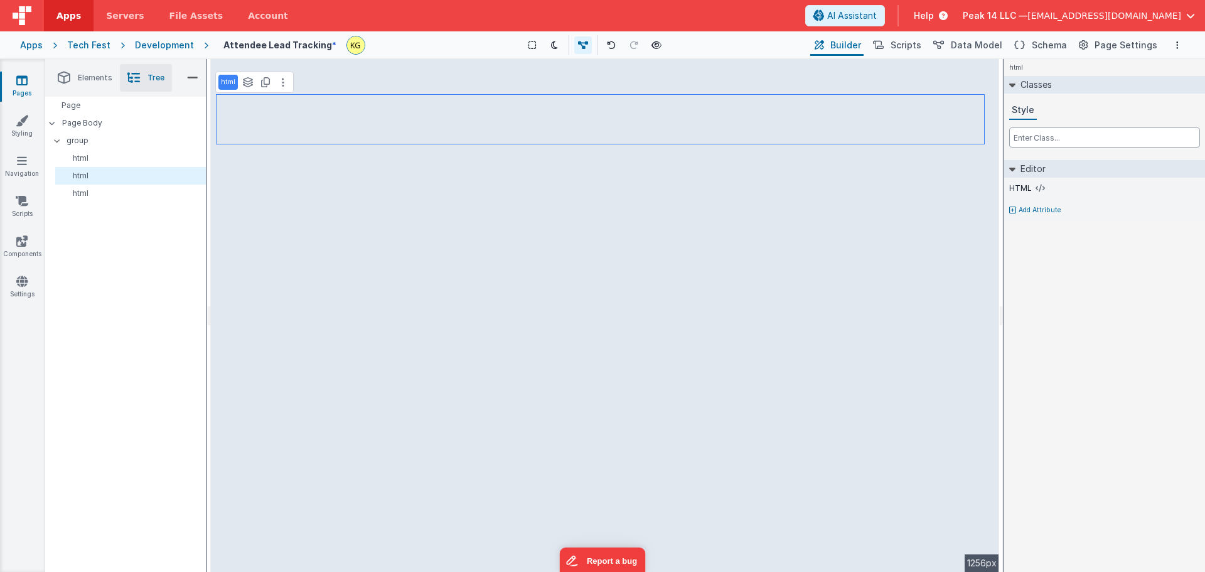
click at [1047, 139] on input "text" at bounding box center [1104, 137] width 191 height 20
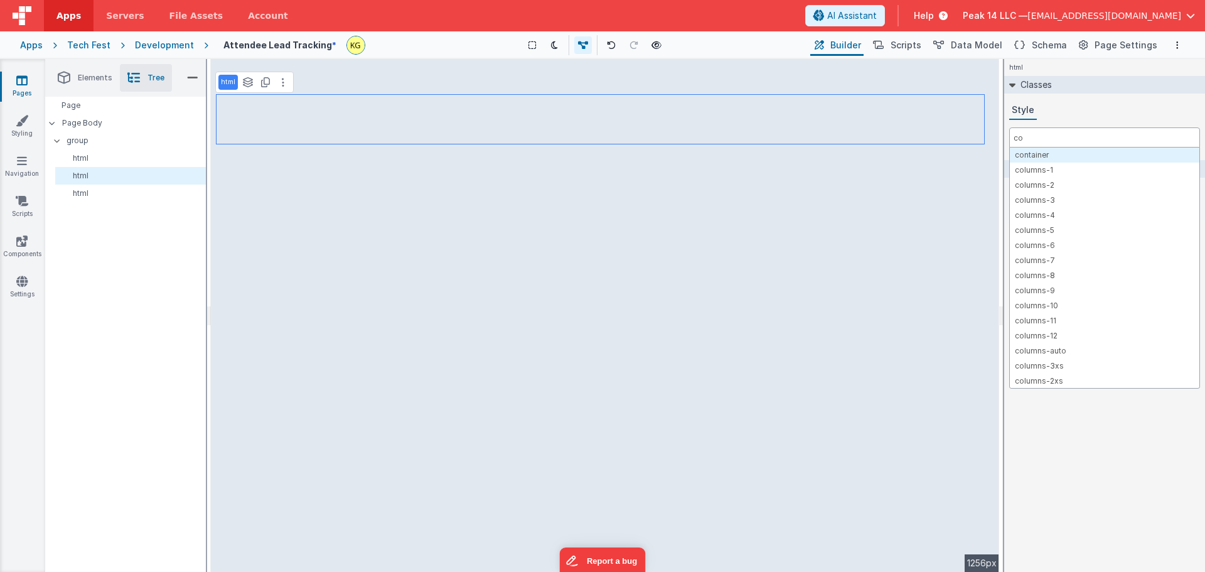
type input "c"
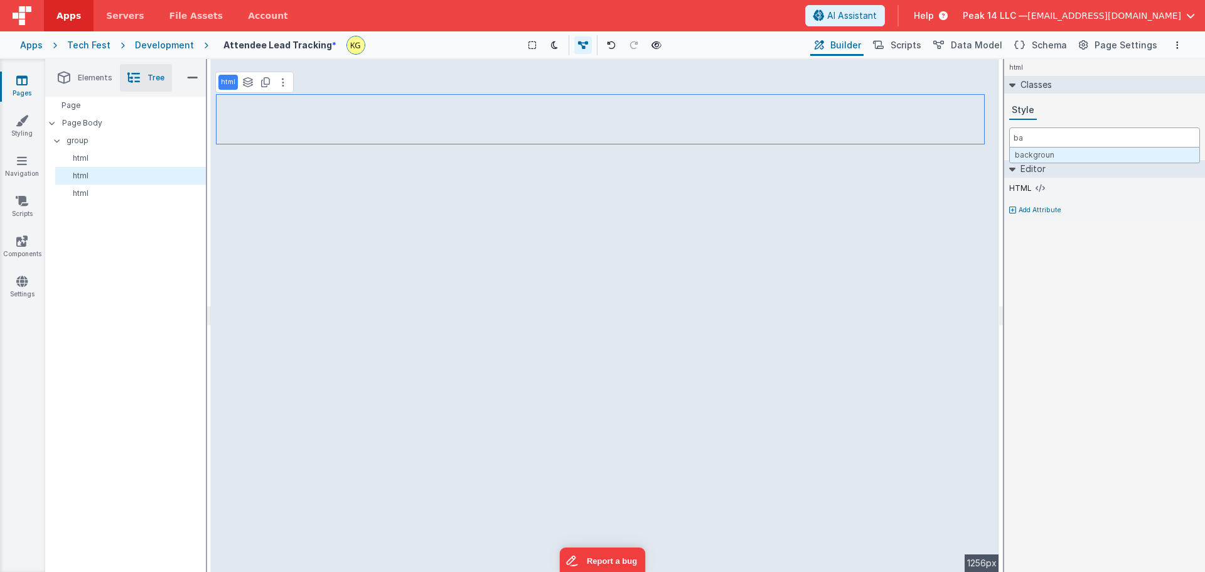
type input "b"
type input "v"
click at [654, 115] on div "html See layers ctrl + L Duplicate ctrl + D --> 1256px" at bounding box center [605, 315] width 788 height 513
click at [110, 175] on p "html" at bounding box center [132, 176] width 145 height 10
click at [284, 88] on button at bounding box center [283, 82] width 15 height 15
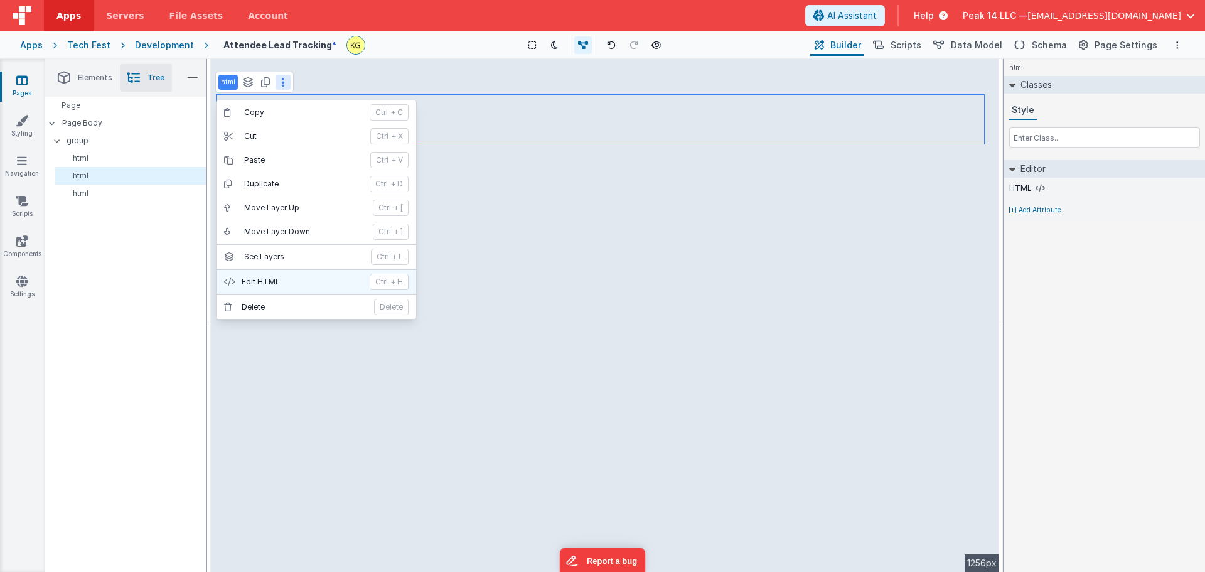
click at [281, 277] on p "Edit HTML" at bounding box center [302, 282] width 121 height 10
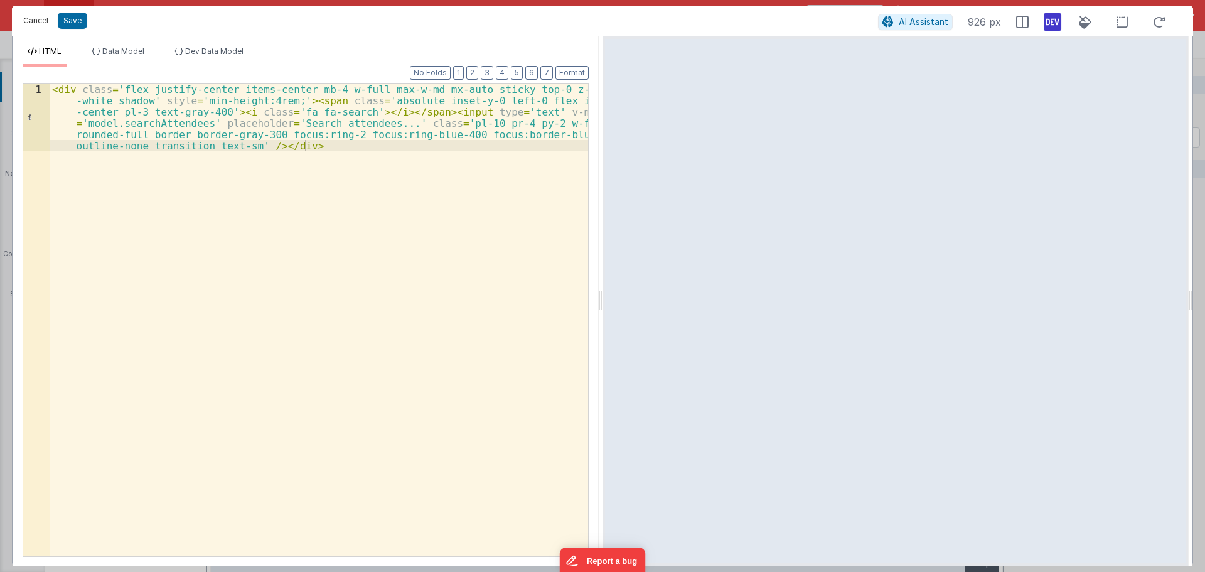
click at [33, 26] on button "Cancel" at bounding box center [36, 21] width 38 height 18
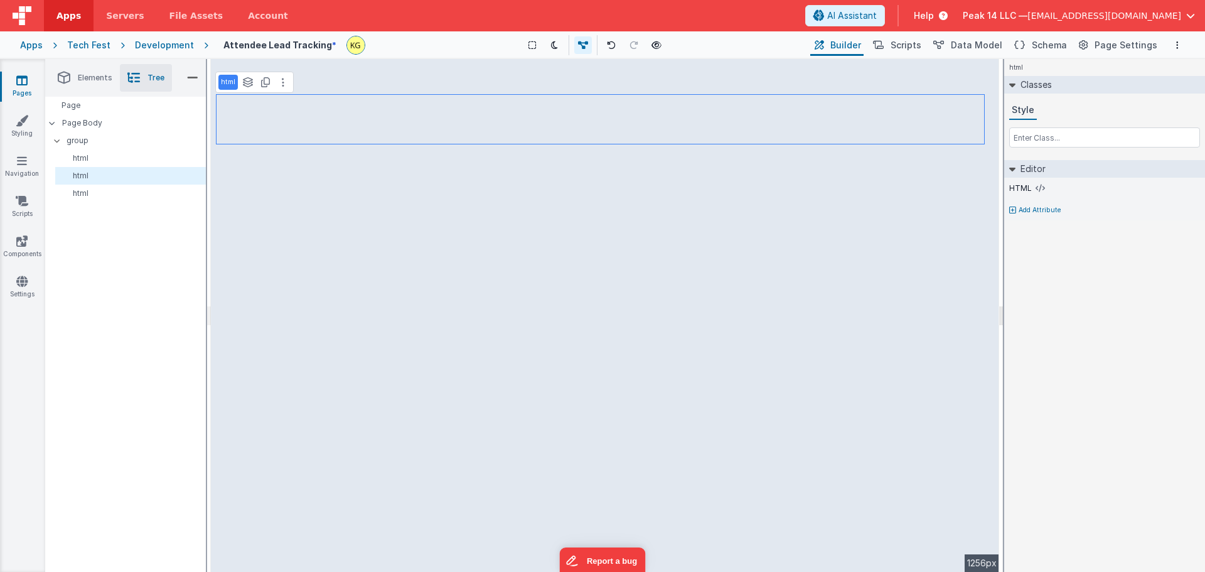
drag, startPoint x: 993, startPoint y: 146, endPoint x: 1002, endPoint y: 181, distance: 36.1
click at [1002, 181] on div "html See layers ctrl + L Duplicate ctrl + D --> 1256px" at bounding box center [605, 315] width 796 height 513
click at [995, 186] on div "html See layers ctrl + L Duplicate ctrl + D --> 1256px" at bounding box center [605, 315] width 788 height 513
click at [995, 121] on div "html See layers ctrl + L Duplicate ctrl + D --> 1256px" at bounding box center [605, 315] width 788 height 513
click at [439, 50] on div "Show Group Outlines Toggle Dark Mode Toggle Dev Data Preview Page ctrl + b" at bounding box center [591, 45] width 432 height 20
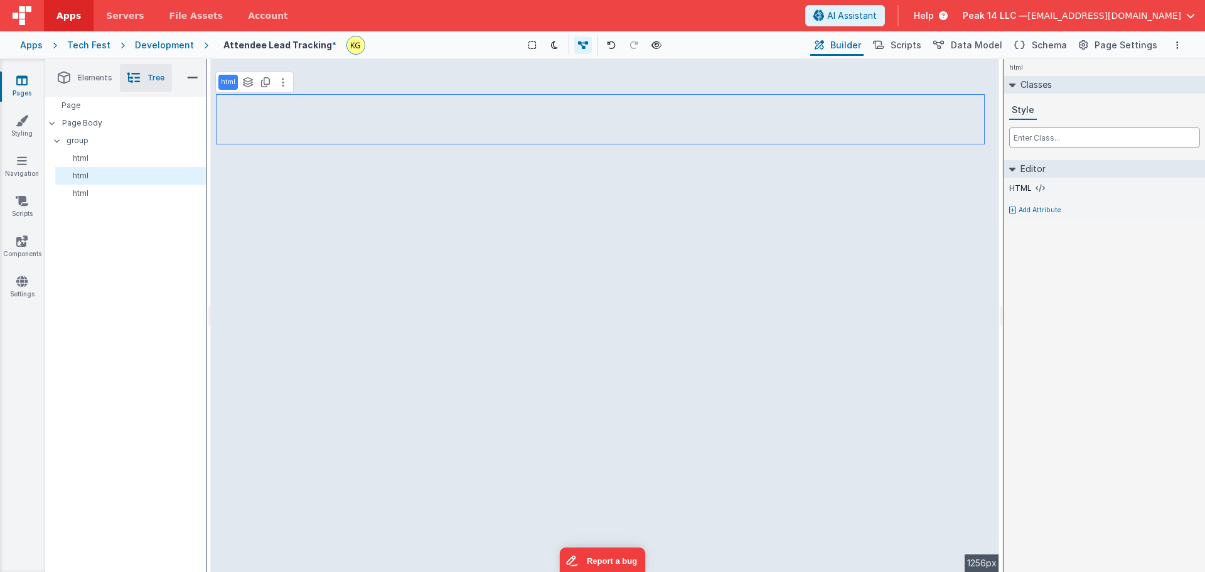
type input "visu"
click at [1117, 313] on div "html Classes Style Editor HTML Add Attribute DEV: Focus DEV: builderToggleCondi…" at bounding box center [1104, 315] width 201 height 513
click at [754, 78] on div "html See layers ctrl + L Duplicate ctrl + D --> 1256px" at bounding box center [605, 315] width 788 height 513
click at [629, 70] on div "html See layers ctrl + L Duplicate ctrl + D --> 1256px" at bounding box center [605, 315] width 788 height 513
click at [404, 117] on div "html See layers ctrl + L Duplicate ctrl + D --> 1256px" at bounding box center [605, 315] width 788 height 513
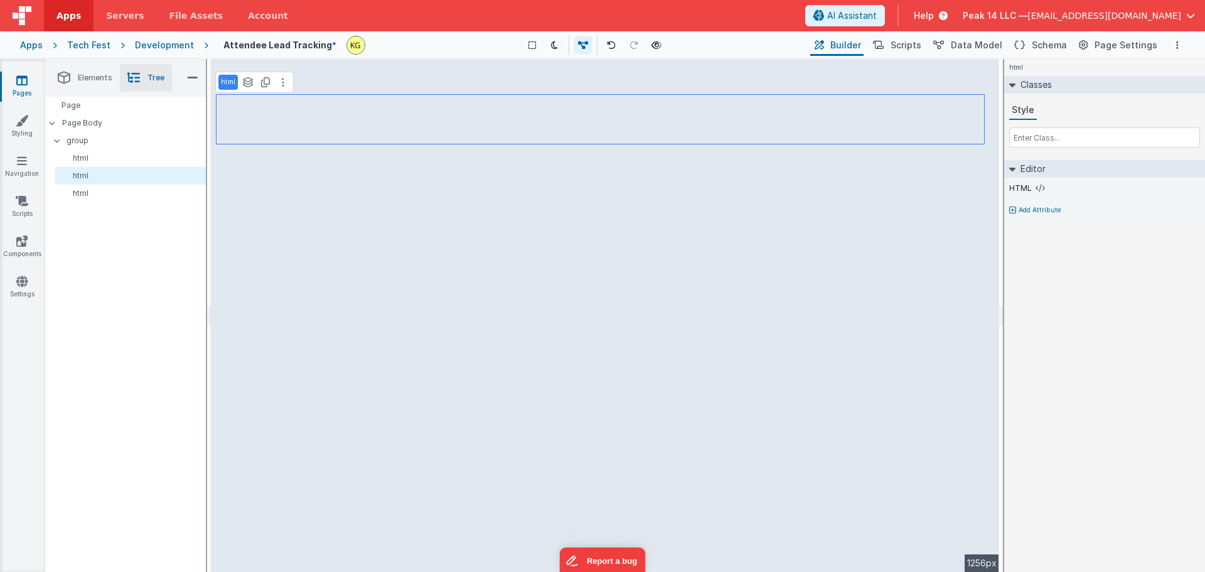
click at [464, 151] on div "html See layers ctrl + L Duplicate ctrl + D --> 1256px" at bounding box center [605, 315] width 788 height 513
drag, startPoint x: 995, startPoint y: 115, endPoint x: 997, endPoint y: 219, distance: 104.2
click at [995, 217] on div "html See layers ctrl + L Duplicate ctrl + D --> 1256px" at bounding box center [605, 315] width 788 height 513
click at [997, 220] on div "html See layers ctrl + L Duplicate ctrl + D --> 1256px" at bounding box center [605, 315] width 788 height 513
click at [996, 223] on div "html See layers ctrl + L Duplicate ctrl + D --> 1256px" at bounding box center [605, 315] width 788 height 513
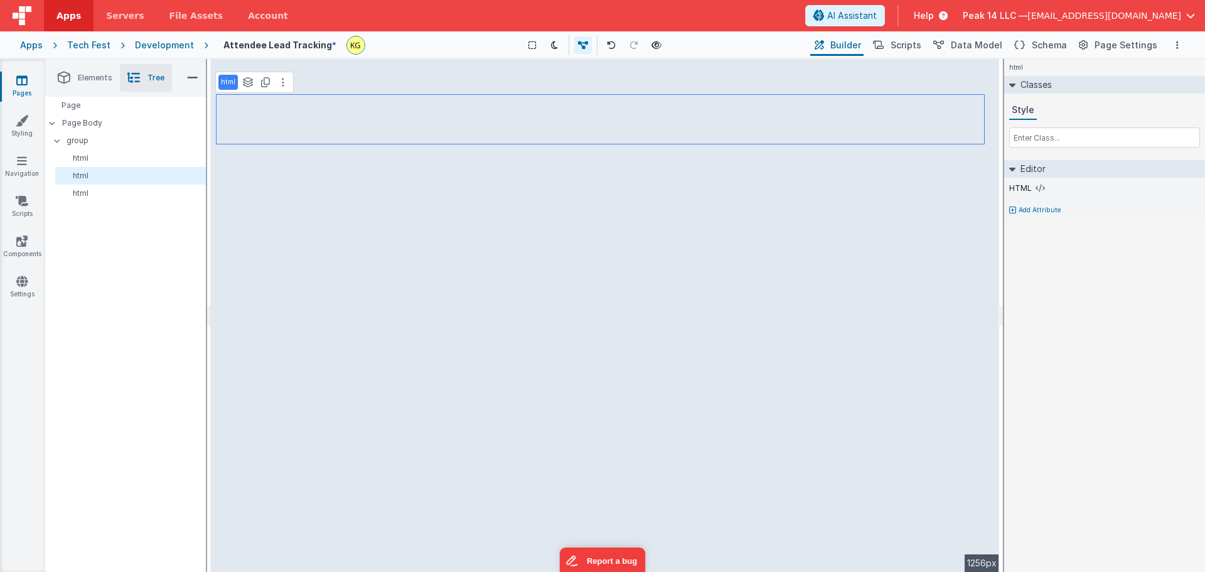
drag, startPoint x: 997, startPoint y: 223, endPoint x: 997, endPoint y: 185, distance: 38.3
click at [997, 185] on div "html See layers ctrl + L Duplicate ctrl + D --> 1256px" at bounding box center [605, 315] width 788 height 513
click at [286, 79] on button at bounding box center [283, 82] width 15 height 15
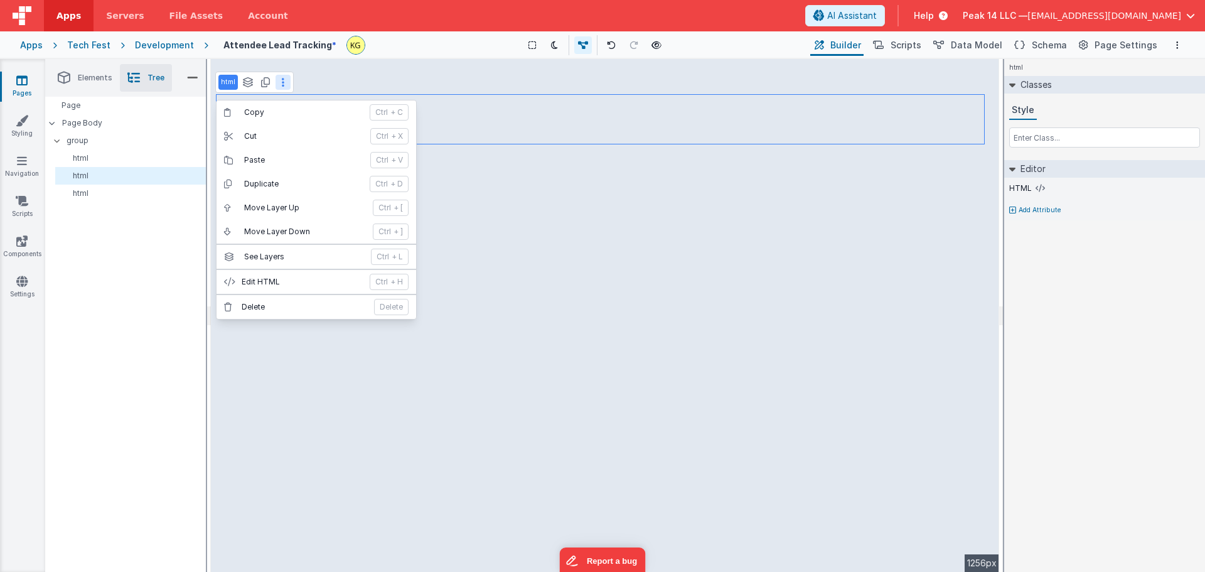
click at [284, 82] on button at bounding box center [283, 82] width 15 height 15
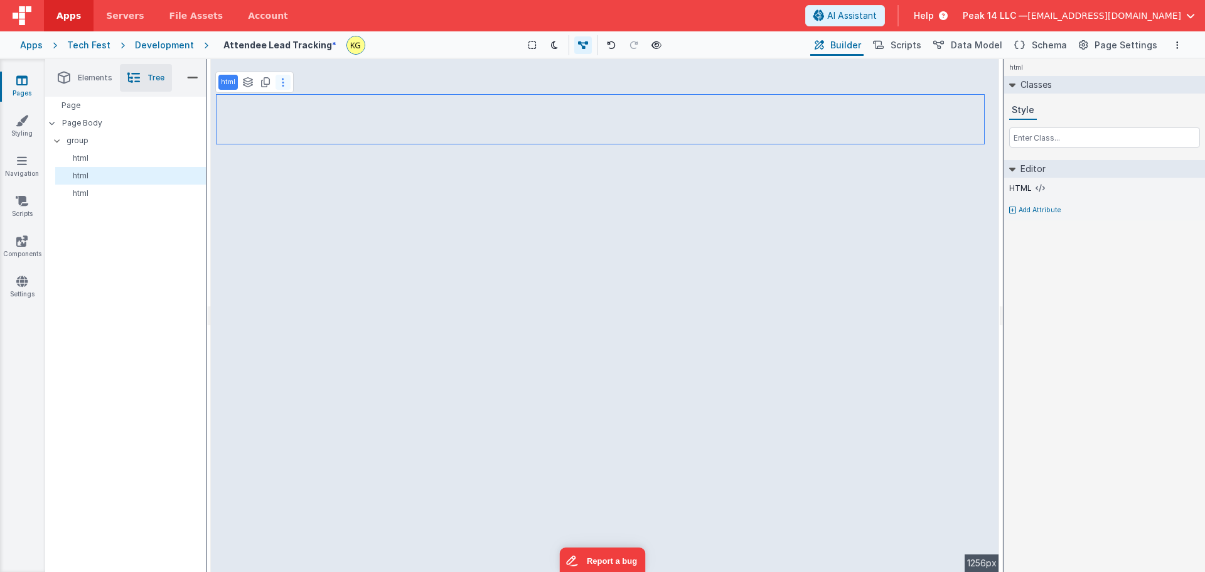
click at [284, 83] on button at bounding box center [283, 82] width 15 height 15
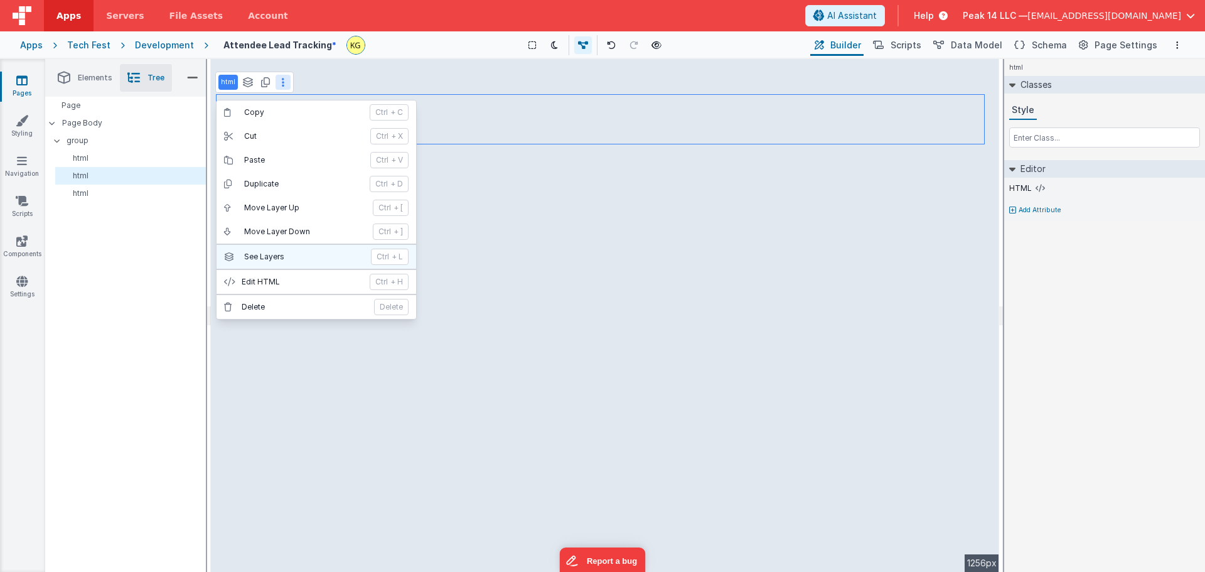
click at [284, 255] on p "See Layers" at bounding box center [303, 257] width 119 height 10
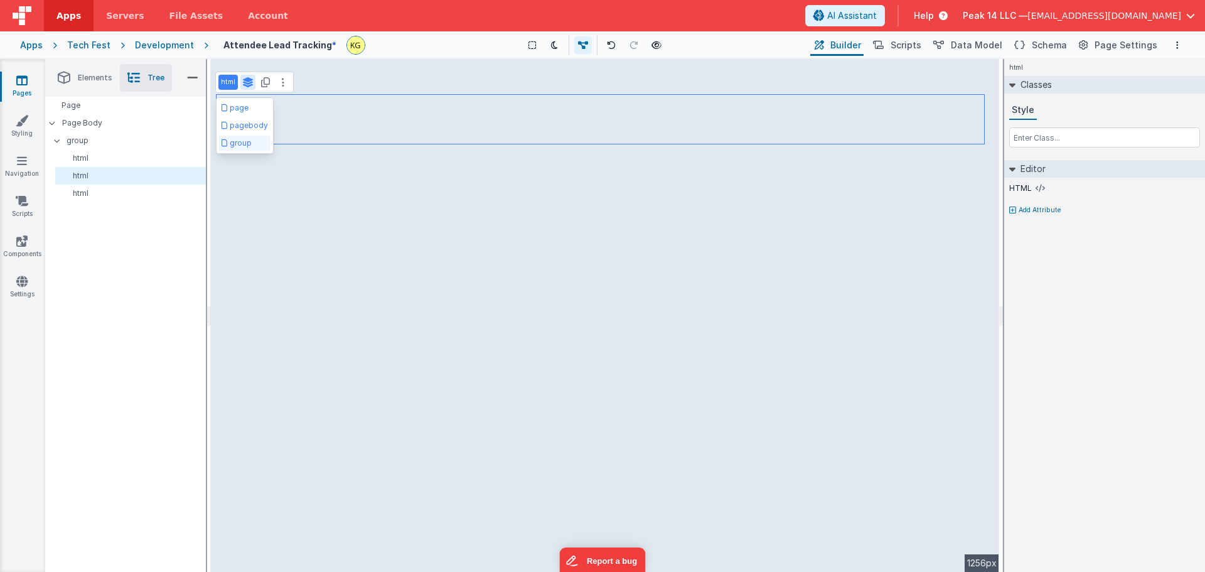
click at [249, 142] on button "group" at bounding box center [244, 143] width 51 height 15
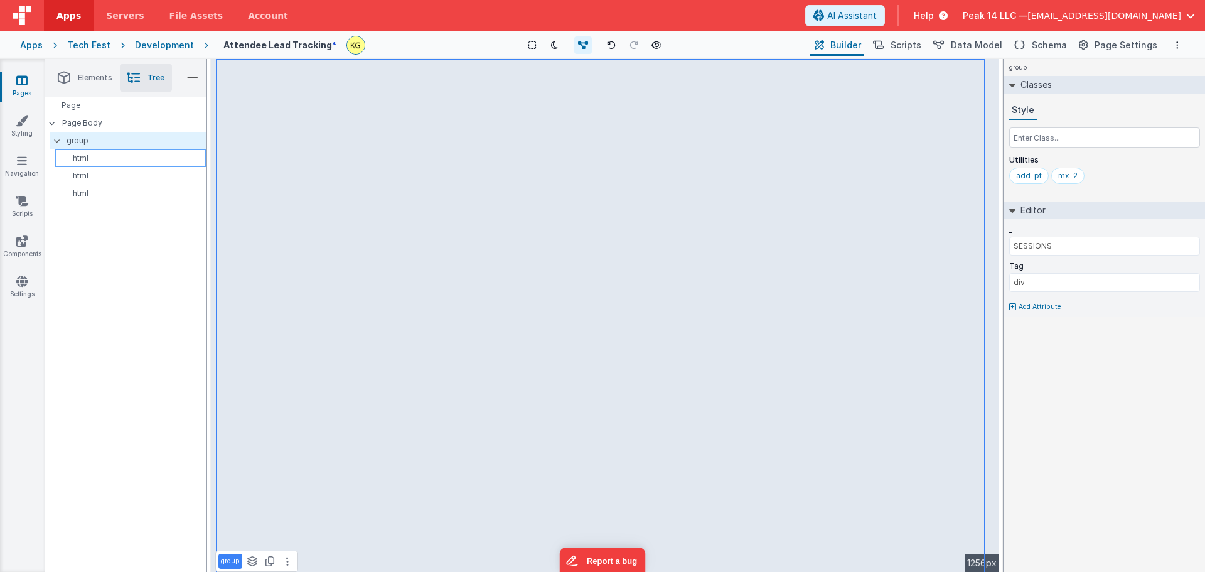
click at [102, 161] on p "html" at bounding box center [132, 158] width 145 height 10
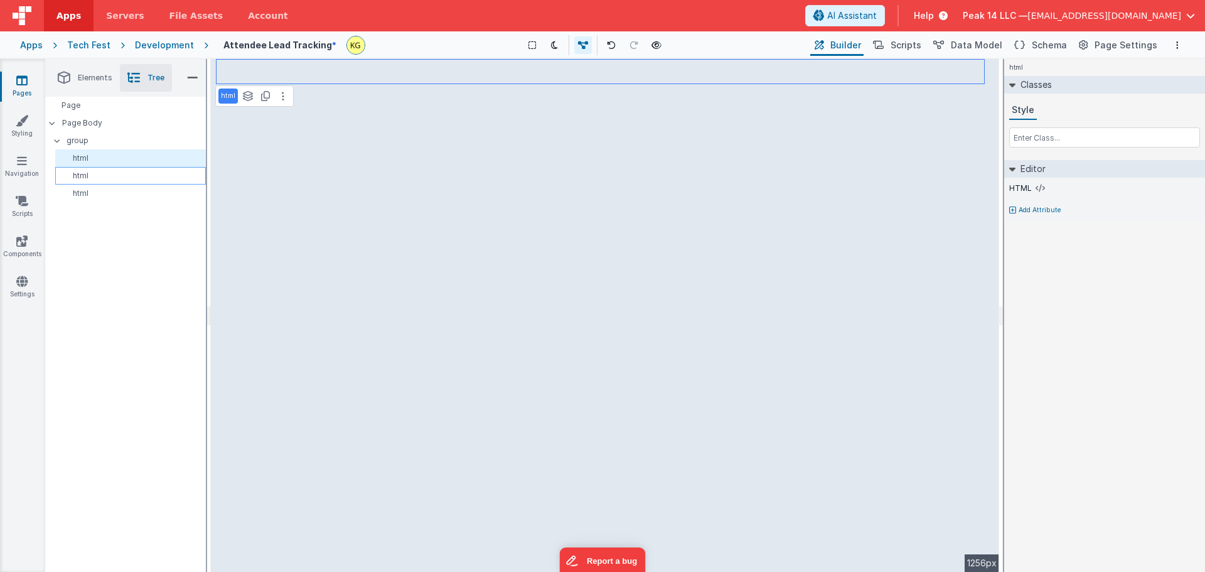
click at [100, 176] on p "html" at bounding box center [132, 176] width 145 height 10
click at [101, 197] on p "html" at bounding box center [132, 193] width 145 height 10
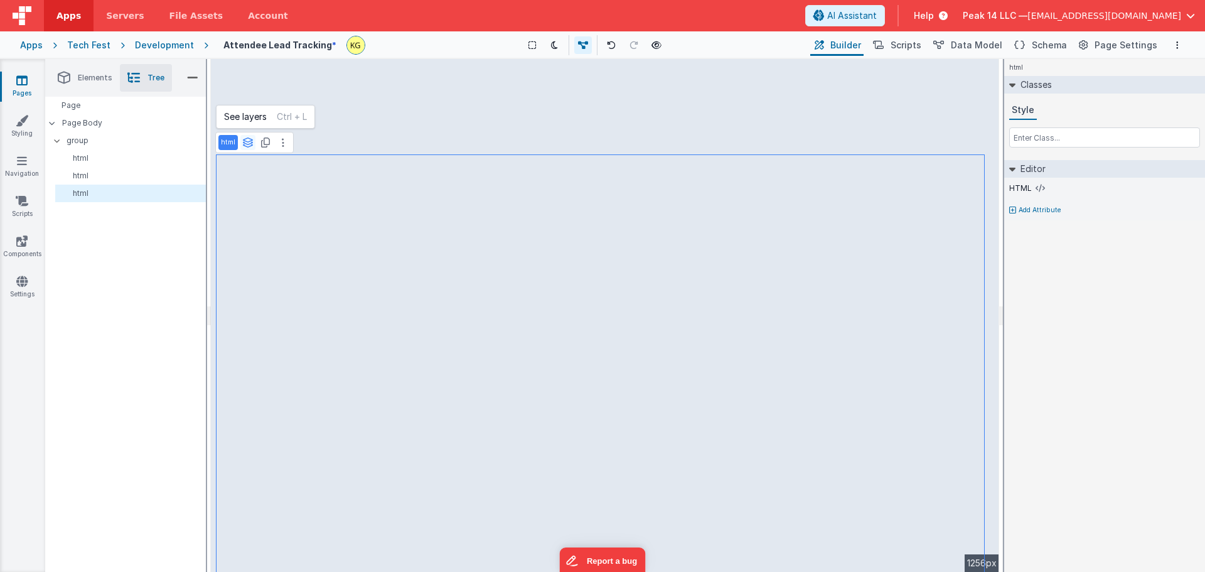
click at [245, 146] on icon at bounding box center [247, 142] width 11 height 10
click at [248, 144] on icon at bounding box center [247, 142] width 11 height 10
click at [282, 144] on icon at bounding box center [283, 142] width 3 height 10
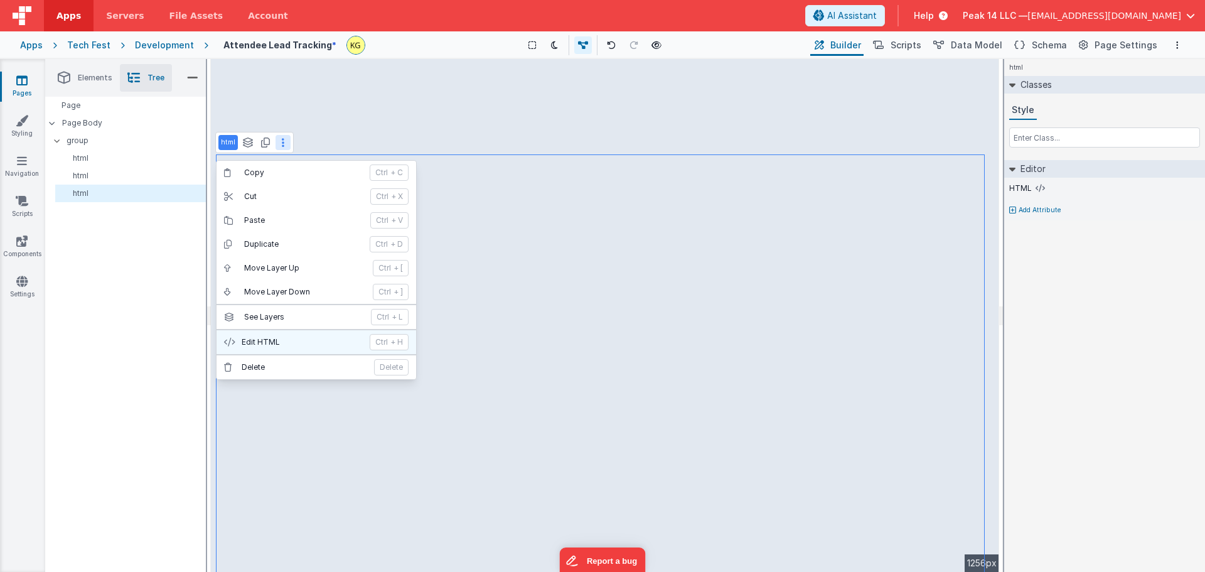
click at [295, 339] on p "Edit HTML" at bounding box center [302, 342] width 121 height 10
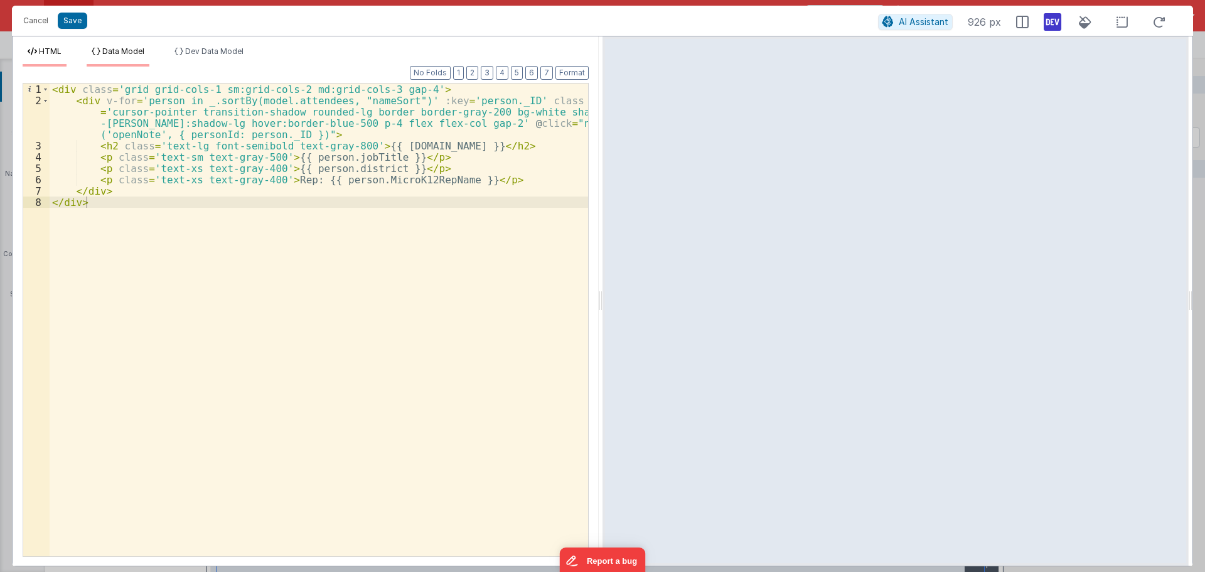
click at [115, 63] on li "Data Model" at bounding box center [118, 56] width 63 height 20
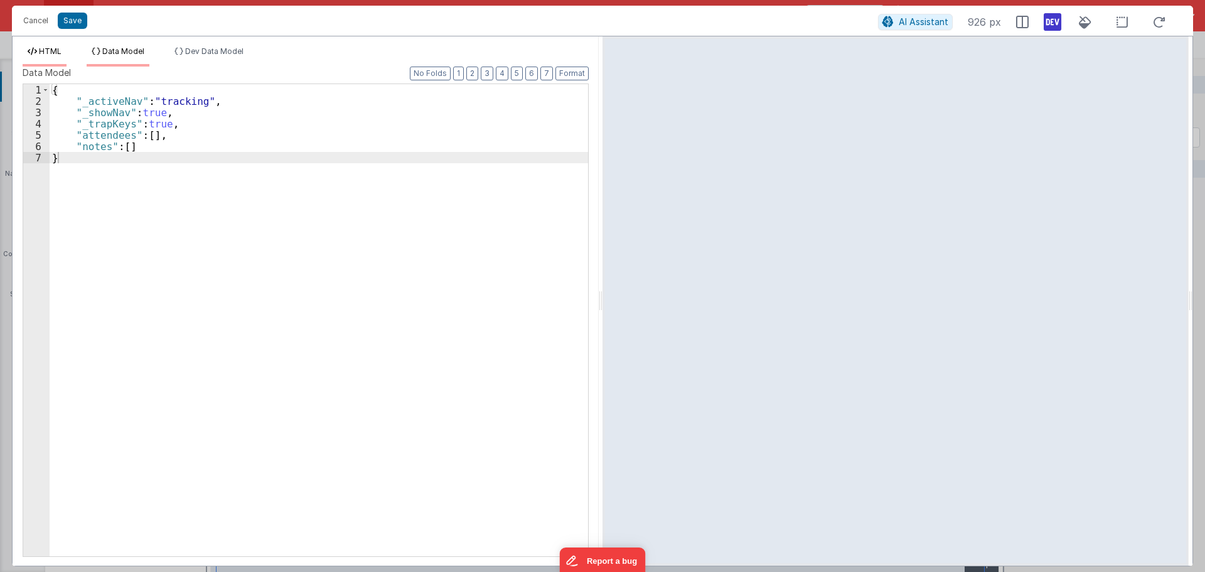
click at [60, 54] on span "HTML" at bounding box center [50, 50] width 23 height 9
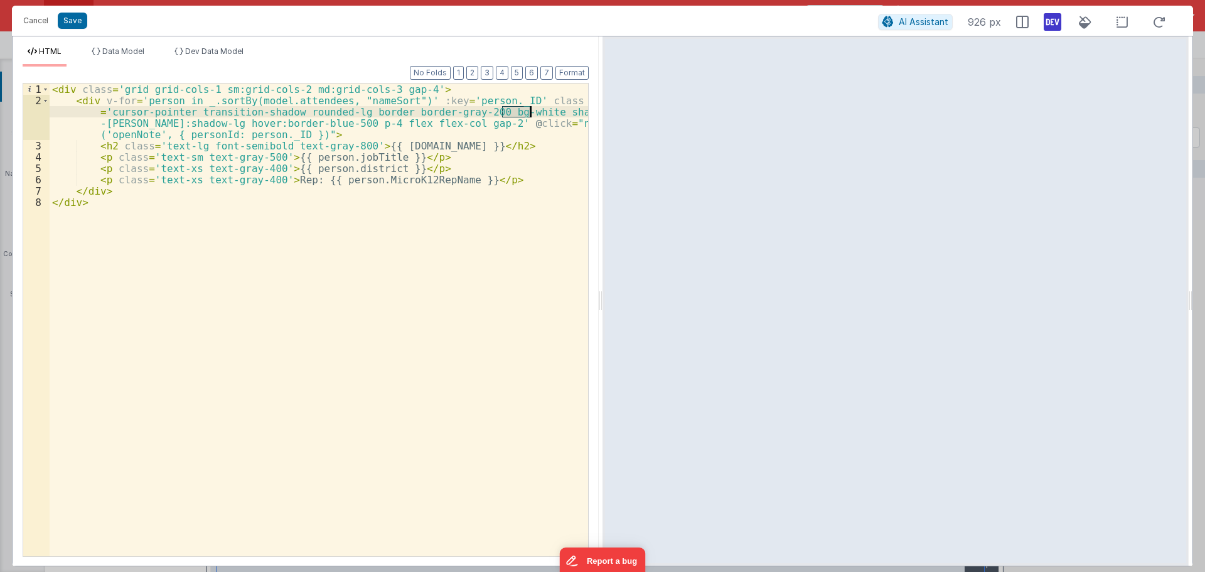
drag, startPoint x: 503, startPoint y: 112, endPoint x: 528, endPoint y: 112, distance: 25.7
click at [528, 112] on div "< div class = 'grid grid-cols-1 sm:grid-cols-2 md:grid-cols-3 gap-4' > < div v-…" at bounding box center [319, 330] width 538 height 495
drag, startPoint x: 436, startPoint y: 112, endPoint x: 455, endPoint y: 112, distance: 19.5
click at [455, 112] on div "< div class = 'grid grid-cols-1 sm:grid-cols-2 md:grid-cols-3 gap-4' > < div v-…" at bounding box center [319, 330] width 538 height 495
drag, startPoint x: 507, startPoint y: 111, endPoint x: 534, endPoint y: 113, distance: 27.1
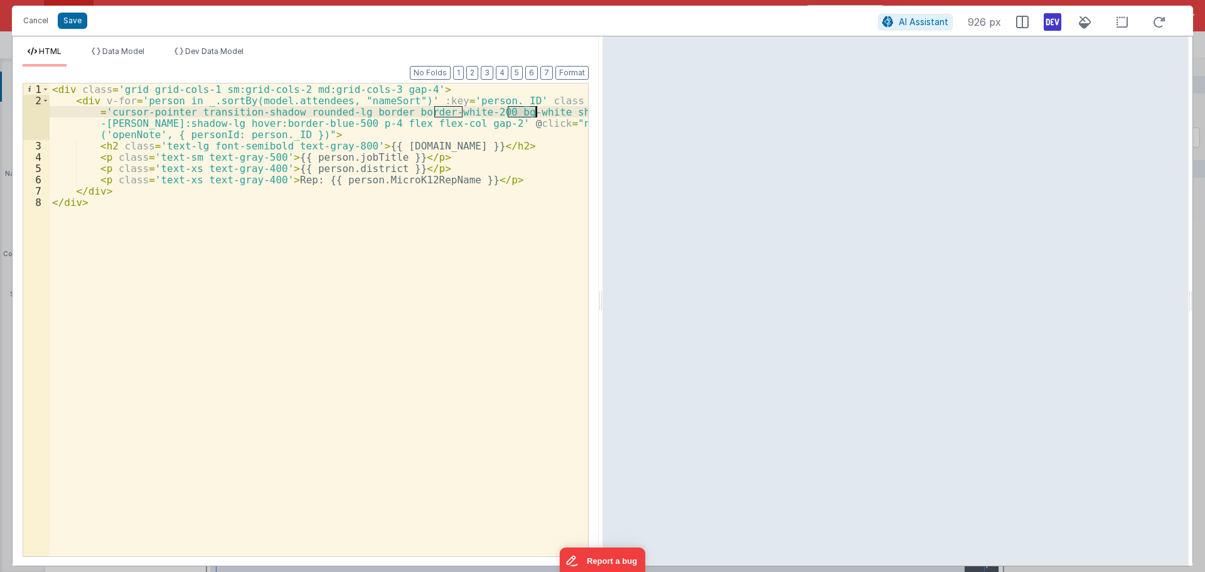
click at [534, 113] on div "< div class = 'grid grid-cols-1 sm:grid-cols-2 md:grid-cols-3 gap-4' > < div v-…" at bounding box center [319, 330] width 538 height 495
drag, startPoint x: 507, startPoint y: 110, endPoint x: 535, endPoint y: 110, distance: 27.6
click at [535, 110] on div "< div class = 'grid grid-cols-1 sm:grid-cols-2 md:grid-cols-3 gap-4' > < div v-…" at bounding box center [319, 330] width 538 height 495
drag, startPoint x: 310, startPoint y: 147, endPoint x: 334, endPoint y: 147, distance: 23.8
click at [334, 147] on div "< div class = 'grid grid-cols-1 sm:grid-cols-2 md:grid-cols-3 gap-4' > < div v-…" at bounding box center [319, 330] width 538 height 495
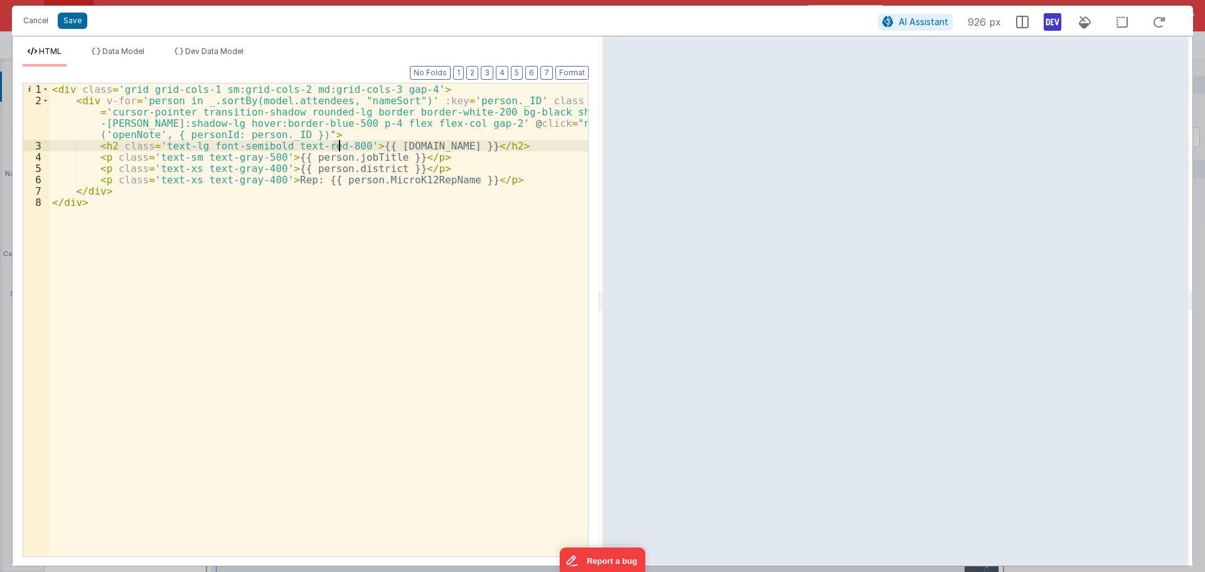
click at [338, 148] on div "< div class = 'grid grid-cols-1 sm:grid-cols-2 md:grid-cols-3 gap-4' > < div v-…" at bounding box center [319, 330] width 538 height 495
drag, startPoint x: 227, startPoint y: 157, endPoint x: 246, endPoint y: 156, distance: 18.8
click at [246, 156] on div "< div class = 'grid grid-cols-1 sm:grid-cols-2 md:grid-cols-3 gap-4' > < div v-…" at bounding box center [319, 330] width 538 height 495
drag, startPoint x: 248, startPoint y: 156, endPoint x: 227, endPoint y: 154, distance: 21.5
click at [227, 154] on div "< div class = 'grid grid-cols-1 sm:grid-cols-2 md:grid-cols-3 gap-4' > < div v-…" at bounding box center [319, 330] width 538 height 495
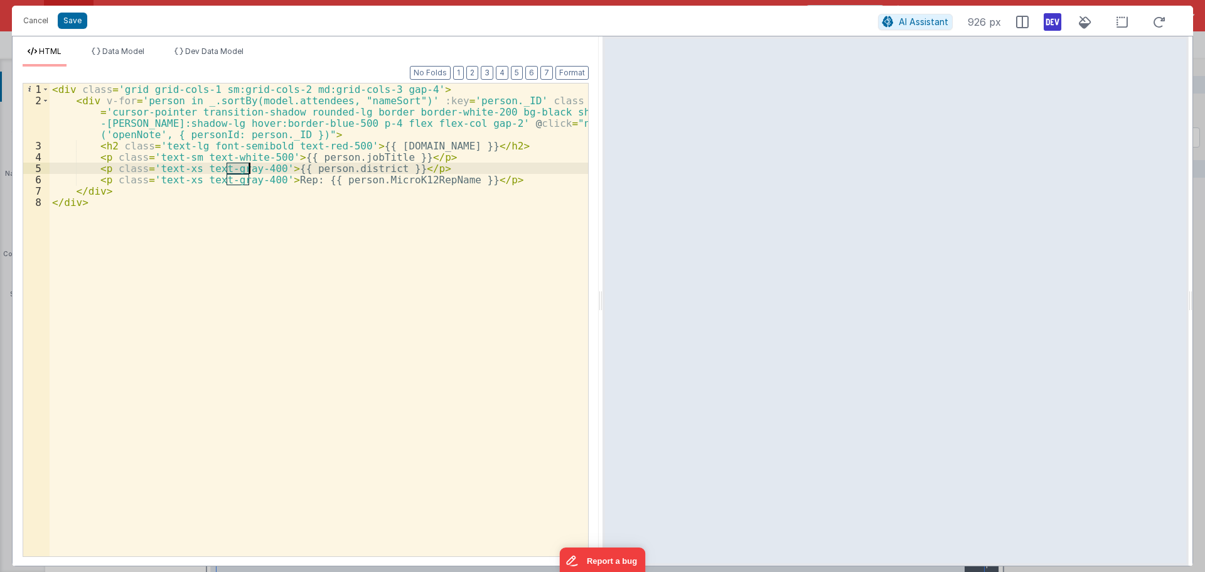
drag, startPoint x: 227, startPoint y: 168, endPoint x: 248, endPoint y: 170, distance: 20.8
click at [248, 170] on div "< div class = 'grid grid-cols-1 sm:grid-cols-2 md:grid-cols-3 gap-4' > < div v-…" at bounding box center [319, 330] width 538 height 495
drag, startPoint x: 227, startPoint y: 181, endPoint x: 246, endPoint y: 181, distance: 18.8
click at [246, 181] on div "< div class = 'grid grid-cols-1 sm:grid-cols-2 md:grid-cols-3 gap-4' > < div v-…" at bounding box center [319, 330] width 538 height 495
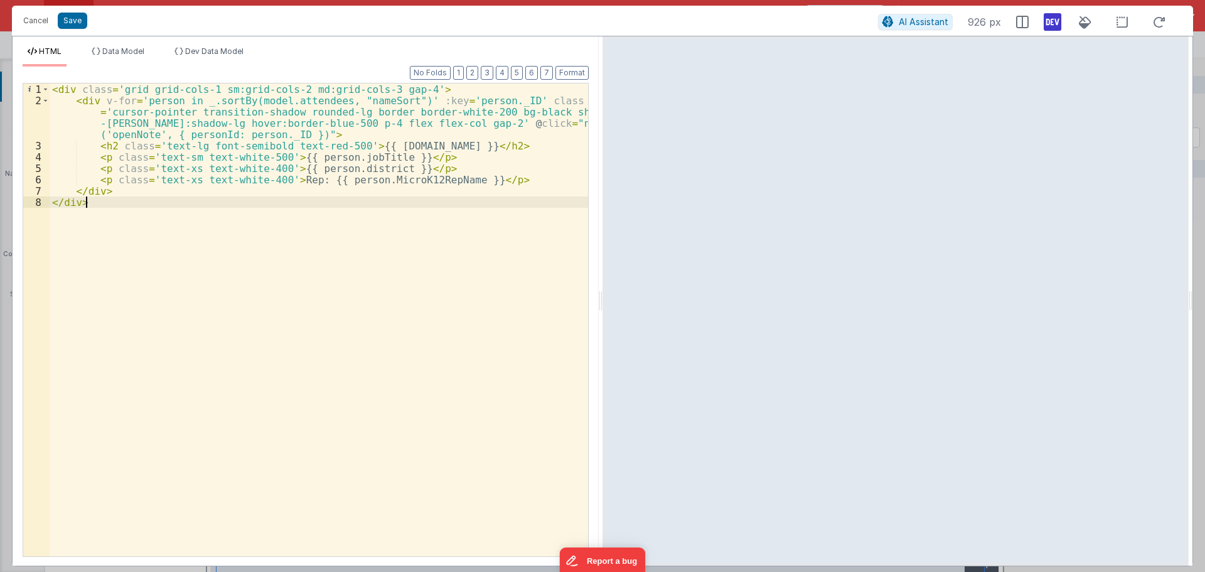
click at [294, 228] on div "< div class = 'grid grid-cols-1 sm:grid-cols-2 md:grid-cols-3 gap-4' > < div v-…" at bounding box center [319, 330] width 538 height 495
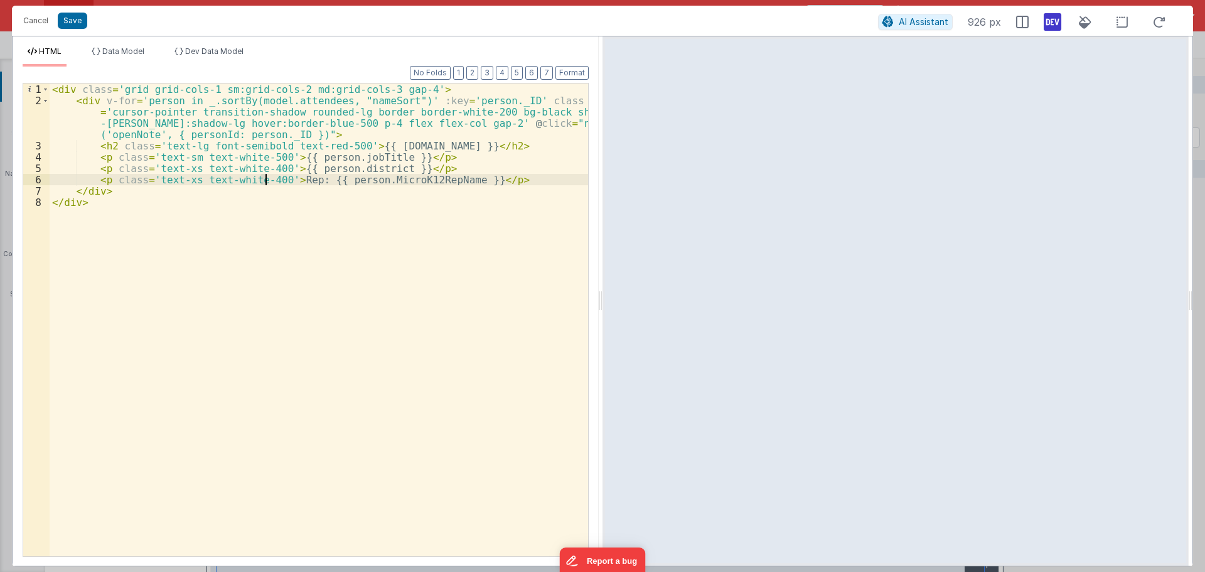
click at [264, 181] on div "< div class = 'grid grid-cols-1 sm:grid-cols-2 md:grid-cols-3 gap-4' > < div v-…" at bounding box center [319, 330] width 538 height 495
click at [285, 220] on div "< div class = 'grid grid-cols-1 sm:grid-cols-2 md:grid-cols-3 gap-4' > < div v-…" at bounding box center [319, 330] width 538 height 495
click at [264, 181] on div "< div class = 'grid grid-cols-1 sm:grid-cols-2 md:grid-cols-3 gap-4' > < div v-…" at bounding box center [319, 330] width 538 height 495
click at [291, 235] on div "< div class = 'grid grid-cols-1 sm:grid-cols-2 md:grid-cols-3 gap-4' > < div v-…" at bounding box center [319, 330] width 538 height 495
click at [265, 169] on div "< div class = 'grid grid-cols-1 sm:grid-cols-2 md:grid-cols-3 gap-4' > < div v-…" at bounding box center [319, 330] width 538 height 495
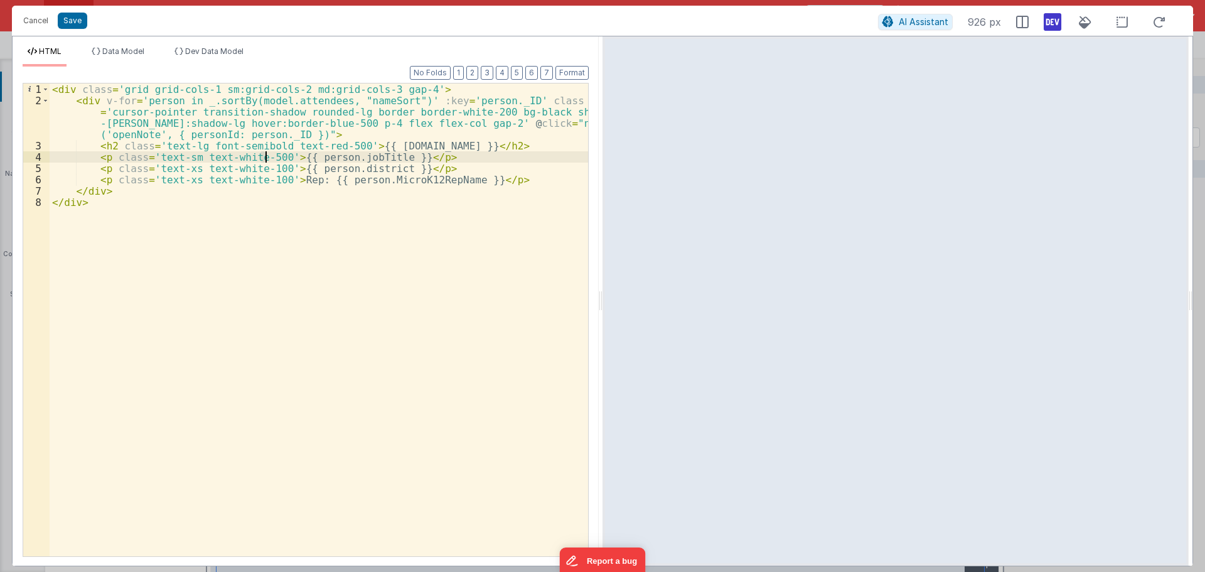
click at [265, 158] on div "< div class = 'grid grid-cols-1 sm:grid-cols-2 md:grid-cols-3 gap-4' > < div v-…" at bounding box center [319, 330] width 538 height 495
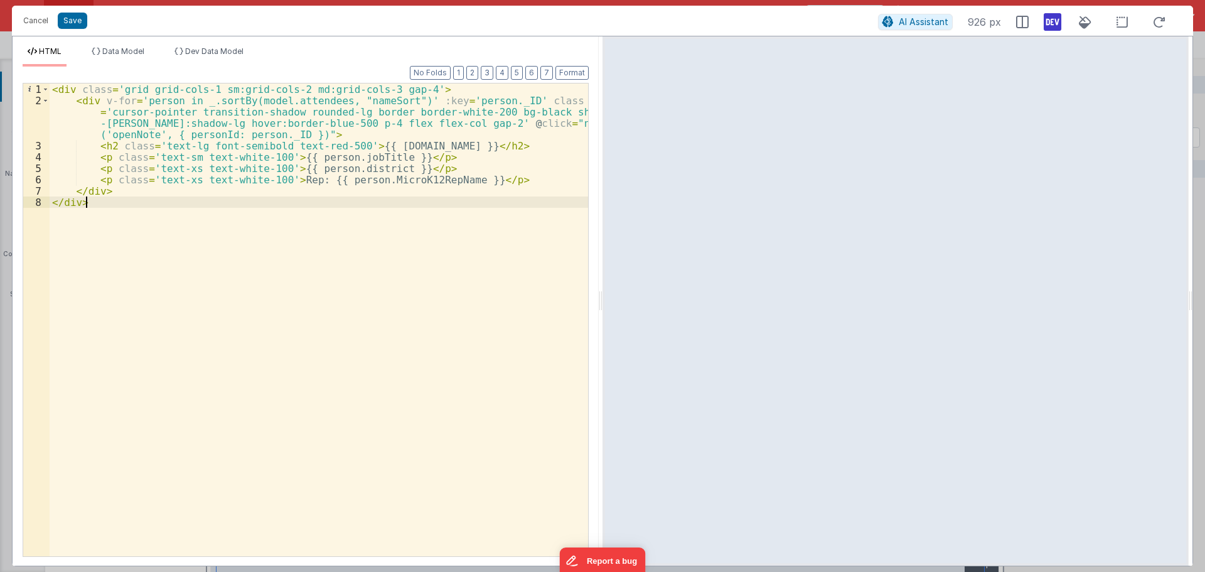
click at [296, 223] on div "< div class = 'grid grid-cols-1 sm:grid-cols-2 md:grid-cols-3 gap-4' > < div v-…" at bounding box center [319, 330] width 538 height 495
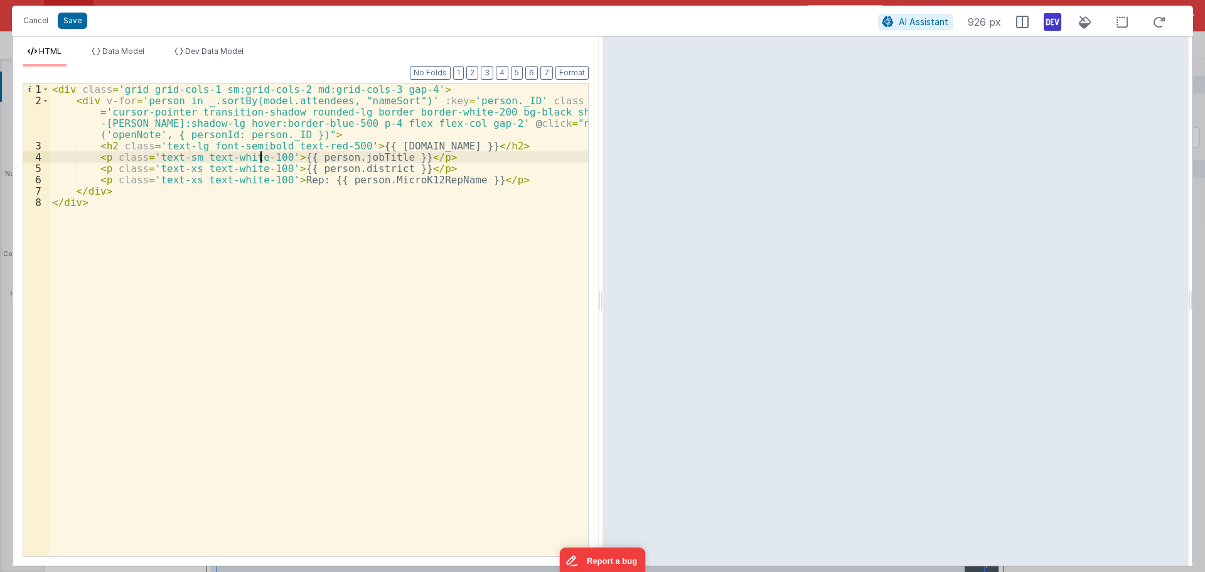
click at [260, 159] on div "< div class = 'grid grid-cols-1 sm:grid-cols-2 md:grid-cols-3 gap-4' > < div v-…" at bounding box center [319, 330] width 538 height 495
click at [260, 157] on div "< div class = 'grid grid-cols-1 sm:grid-cols-2 md:grid-cols-3 gap-4' > < div v-…" at bounding box center [319, 330] width 538 height 495
click at [265, 168] on div "< div class = 'grid grid-cols-1 sm:grid-cols-2 md:grid-cols-3 gap-4' > < div v-…" at bounding box center [319, 330] width 538 height 495
click at [265, 179] on div "< div class = 'grid grid-cols-1 sm:grid-cols-2 md:grid-cols-3 gap-4' > < div v-…" at bounding box center [319, 330] width 538 height 495
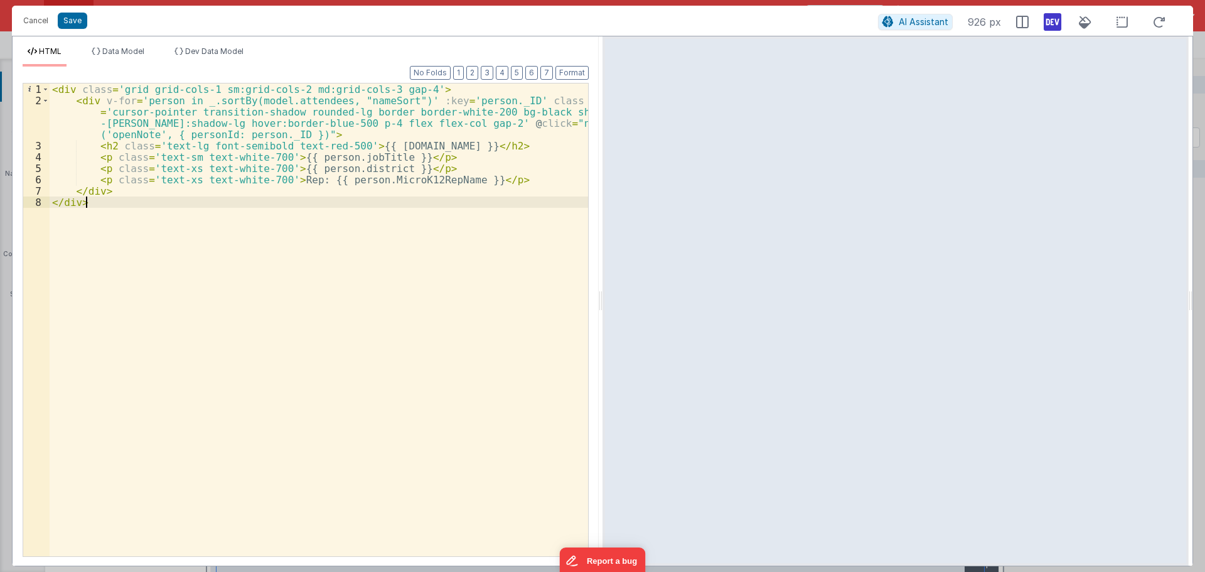
drag, startPoint x: 283, startPoint y: 201, endPoint x: 313, endPoint y: 212, distance: 31.4
click at [283, 201] on div "< div class = 'grid grid-cols-1 sm:grid-cols-2 md:grid-cols-3 gap-4' > < div v-…" at bounding box center [319, 330] width 538 height 495
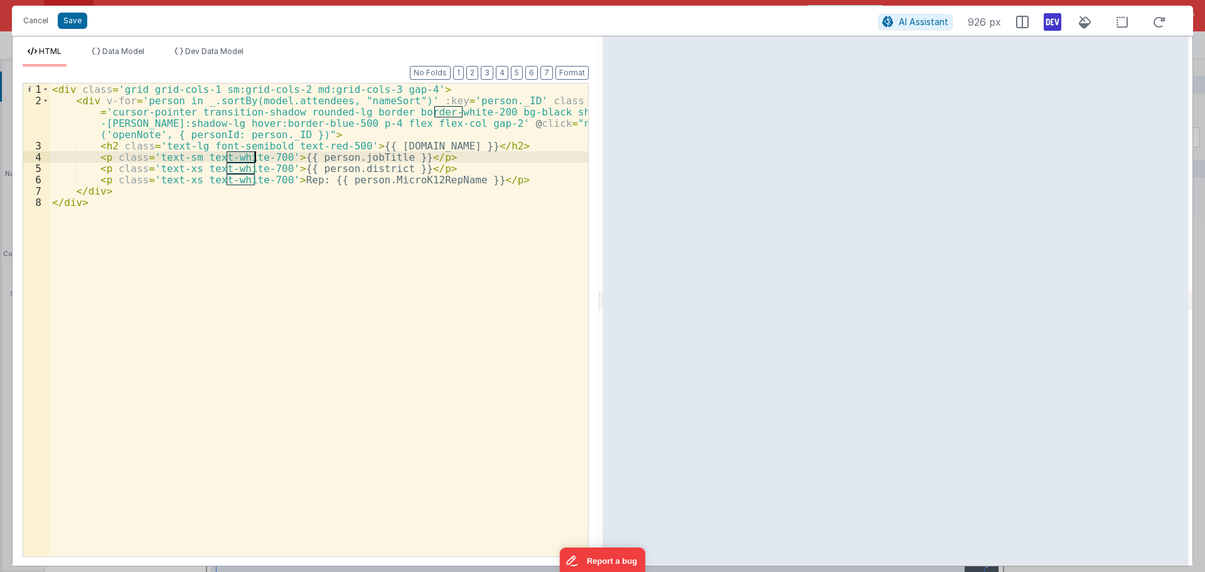
drag, startPoint x: 228, startPoint y: 157, endPoint x: 254, endPoint y: 159, distance: 26.4
click at [254, 159] on div "< div class = 'grid grid-cols-1 sm:grid-cols-2 md:grid-cols-3 gap-4' > < div v-…" at bounding box center [319, 330] width 538 height 495
drag, startPoint x: 227, startPoint y: 168, endPoint x: 255, endPoint y: 171, distance: 29.1
click at [255, 171] on div "< div class = 'grid grid-cols-1 sm:grid-cols-2 md:grid-cols-3 gap-4' > < div v-…" at bounding box center [319, 330] width 538 height 495
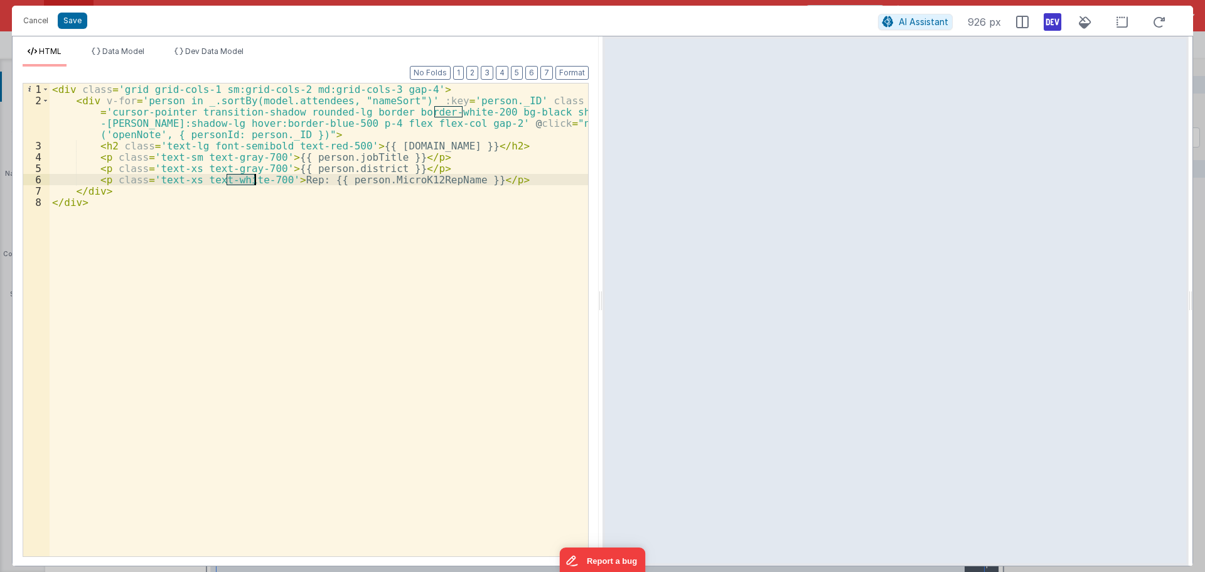
drag, startPoint x: 228, startPoint y: 179, endPoint x: 255, endPoint y: 182, distance: 27.2
click at [255, 182] on div "< div class = 'grid grid-cols-1 sm:grid-cols-2 md:grid-cols-3 gap-4' > < div v-…" at bounding box center [319, 330] width 538 height 495
click at [277, 217] on div "< div class = 'grid grid-cols-1 sm:grid-cols-2 md:grid-cols-3 gap-4' > < div v-…" at bounding box center [319, 330] width 538 height 495
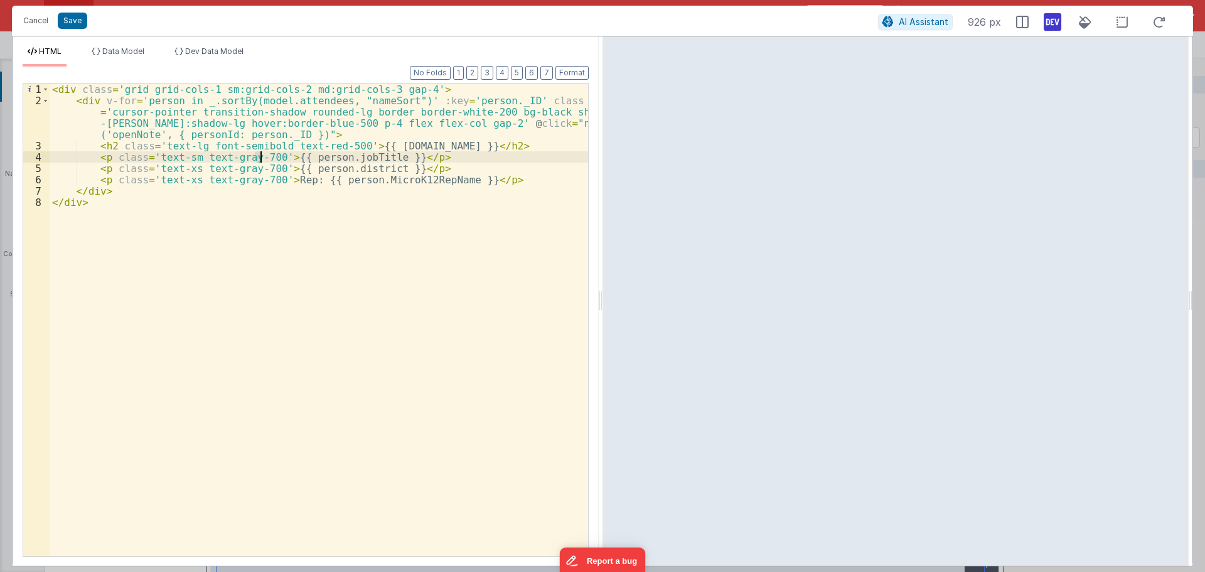
click at [259, 159] on div "< div class = 'grid grid-cols-1 sm:grid-cols-2 md:grid-cols-3 gap-4' > < div v-…" at bounding box center [319, 330] width 538 height 495
click at [258, 168] on div "< div class = 'grid grid-cols-1 sm:grid-cols-2 md:grid-cols-3 gap-4' > < div v-…" at bounding box center [319, 330] width 538 height 495
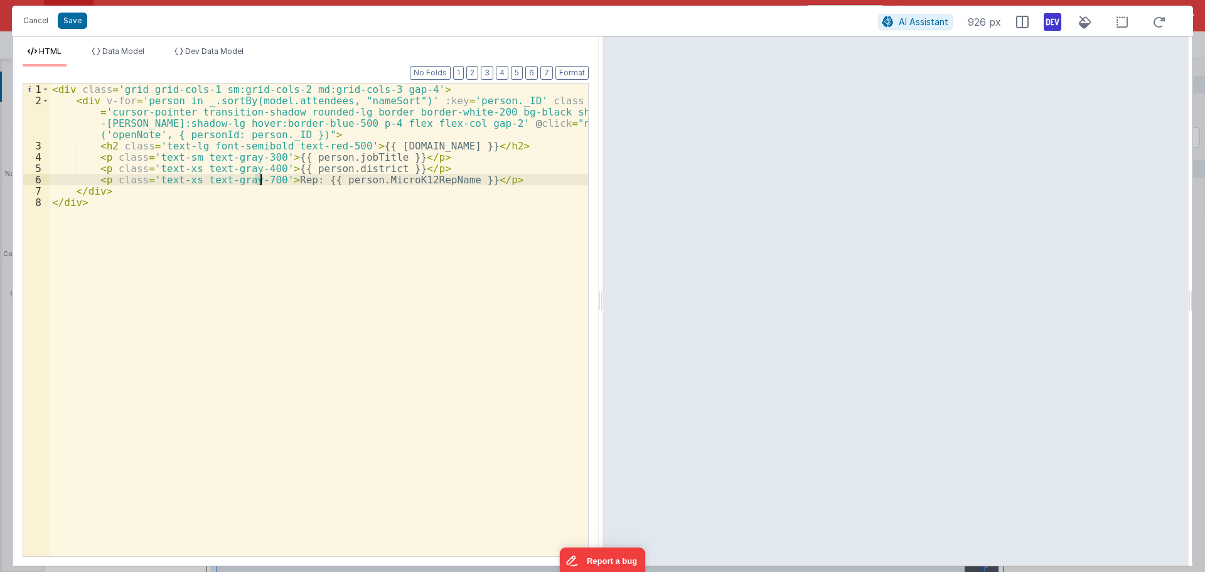
click at [260, 181] on div "< div class = 'grid grid-cols-1 sm:grid-cols-2 md:grid-cols-3 gap-4' > < div v-…" at bounding box center [319, 330] width 538 height 495
click at [159, 144] on div "< div class = 'grid grid-cols-1 sm:grid-cols-2 md:grid-cols-3 gap-4' > < div v-…" at bounding box center [319, 330] width 538 height 495
drag, startPoint x: 461, startPoint y: 112, endPoint x: 432, endPoint y: 111, distance: 28.9
click at [432, 111] on div "< div class = 'grid grid-cols-1 sm:grid-cols-2 md:grid-cols-3 gap-4' > < div v-…" at bounding box center [319, 330] width 538 height 495
click at [433, 114] on div "< div class = 'grid grid-cols-1 sm:grid-cols-2 md:grid-cols-3 gap-4' > < div v-…" at bounding box center [319, 319] width 538 height 473
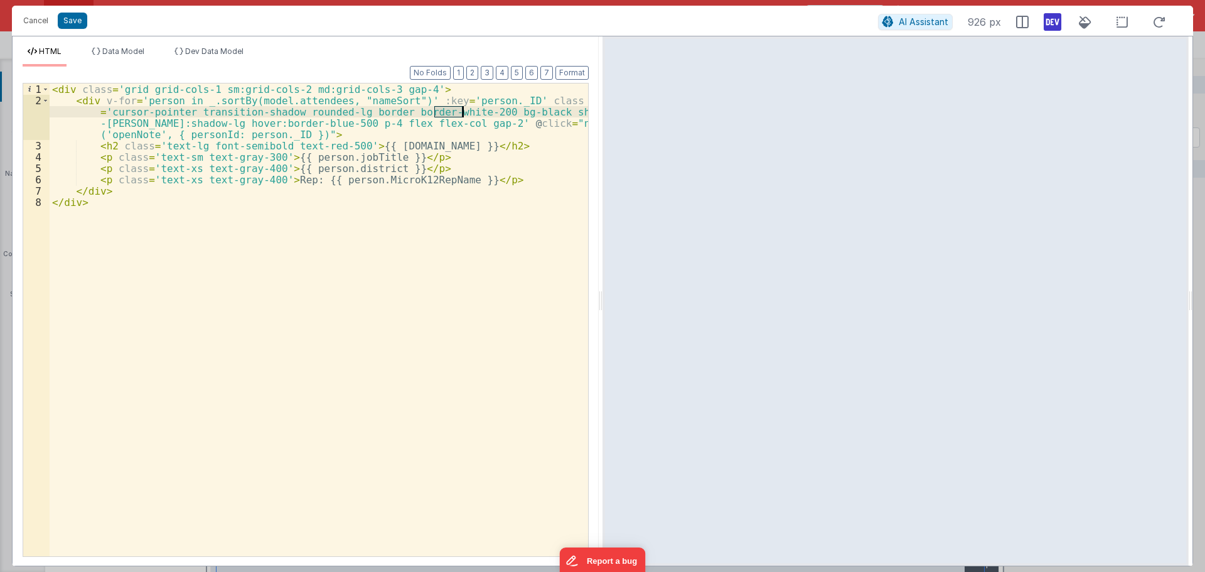
drag, startPoint x: 436, startPoint y: 112, endPoint x: 461, endPoint y: 114, distance: 24.5
click at [461, 114] on div "< div class = 'grid grid-cols-1 sm:grid-cols-2 md:grid-cols-3 gap-4' > < div v-…" at bounding box center [319, 330] width 538 height 495
click at [500, 141] on div "< div class = 'grid grid-cols-1 sm:grid-cols-2 md:grid-cols-3 gap-4' > < div v-…" at bounding box center [319, 330] width 538 height 495
drag, startPoint x: 434, startPoint y: 112, endPoint x: 451, endPoint y: 112, distance: 16.3
click at [451, 112] on div "< div class = 'grid grid-cols-1 sm:grid-cols-2 md:grid-cols-3 gap-4' > < div v-…" at bounding box center [319, 330] width 538 height 495
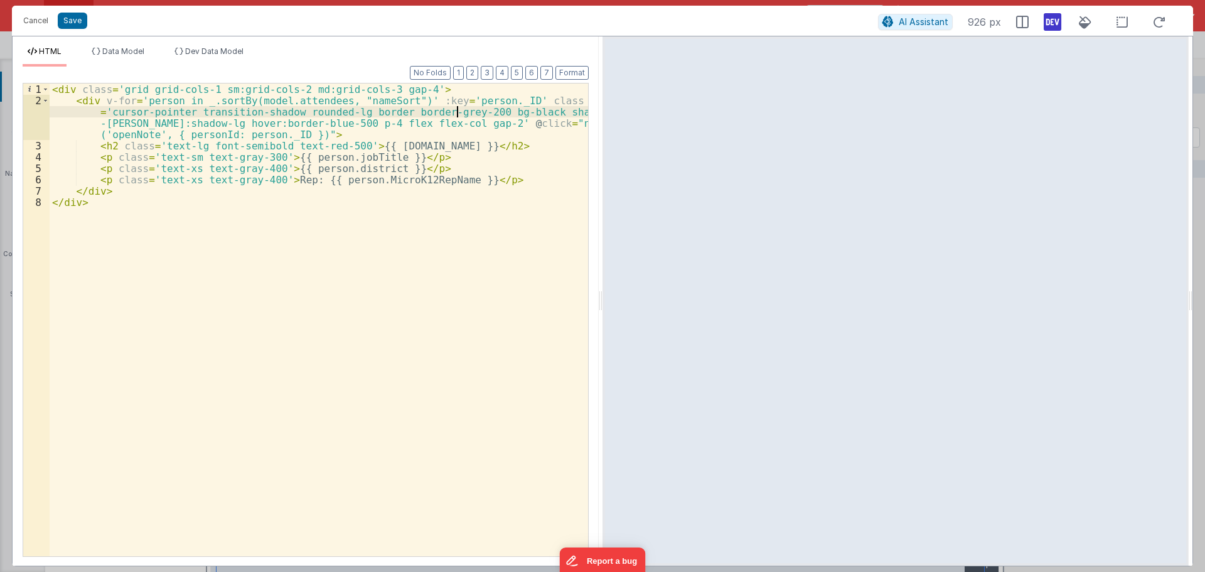
click at [512, 155] on div "< div class = 'grid grid-cols-1 sm:grid-cols-2 md:grid-cols-3 gap-4' > < div v-…" at bounding box center [319, 330] width 538 height 495
click at [490, 115] on div "< div class = 'grid grid-cols-1 sm:grid-cols-2 md:grid-cols-3 gap-4' > < div v-…" at bounding box center [319, 330] width 538 height 495
click at [512, 117] on div "< div class = 'grid grid-cols-1 sm:grid-cols-2 md:grid-cols-3 gap-4' > < div v-…" at bounding box center [319, 330] width 538 height 495
click at [517, 110] on div "< div class = 'grid grid-cols-1 sm:grid-cols-2 md:grid-cols-3 gap-4' > < div v-…" at bounding box center [319, 330] width 538 height 495
drag, startPoint x: 569, startPoint y: 111, endPoint x: 589, endPoint y: 119, distance: 21.7
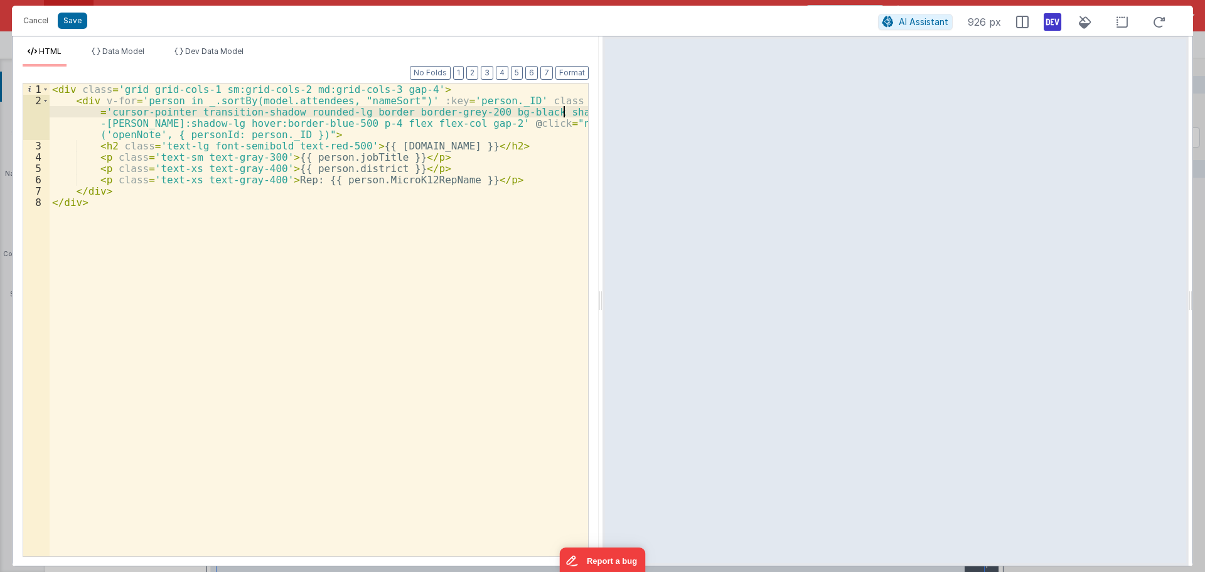
click at [572, 111] on div "< div class = 'grid grid-cols-1 sm:grid-cols-2 md:grid-cols-3 gap-4' > < div v-…" at bounding box center [319, 330] width 538 height 495
drag, startPoint x: 99, startPoint y: 124, endPoint x: 115, endPoint y: 122, distance: 15.7
click at [115, 122] on div "< div class = 'grid grid-cols-1 sm:grid-cols-2 md:grid-cols-3 gap-4' > < div v-…" at bounding box center [319, 330] width 538 height 495
click at [541, 163] on div "< div class = 'grid grid-cols-1 sm:grid-cols-2 md:grid-cols-3 gap-4' > < div v-…" at bounding box center [319, 330] width 538 height 495
click at [568, 112] on div "< div class = 'grid grid-cols-1 sm:grid-cols-2 md:grid-cols-3 gap-4' > < div v-…" at bounding box center [319, 330] width 538 height 495
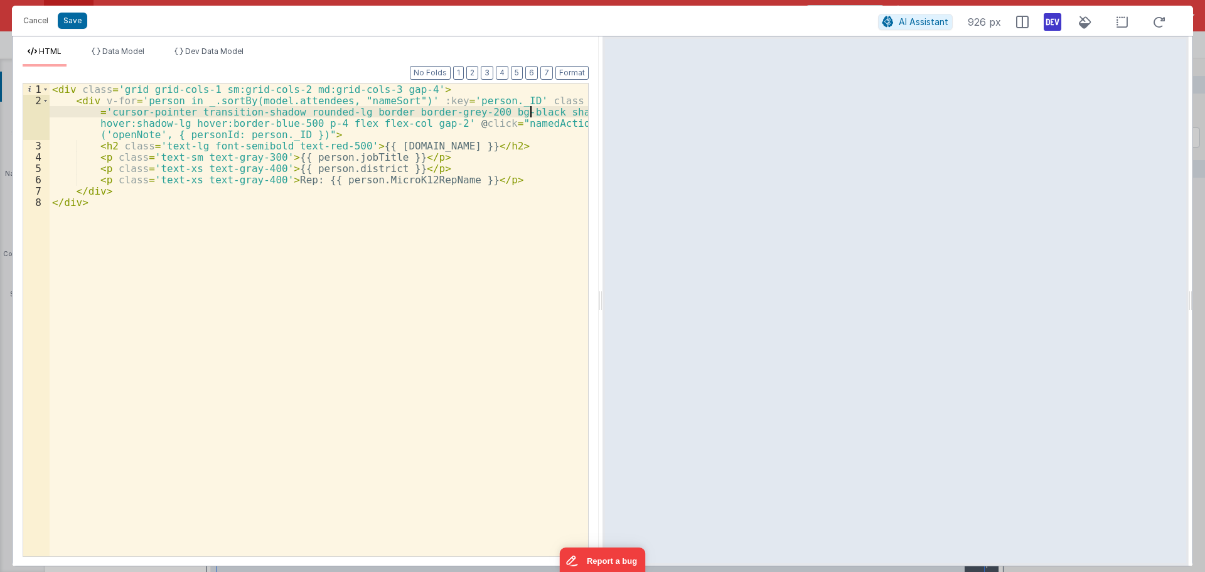
click at [531, 114] on div "< div class = 'grid grid-cols-1 sm:grid-cols-2 md:grid-cols-3 gap-4' > < div v-…" at bounding box center [319, 330] width 538 height 495
click at [436, 114] on div "< div class = 'grid grid-cols-1 sm:grid-cols-2 md:grid-cols-3 gap-4' > < div v-…" at bounding box center [319, 330] width 538 height 495
click at [450, 114] on div "< div class = 'grid grid-cols-1 sm:grid-cols-2 md:grid-cols-3 gap-4' > < div v-…" at bounding box center [319, 330] width 538 height 495
drag, startPoint x: 262, startPoint y: 124, endPoint x: 282, endPoint y: 123, distance: 19.5
click at [282, 123] on div "< div class = 'grid grid-cols-1 sm:grid-cols-2 md:grid-cols-3 gap-4' > < div v-…" at bounding box center [319, 330] width 538 height 495
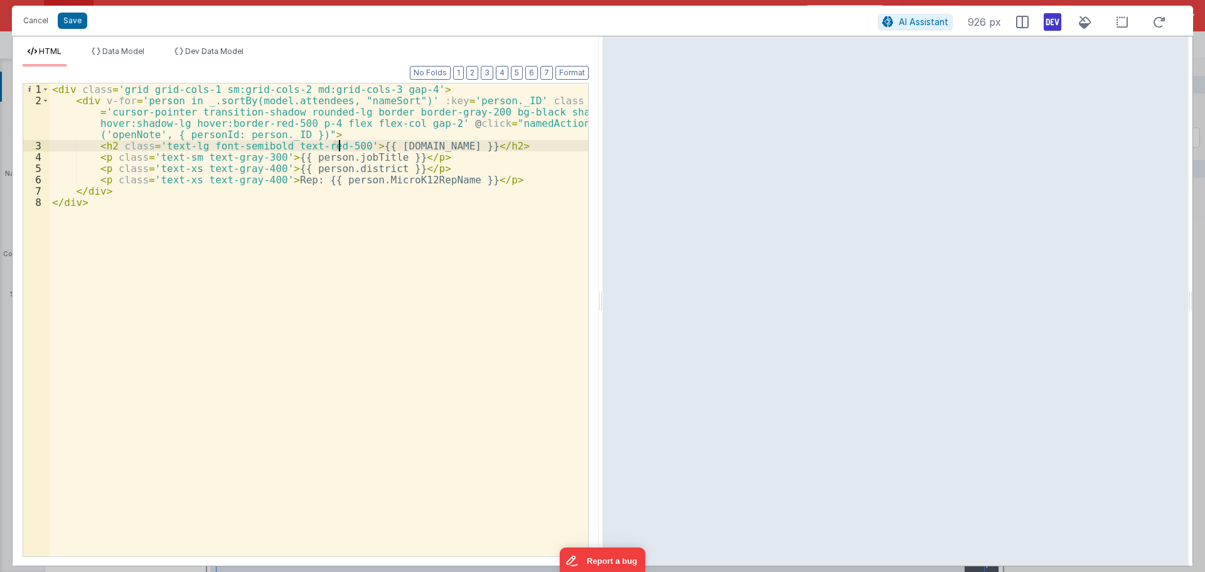
click at [337, 145] on div "< div class = 'grid grid-cols-1 sm:grid-cols-2 md:grid-cols-3 gap-4' > < div v-…" at bounding box center [319, 330] width 538 height 495
click at [339, 148] on div "< div class = 'grid grid-cols-1 sm:grid-cols-2 md:grid-cols-3 gap-4' > < div v-…" at bounding box center [319, 330] width 538 height 495
drag, startPoint x: 335, startPoint y: 149, endPoint x: 341, endPoint y: 148, distance: 7.0
click at [341, 148] on div "< div class = 'grid grid-cols-1 sm:grid-cols-2 md:grid-cols-3 gap-4' > < div v-…" at bounding box center [319, 330] width 538 height 495
drag, startPoint x: 347, startPoint y: 147, endPoint x: 334, endPoint y: 144, distance: 13.5
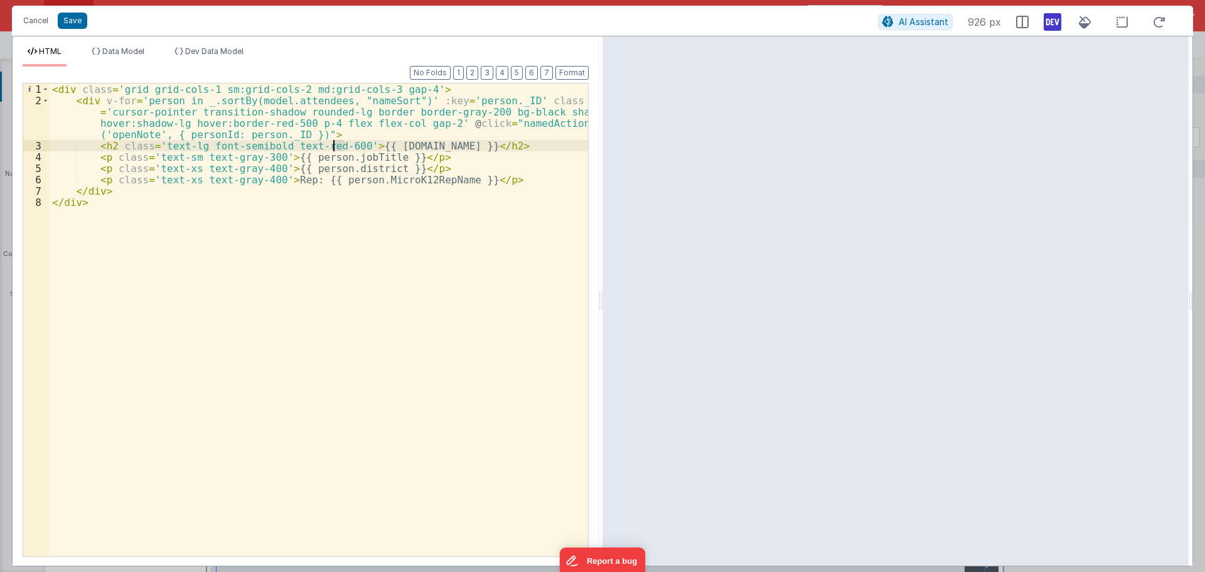
click at [334, 144] on div "< div class = 'grid grid-cols-1 sm:grid-cols-2 md:grid-cols-3 gap-4' > < div v-…" at bounding box center [319, 330] width 538 height 495
click at [258, 156] on div "< div class = 'grid grid-cols-1 sm:grid-cols-2 md:grid-cols-3 gap-4' > < div v-…" at bounding box center [319, 330] width 538 height 495
click at [255, 156] on div "< div class = 'grid grid-cols-1 sm:grid-cols-2 md:grid-cols-3 gap-4' > < div v-…" at bounding box center [319, 330] width 538 height 495
click at [257, 159] on div "< div class = 'grid grid-cols-1 sm:grid-cols-2 md:grid-cols-3 gap-4' > < div v-…" at bounding box center [319, 330] width 538 height 495
drag, startPoint x: 266, startPoint y: 158, endPoint x: 255, endPoint y: 154, distance: 11.9
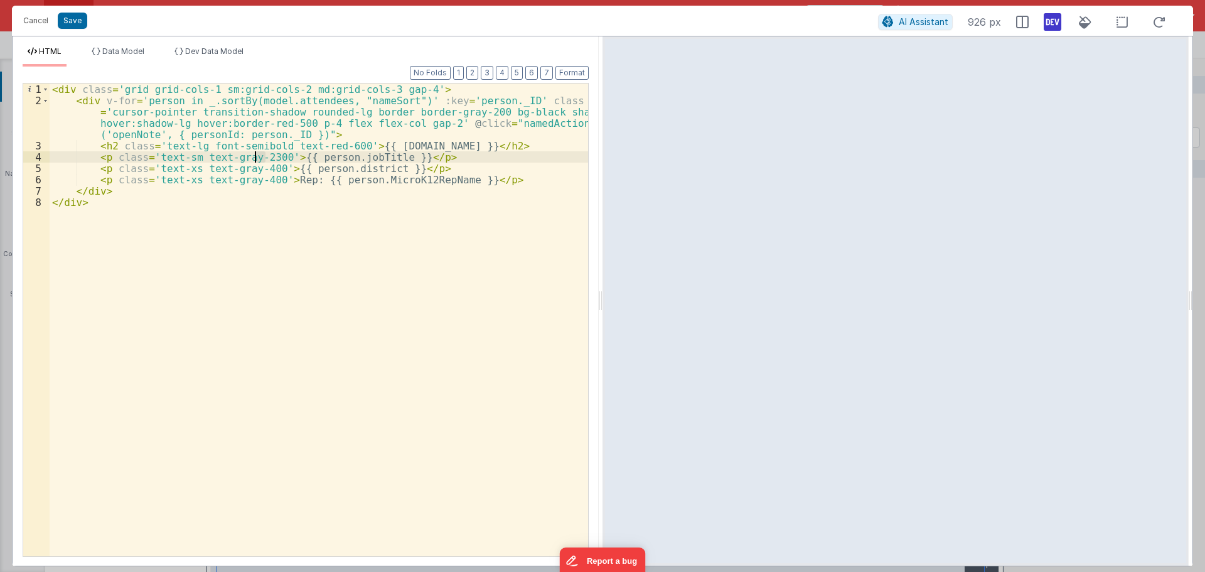
click at [255, 154] on div "< div class = 'grid grid-cols-1 sm:grid-cols-2 md:grid-cols-3 gap-4' > < div v-…" at bounding box center [319, 330] width 538 height 495
click at [260, 171] on div "< div class = 'grid grid-cols-1 sm:grid-cols-2 md:grid-cols-3 gap-4' > < div v-…" at bounding box center [319, 330] width 538 height 495
drag, startPoint x: 255, startPoint y: 179, endPoint x: 261, endPoint y: 180, distance: 6.3
click at [261, 180] on div "< div class = 'grid grid-cols-1 sm:grid-cols-2 md:grid-cols-3 gap-4' > < div v-…" at bounding box center [319, 330] width 538 height 495
click at [261, 156] on div "< div class = 'grid grid-cols-1 sm:grid-cols-2 md:grid-cols-3 gap-4' > < div v-…" at bounding box center [319, 330] width 538 height 495
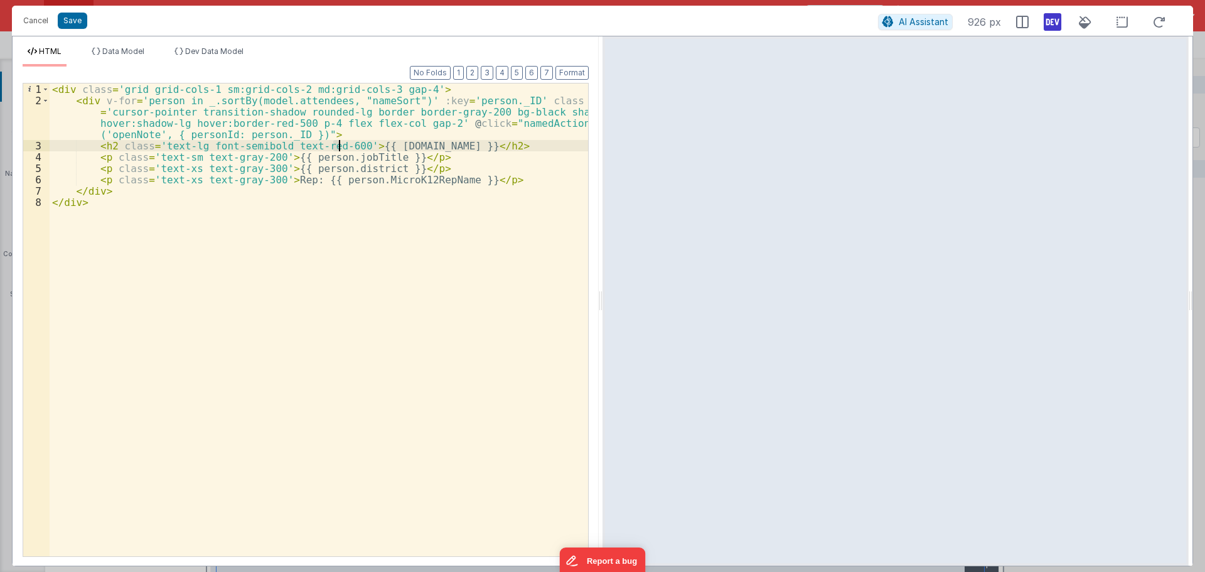
click at [337, 146] on div "< div class = 'grid grid-cols-1 sm:grid-cols-2 md:grid-cols-3 gap-4' > < div v-…" at bounding box center [319, 330] width 538 height 495
drag, startPoint x: 312, startPoint y: 145, endPoint x: 330, endPoint y: 146, distance: 18.2
click at [330, 146] on div "< div class = 'grid grid-cols-1 sm:grid-cols-2 md:grid-cols-3 gap-4' > < div v-…" at bounding box center [319, 330] width 538 height 495
click at [348, 146] on div "< div class = 'grid grid-cols-1 sm:grid-cols-2 md:grid-cols-3 gap-4' > < div v-…" at bounding box center [319, 330] width 538 height 495
drag, startPoint x: 347, startPoint y: 144, endPoint x: 354, endPoint y: 144, distance: 6.9
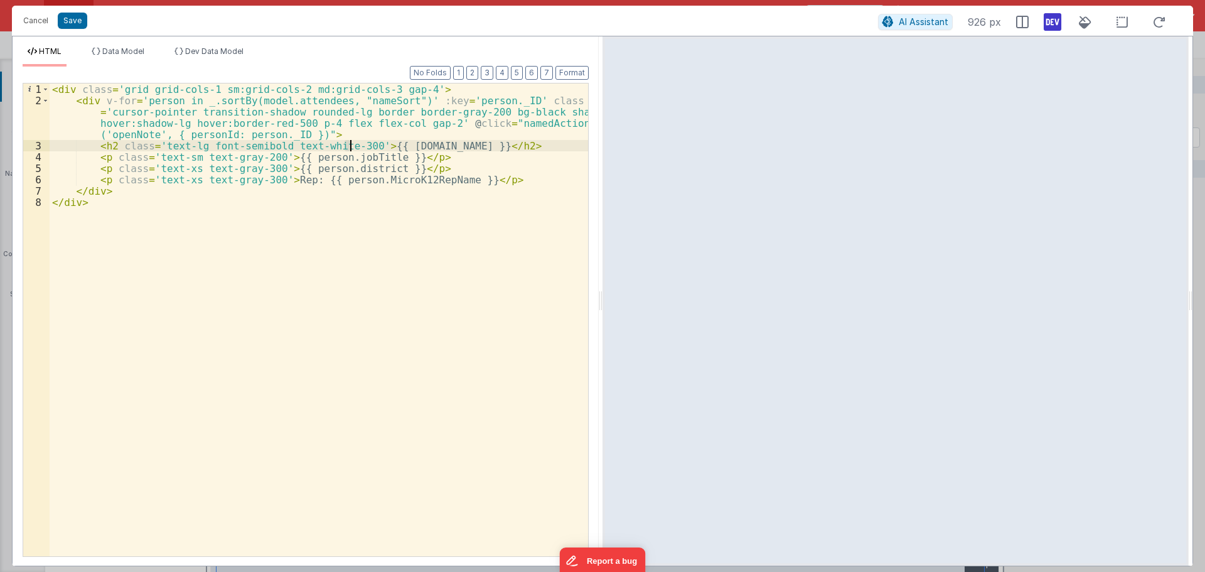
click at [354, 144] on div "< div class = 'grid grid-cols-1 sm:grid-cols-2 md:grid-cols-3 gap-4' > < div v-…" at bounding box center [319, 330] width 538 height 495
click at [343, 142] on div "< div class = 'grid grid-cols-1 sm:grid-cols-2 md:grid-cols-3 gap-4' > < div v-…" at bounding box center [319, 319] width 538 height 473
click at [348, 145] on div "< div class = 'grid grid-cols-1 sm:grid-cols-2 md:grid-cols-3 gap-4' > < div v-…" at bounding box center [319, 330] width 538 height 495
drag, startPoint x: 361, startPoint y: 144, endPoint x: 338, endPoint y: 142, distance: 22.7
click at [338, 142] on div "< div class = 'grid grid-cols-1 sm:grid-cols-2 md:grid-cols-3 gap-4' > < div v-…" at bounding box center [319, 330] width 538 height 495
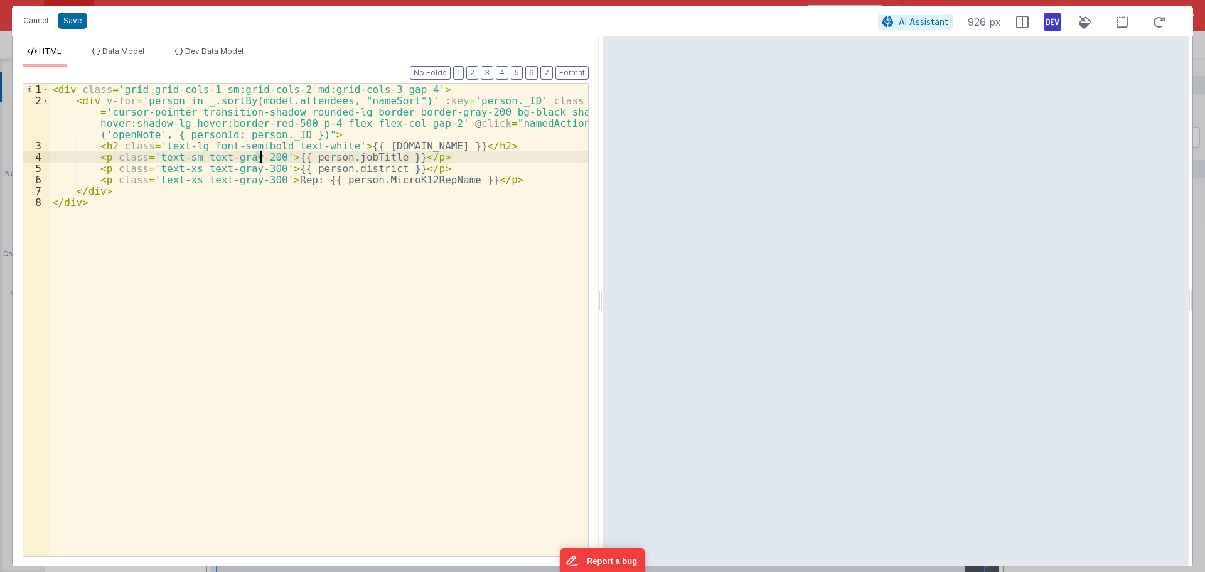
click at [259, 158] on div "< div class = 'grid grid-cols-1 sm:grid-cols-2 md:grid-cols-3 gap-4' > < div v-…" at bounding box center [319, 330] width 538 height 495
click at [259, 169] on div "< div class = 'grid grid-cols-1 sm:grid-cols-2 md:grid-cols-3 gap-4' > < div v-…" at bounding box center [319, 330] width 538 height 495
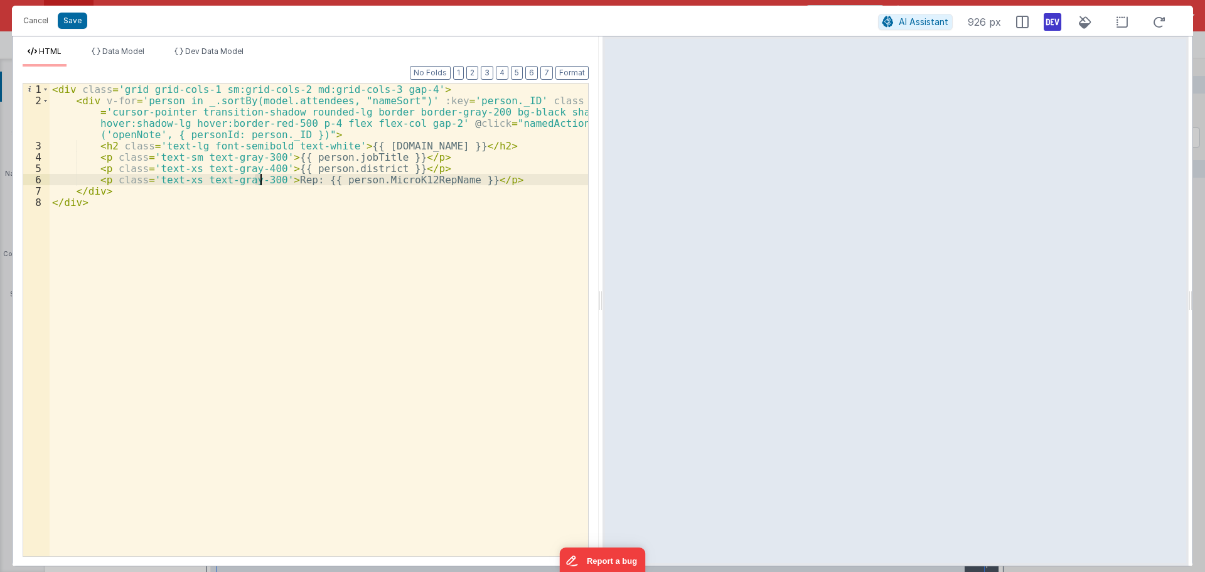
drag, startPoint x: 255, startPoint y: 180, endPoint x: 268, endPoint y: 194, distance: 18.7
click at [261, 181] on div "< div class = 'grid grid-cols-1 sm:grid-cols-2 md:grid-cols-3 gap-4' > < div v-…" at bounding box center [319, 330] width 538 height 495
click at [481, 113] on div "< div class = 'grid grid-cols-1 sm:grid-cols-2 md:grid-cols-3 gap-4' > < div v-…" at bounding box center [319, 330] width 538 height 495
click at [514, 146] on div "< div class = 'grid grid-cols-1 sm:grid-cols-2 md:grid-cols-3 gap-4' > < div v-…" at bounding box center [319, 330] width 538 height 495
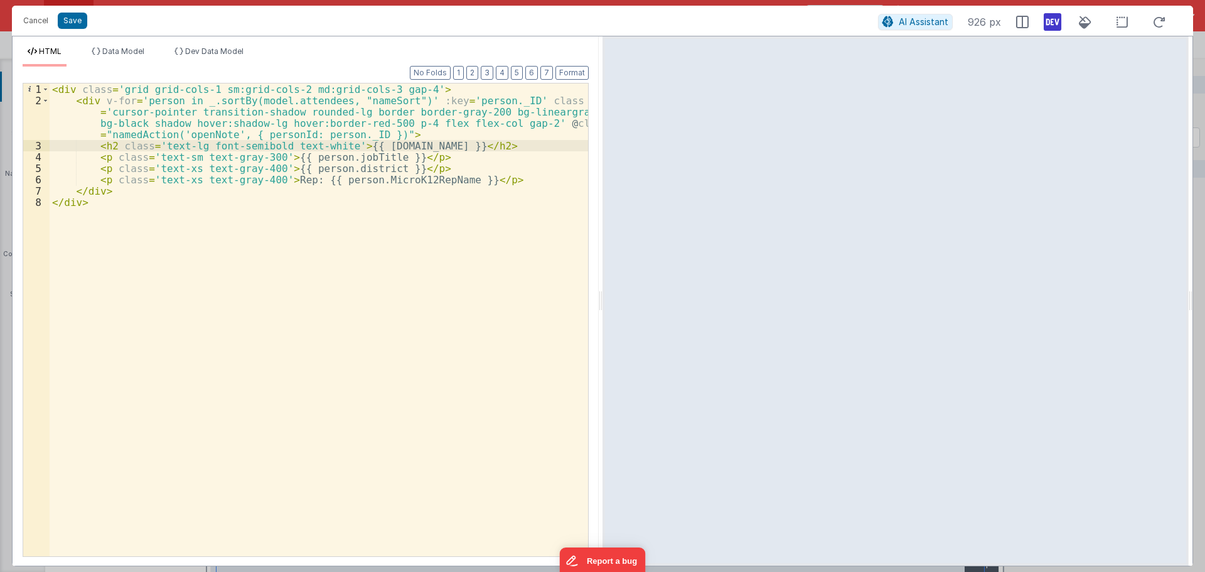
click at [581, 114] on div "< div class = 'grid grid-cols-1 sm:grid-cols-2 md:grid-cols-3 gap-4' > < div v-…" at bounding box center [319, 330] width 538 height 495
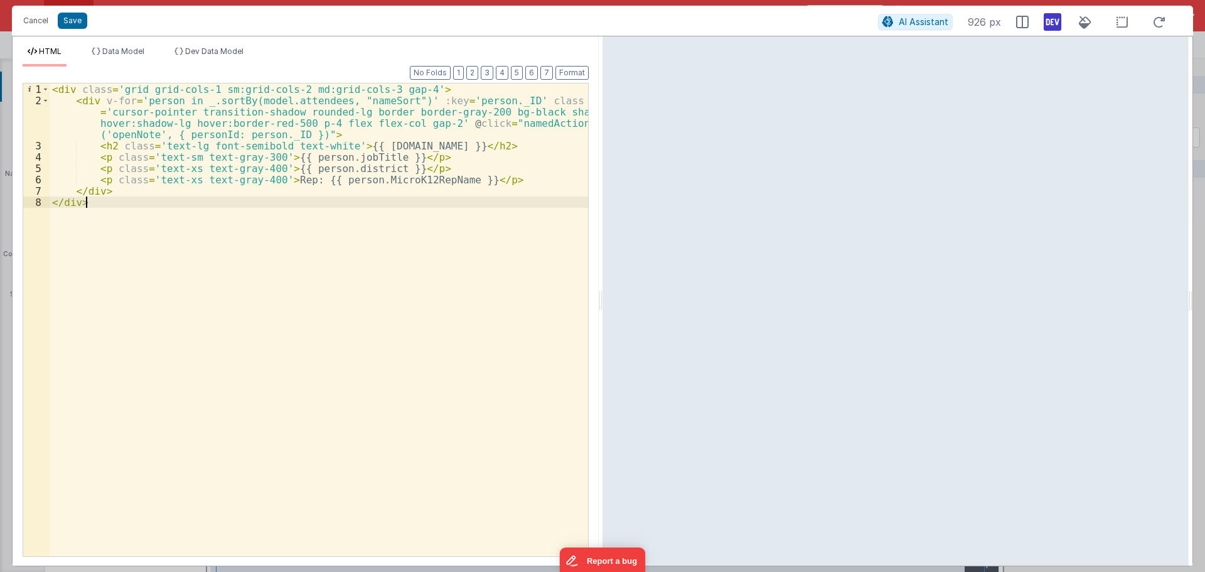
drag, startPoint x: 400, startPoint y: 203, endPoint x: 314, endPoint y: 267, distance: 106.7
click at [314, 267] on div "< div class = 'grid grid-cols-1 sm:grid-cols-2 md:grid-cols-3 gap-4' > < div v-…" at bounding box center [319, 330] width 538 height 495
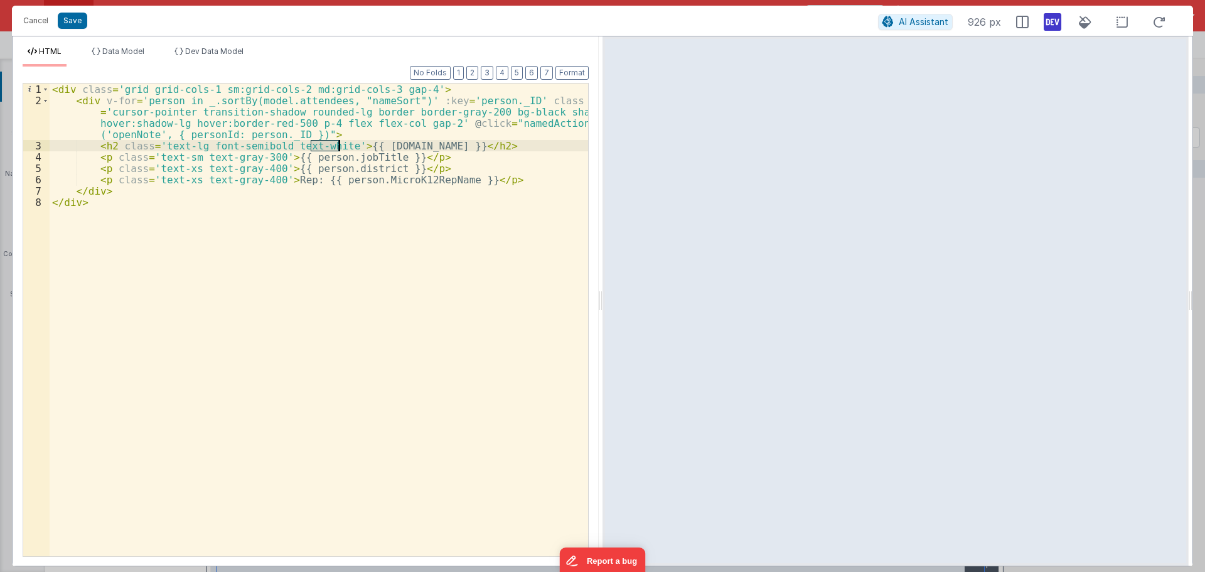
drag, startPoint x: 311, startPoint y: 146, endPoint x: 338, endPoint y: 146, distance: 27.0
click at [338, 146] on div "< div class = 'grid grid-cols-1 sm:grid-cols-2 md:grid-cols-3 gap-4' > < div v-…" at bounding box center [319, 330] width 538 height 495
click at [259, 158] on div "< div class = 'grid grid-cols-1 sm:grid-cols-2 md:grid-cols-3 gap-4' > < div v-…" at bounding box center [319, 330] width 538 height 495
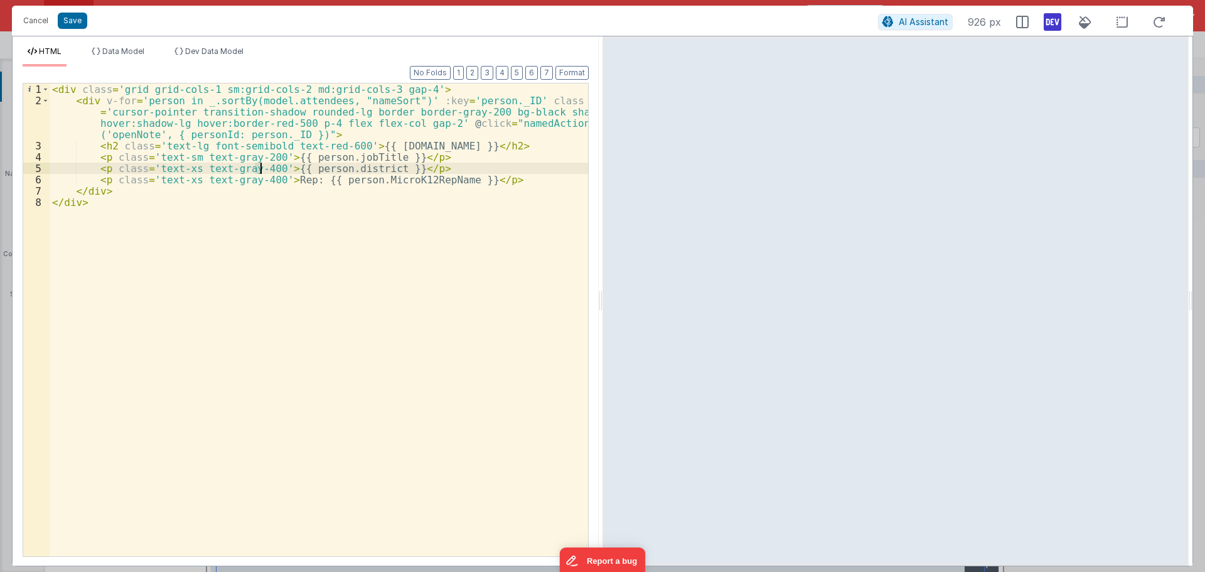
click at [259, 169] on div "< div class = 'grid grid-cols-1 sm:grid-cols-2 md:grid-cols-3 gap-4' > < div v-…" at bounding box center [319, 330] width 538 height 495
click at [259, 178] on div "< div class = 'grid grid-cols-1 sm:grid-cols-2 md:grid-cols-3 gap-4' > < div v-…" at bounding box center [319, 330] width 538 height 495
drag, startPoint x: 434, startPoint y: 112, endPoint x: 456, endPoint y: 114, distance: 22.0
click at [456, 114] on div "< div class = 'grid grid-cols-1 sm:grid-cols-2 md:grid-cols-3 gap-4' > < div v-…" at bounding box center [319, 330] width 538 height 495
drag, startPoint x: 435, startPoint y: 114, endPoint x: 464, endPoint y: 114, distance: 28.9
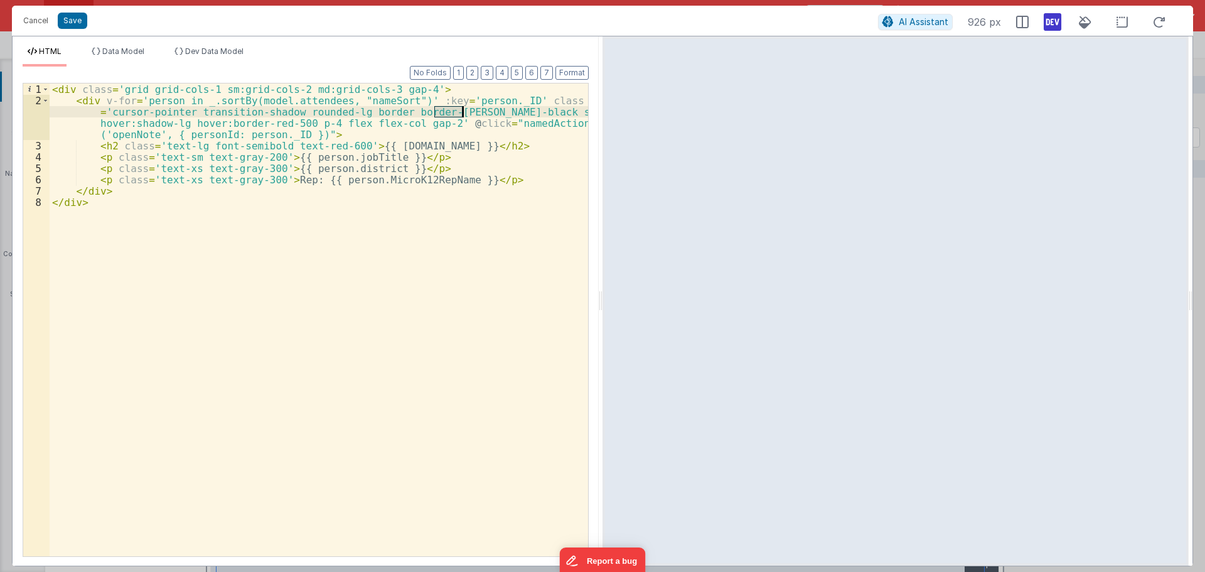
click at [464, 114] on div "< div class = 'grid grid-cols-1 sm:grid-cols-2 md:grid-cols-3 gap-4' > < div v-…" at bounding box center [319, 330] width 538 height 495
drag, startPoint x: 348, startPoint y: 114, endPoint x: 333, endPoint y: 111, distance: 14.7
click at [333, 111] on div "< div class = 'grid grid-cols-1 sm:grid-cols-2 md:grid-cols-3 gap-4' > < div v-…" at bounding box center [319, 330] width 538 height 495
click at [238, 114] on div "< div class = 'grid grid-cols-1 sm:grid-cols-2 md:grid-cols-3 gap-4' > < div v-…" at bounding box center [319, 330] width 538 height 495
click at [134, 114] on div "< div class = 'grid grid-cols-1 sm:grid-cols-2 md:grid-cols-3 gap-4' > < div v-…" at bounding box center [319, 330] width 538 height 495
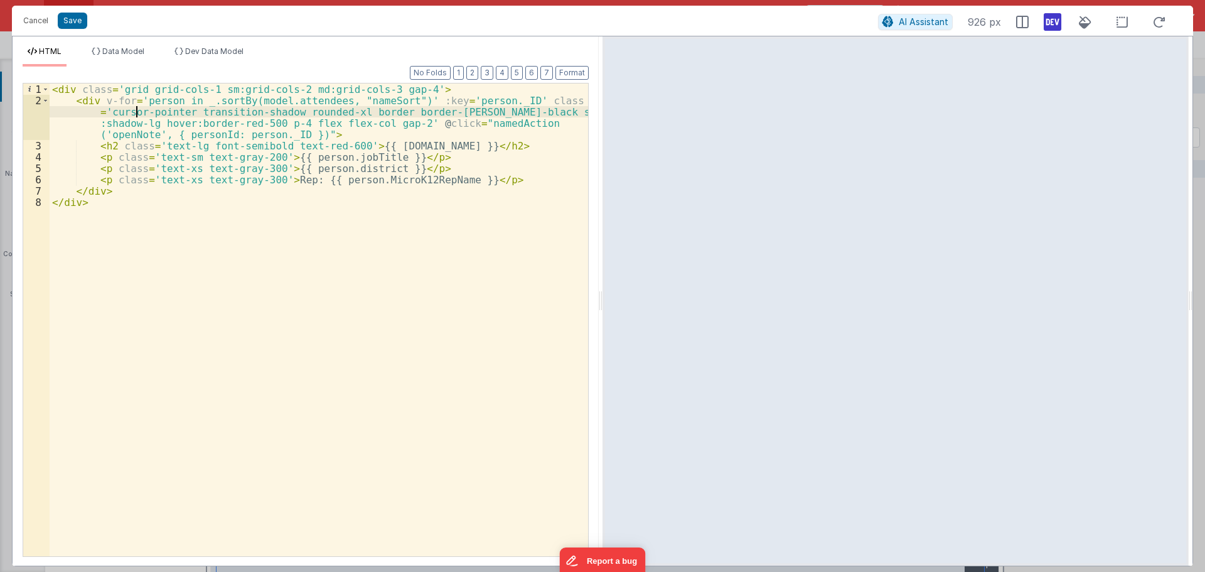
click at [177, 115] on div "< div class = 'grid grid-cols-1 sm:grid-cols-2 md:grid-cols-3 gap-4' > < div v-…" at bounding box center [319, 330] width 538 height 495
drag, startPoint x: 143, startPoint y: 122, endPoint x: 153, endPoint y: 122, distance: 9.4
click at [153, 122] on div "< div class = 'grid grid-cols-1 sm:grid-cols-2 md:grid-cols-3 gap-4' > < div v-…" at bounding box center [319, 330] width 538 height 495
click at [257, 124] on div "< div class = 'grid grid-cols-1 sm:grid-cols-2 md:grid-cols-3 gap-4' > < div v-…" at bounding box center [319, 330] width 538 height 495
click at [259, 123] on div "< div class = 'grid grid-cols-1 sm:grid-cols-2 md:grid-cols-3 gap-4' > < div v-…" at bounding box center [319, 330] width 538 height 495
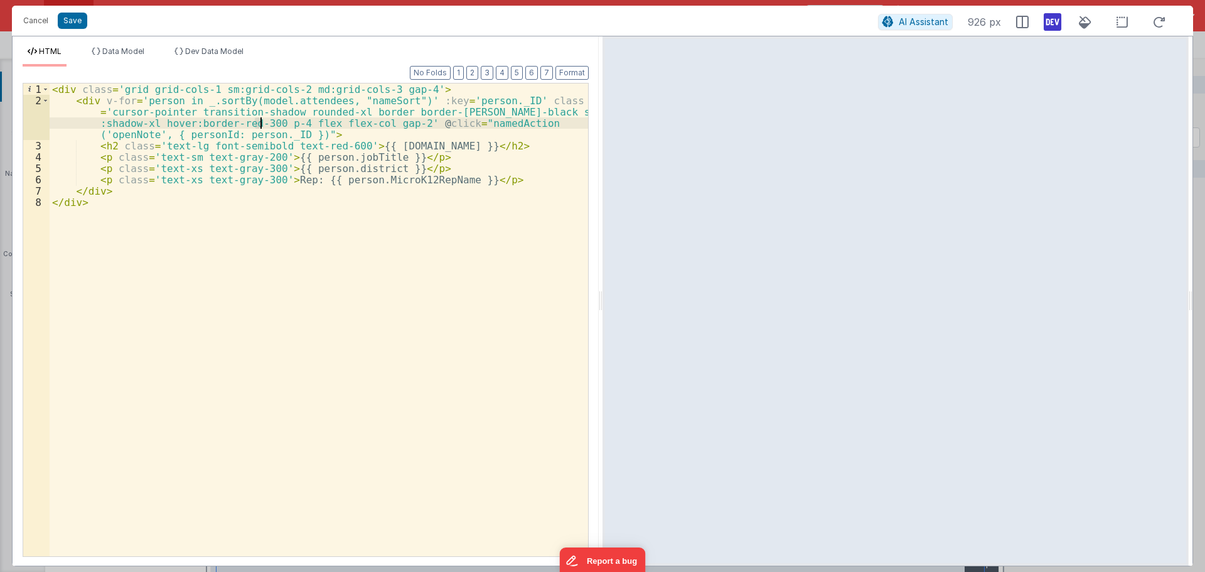
click at [259, 123] on div "< div class = 'grid grid-cols-1 sm:grid-cols-2 md:grid-cols-3 gap-4' > < div v-…" at bounding box center [319, 330] width 538 height 495
click at [258, 122] on div "< div class = 'grid grid-cols-1 sm:grid-cols-2 md:grid-cols-3 gap-4' > < div v-…" at bounding box center [319, 330] width 538 height 495
drag, startPoint x: 178, startPoint y: 157, endPoint x: 193, endPoint y: 159, distance: 15.3
click at [193, 159] on div "< div class = 'grid grid-cols-1 sm:grid-cols-2 md:grid-cols-3 gap-4' > < div v-…" at bounding box center [319, 330] width 538 height 495
click at [159, 145] on div "< div class = 'grid grid-cols-1 sm:grid-cols-2 md:grid-cols-3 gap-4' > < div v-…" at bounding box center [319, 330] width 538 height 495
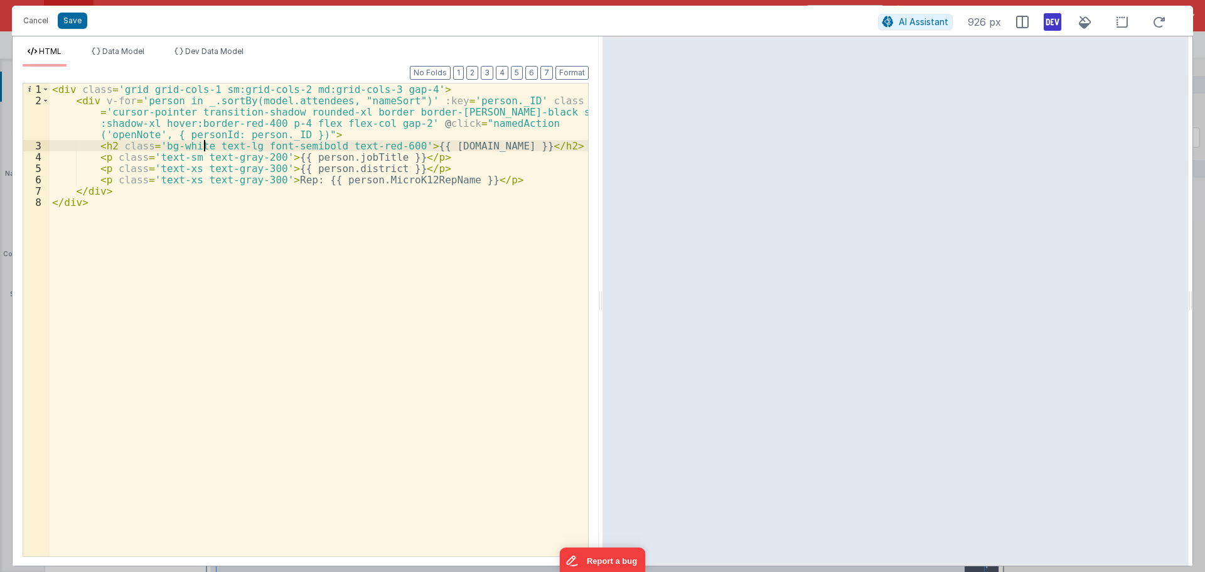
click at [206, 146] on div "< div class = 'grid grid-cols-1 sm:grid-cols-2 md:grid-cols-3 gap-4' > < div v-…" at bounding box center [319, 330] width 538 height 495
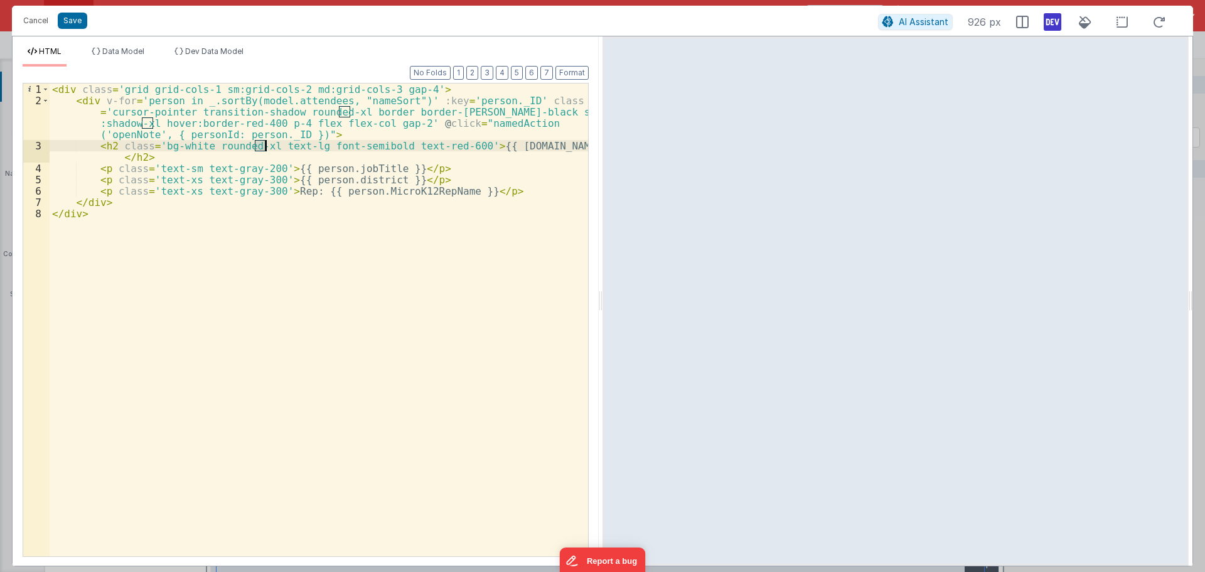
drag, startPoint x: 255, startPoint y: 148, endPoint x: 265, endPoint y: 148, distance: 10.7
click at [265, 148] on div "< div class = 'grid grid-cols-1 sm:grid-cols-2 md:grid-cols-3 gap-4' > < div v-…" at bounding box center [319, 330] width 538 height 495
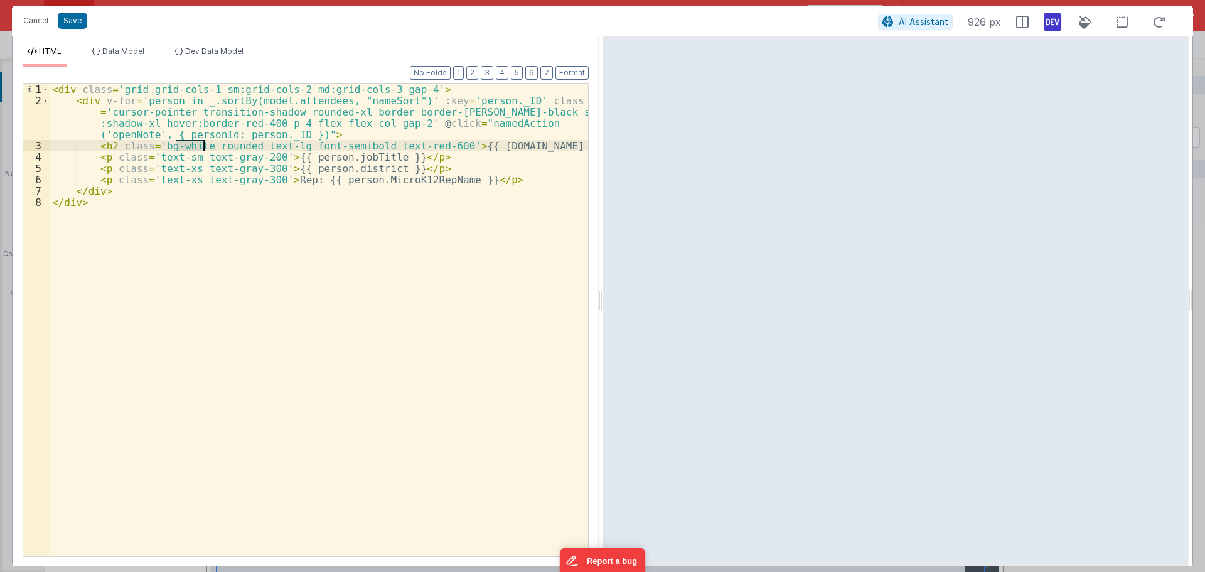
drag, startPoint x: 176, startPoint y: 147, endPoint x: 203, endPoint y: 146, distance: 27.6
click at [203, 146] on div "< div class = 'grid grid-cols-1 sm:grid-cols-2 md:grid-cols-3 gap-4' > < div v-…" at bounding box center [319, 330] width 538 height 495
drag, startPoint x: 189, startPoint y: 147, endPoint x: 197, endPoint y: 157, distance: 12.5
click at [192, 147] on div "< div class = 'grid grid-cols-1 sm:grid-cols-2 md:grid-cols-3 gap-4' > < div v-…" at bounding box center [319, 330] width 538 height 495
click at [236, 215] on div "< div class = 'grid grid-cols-1 sm:grid-cols-2 md:grid-cols-3 gap-4' > < div v-…" at bounding box center [319, 330] width 538 height 495
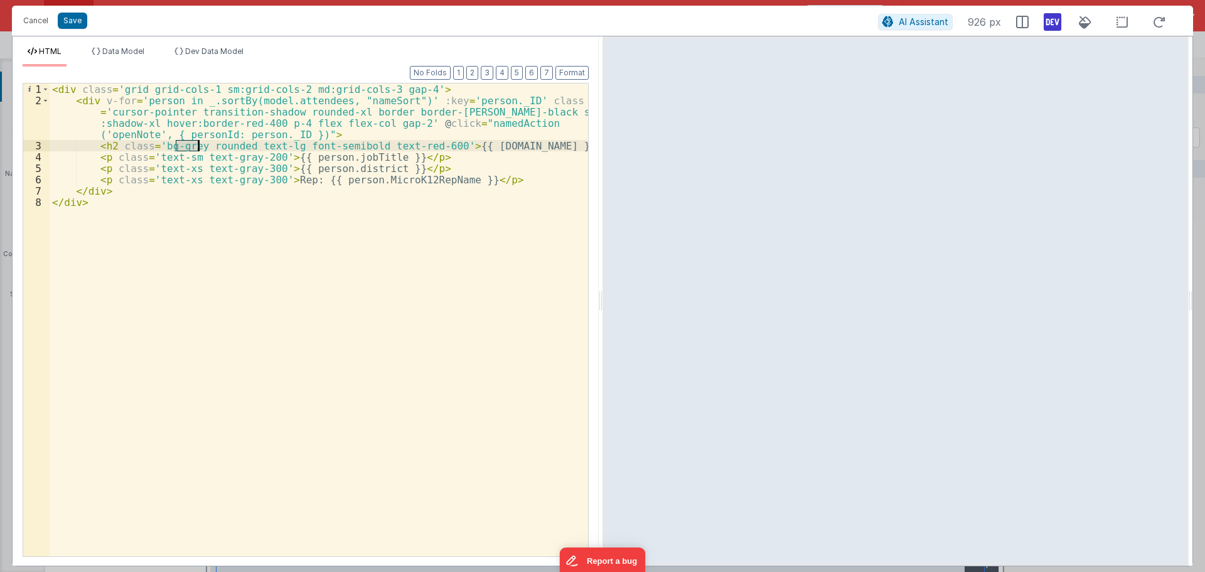
drag, startPoint x: 176, startPoint y: 146, endPoint x: 198, endPoint y: 147, distance: 22.0
click at [198, 147] on div "< div class = 'grid grid-cols-1 sm:grid-cols-2 md:grid-cols-3 gap-4' > < div v-…" at bounding box center [319, 330] width 538 height 495
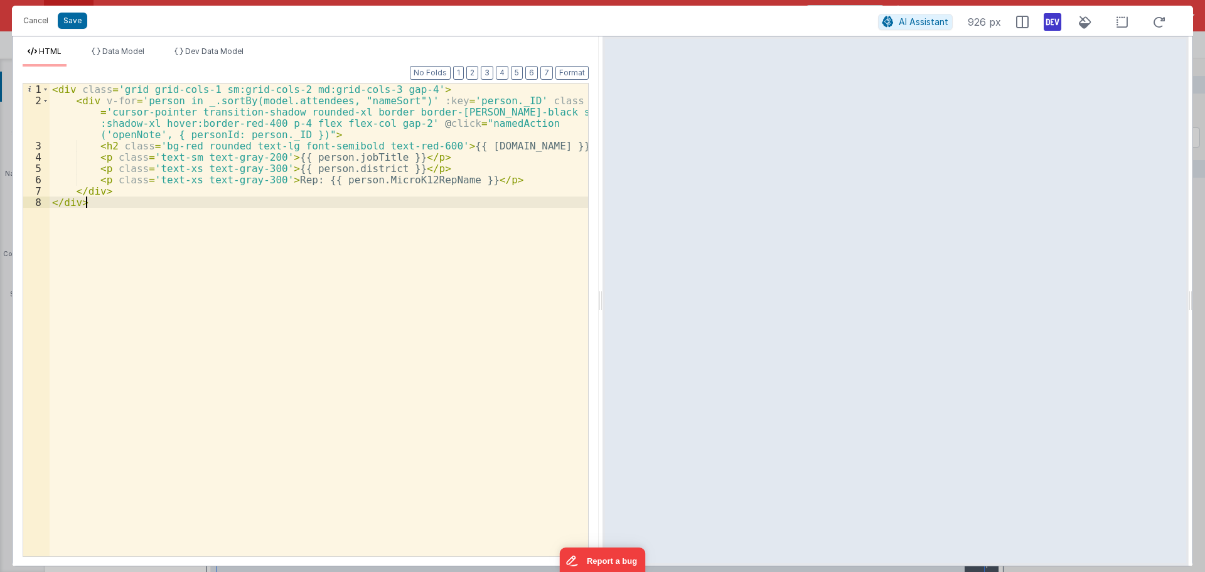
click at [272, 227] on div "< div class = 'grid grid-cols-1 sm:grid-cols-2 md:grid-cols-3 gap-4' > < div v-…" at bounding box center [319, 330] width 538 height 495
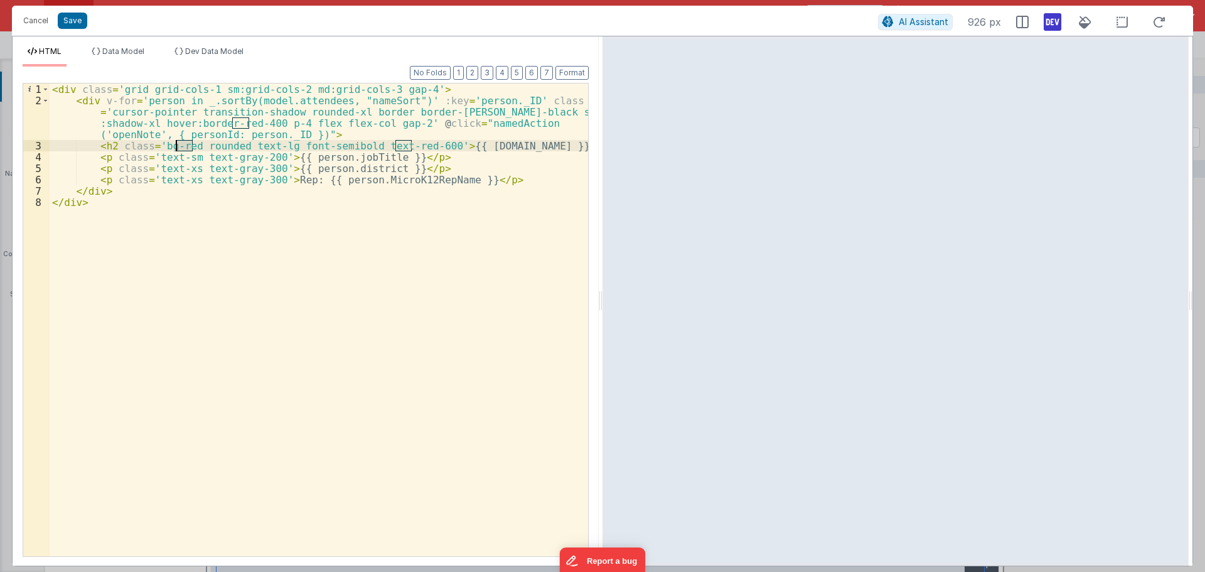
drag, startPoint x: 191, startPoint y: 147, endPoint x: 177, endPoint y: 147, distance: 14.4
click at [177, 147] on div "< div class = 'grid grid-cols-1 sm:grid-cols-2 md:grid-cols-3 gap-4' > < div v-…" at bounding box center [319, 330] width 538 height 495
drag, startPoint x: 176, startPoint y: 149, endPoint x: 203, endPoint y: 147, distance: 27.6
click at [203, 147] on div "< div class = 'grid grid-cols-1 sm:grid-cols-2 md:grid-cols-3 gap-4' > < div v-…" at bounding box center [319, 330] width 538 height 495
drag, startPoint x: 192, startPoint y: 146, endPoint x: 177, endPoint y: 144, distance: 15.2
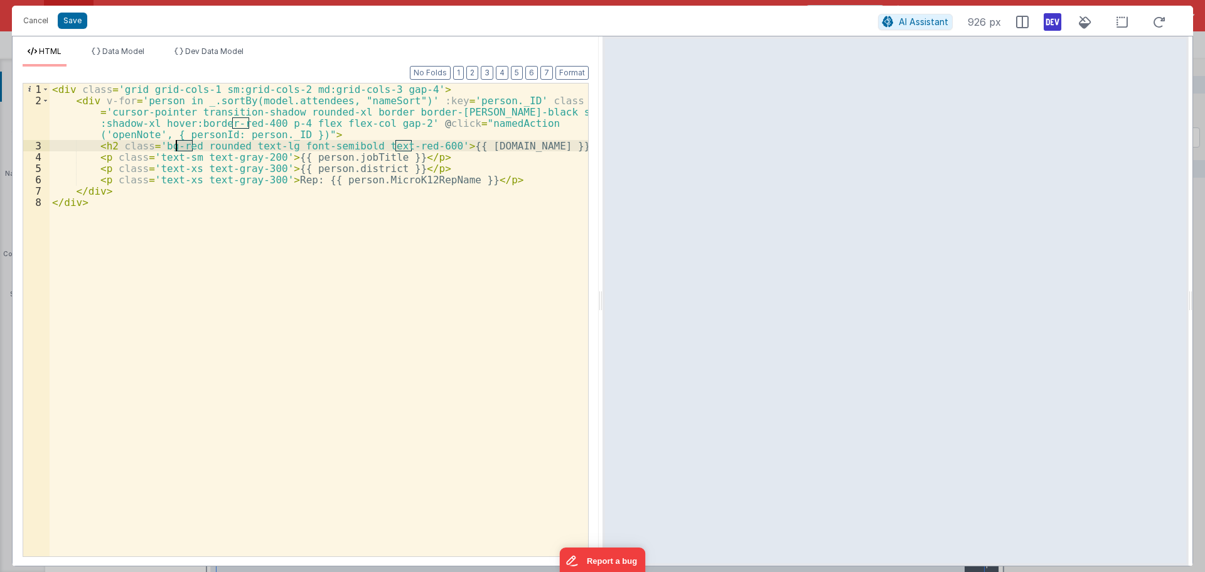
click at [177, 144] on div "< div class = 'grid grid-cols-1 sm:grid-cols-2 md:grid-cols-3 gap-4' > < div v-…" at bounding box center [319, 330] width 538 height 495
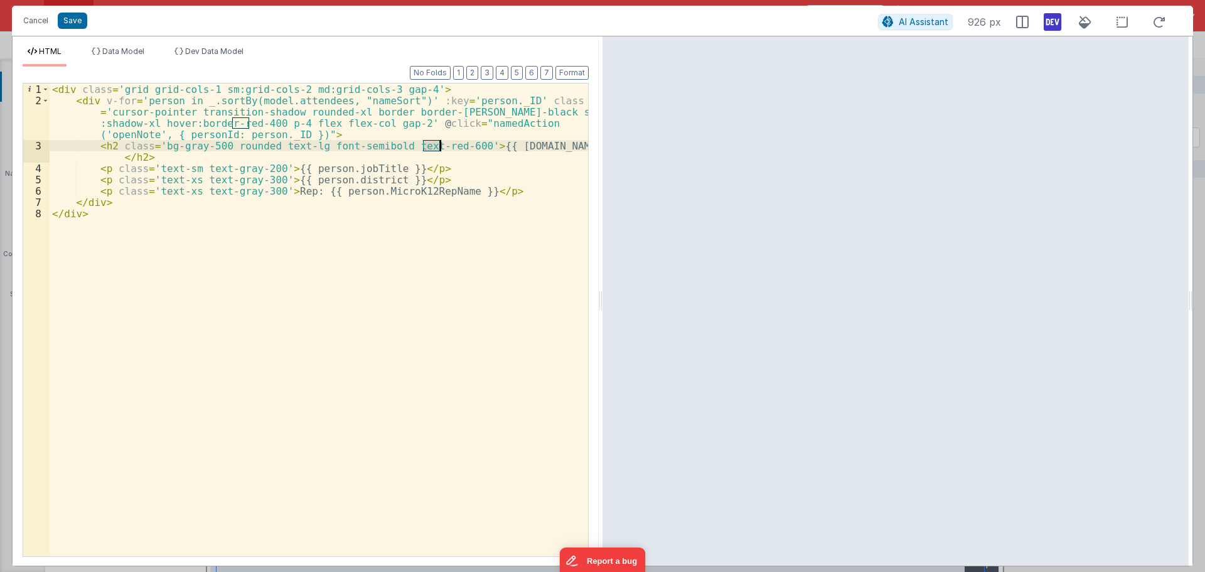
drag, startPoint x: 427, startPoint y: 146, endPoint x: 439, endPoint y: 147, distance: 12.6
click at [439, 147] on div "< div class = 'grid grid-cols-1 sm:grid-cols-2 md:grid-cols-3 gap-4' > < div v-…" at bounding box center [319, 330] width 538 height 495
drag, startPoint x: 453, startPoint y: 149, endPoint x: 473, endPoint y: 150, distance: 20.1
click at [473, 150] on div "< div class = 'grid grid-cols-1 sm:grid-cols-2 md:grid-cols-3 gap-4' > < div v-…" at bounding box center [319, 330] width 538 height 495
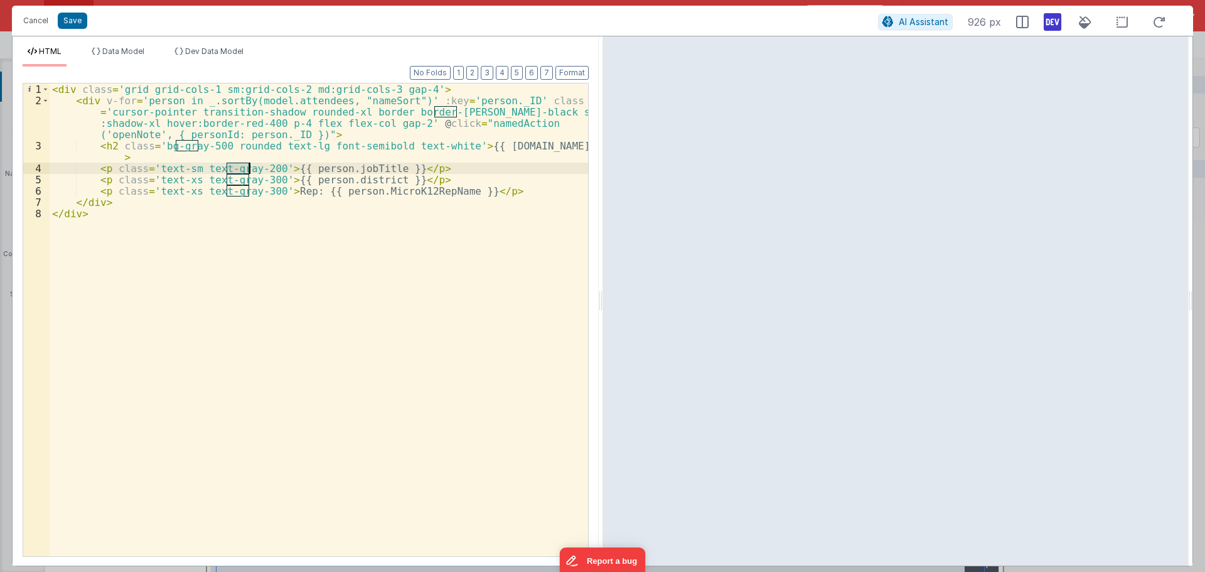
drag, startPoint x: 226, startPoint y: 168, endPoint x: 249, endPoint y: 168, distance: 23.2
click at [249, 168] on div "< div class = 'grid grid-cols-1 sm:grid-cols-2 md:grid-cols-3 gap-4' > < div v-…" at bounding box center [319, 330] width 538 height 495
click at [254, 168] on div "< div class = 'grid grid-cols-1 sm:grid-cols-2 md:grid-cols-3 gap-4' > < div v-…" at bounding box center [319, 330] width 538 height 495
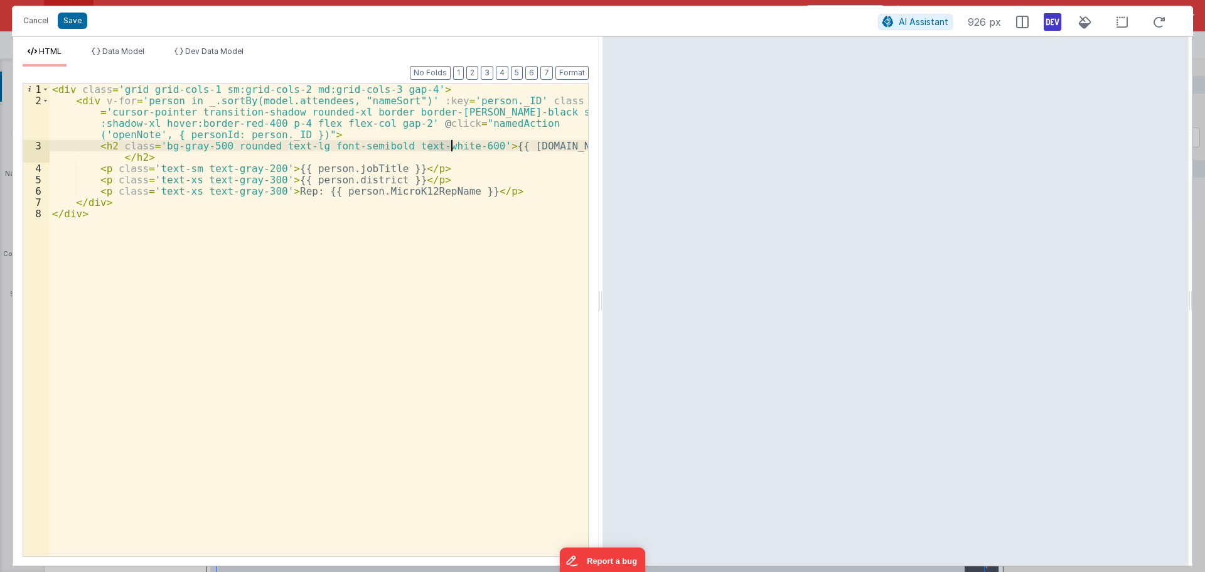
drag, startPoint x: 426, startPoint y: 144, endPoint x: 453, endPoint y: 146, distance: 26.5
click at [453, 146] on div "< div class = 'grid grid-cols-1 sm:grid-cols-2 md:grid-cols-3 gap-4' > < div v-…" at bounding box center [319, 330] width 538 height 495
click at [450, 146] on div "< div class = 'grid grid-cols-1 sm:grid-cols-2 md:grid-cols-3 gap-4' > < div v-…" at bounding box center [319, 330] width 538 height 495
click at [449, 144] on div "< div class = 'grid grid-cols-1 sm:grid-cols-2 md:grid-cols-3 gap-4' > < div v-…" at bounding box center [319, 330] width 538 height 495
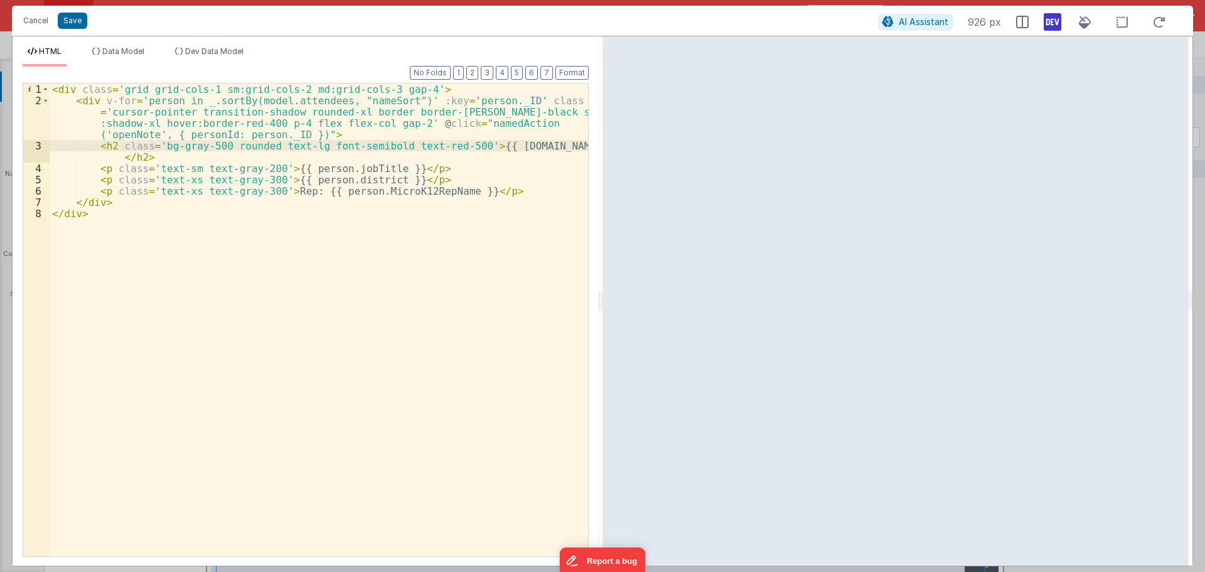
click at [159, 146] on div "< div class = 'grid grid-cols-1 sm:grid-cols-2 md:grid-cols-3 gap-4' > < div v-…" at bounding box center [319, 330] width 538 height 495
click at [208, 146] on div "< div class = 'grid grid-cols-1 sm:grid-cols-2 md:grid-cols-3 gap-4' > < div v-…" at bounding box center [319, 330] width 538 height 495
click at [208, 147] on div "< div class = 'grid grid-cols-1 sm:grid-cols-2 md:grid-cols-3 gap-4' > < div v-…" at bounding box center [319, 330] width 538 height 495
click at [208, 146] on div "< div class = 'grid grid-cols-1 sm:grid-cols-2 md:grid-cols-3 gap-4' > < div v-…" at bounding box center [319, 330] width 538 height 495
drag, startPoint x: 481, startPoint y: 112, endPoint x: 508, endPoint y: 113, distance: 27.0
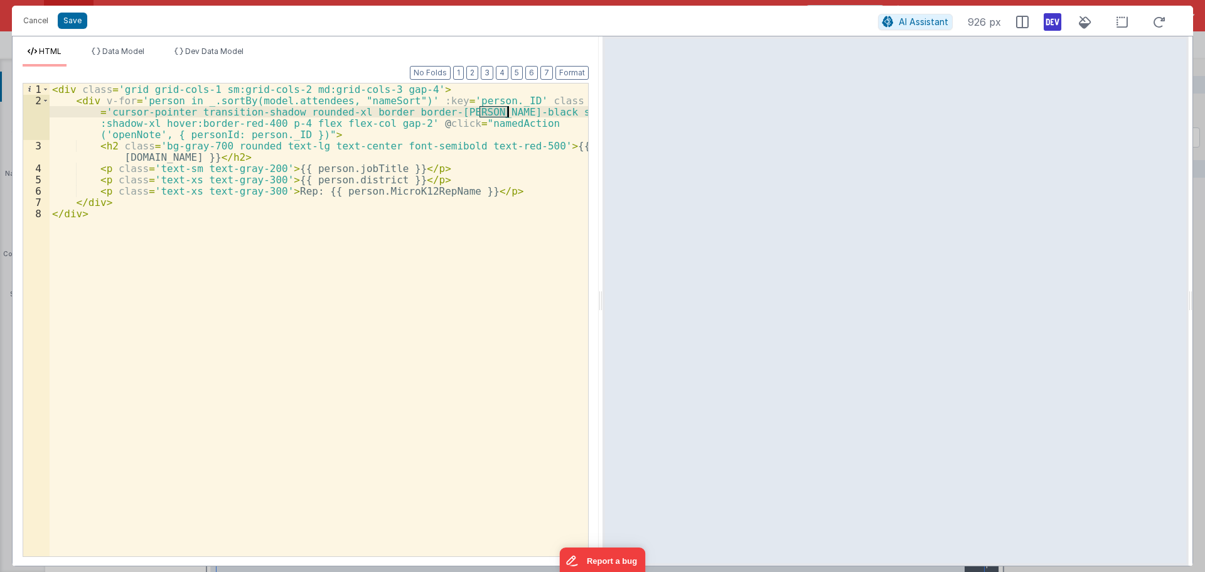
click at [508, 113] on div "< div class = 'grid grid-cols-1 sm:grid-cols-2 md:grid-cols-3 gap-4' > < div v-…" at bounding box center [319, 330] width 538 height 495
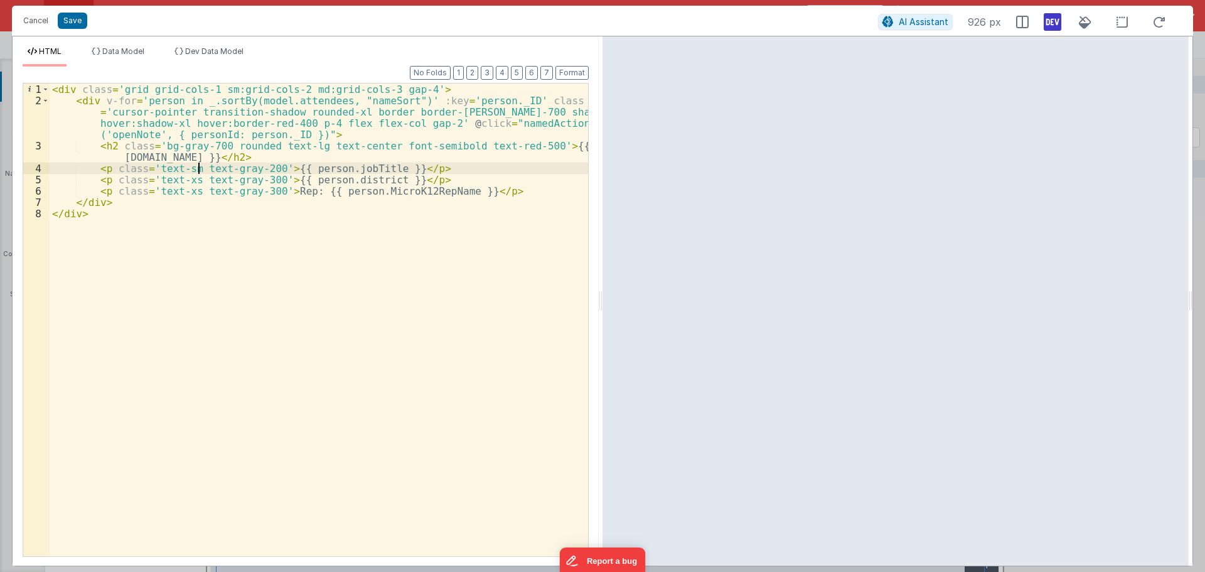
click at [196, 170] on div "< div class = 'grid grid-cols-1 sm:grid-cols-2 md:grid-cols-3 gap-4' > < div v-…" at bounding box center [319, 330] width 538 height 495
click at [326, 169] on div "< div class = 'grid grid-cols-1 sm:grid-cols-2 md:grid-cols-3 gap-4' > < div v-…" at bounding box center [319, 330] width 538 height 495
click at [299, 209] on div "< div class = 'grid grid-cols-1 sm:grid-cols-2 md:grid-cols-3 gap-4' > < div v-…" at bounding box center [319, 330] width 538 height 495
click at [260, 180] on div "< div class = 'grid grid-cols-1 sm:grid-cols-2 md:grid-cols-3 gap-4' > < div v-…" at bounding box center [319, 330] width 538 height 495
click at [260, 191] on div "< div class = 'grid grid-cols-1 sm:grid-cols-2 md:grid-cols-3 gap-4' > < div v-…" at bounding box center [319, 330] width 538 height 495
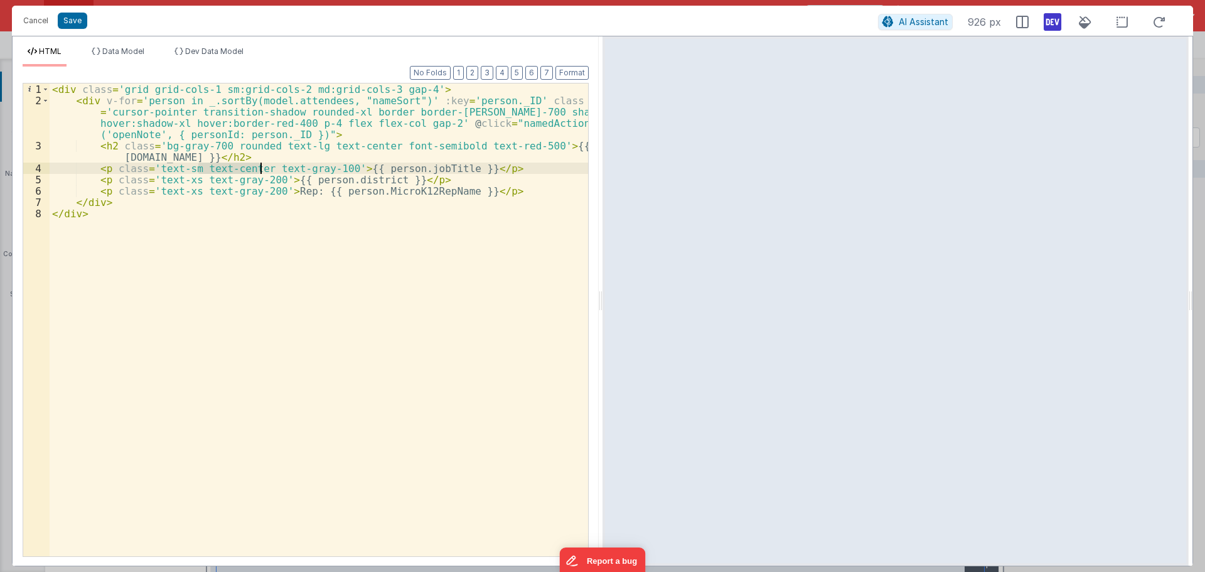
drag, startPoint x: 198, startPoint y: 168, endPoint x: 259, endPoint y: 169, distance: 60.3
click at [259, 169] on div "< div class = 'grid grid-cols-1 sm:grid-cols-2 md:grid-cols-3 gap-4' > < div v-…" at bounding box center [319, 330] width 538 height 495
click at [198, 181] on div "< div class = 'grid grid-cols-1 sm:grid-cols-2 md:grid-cols-3 gap-4' > < div v-…" at bounding box center [319, 330] width 538 height 495
click at [198, 190] on div "< div class = 'grid grid-cols-1 sm:grid-cols-2 md:grid-cols-3 gap-4' > < div v-…" at bounding box center [319, 330] width 538 height 495
paste textarea
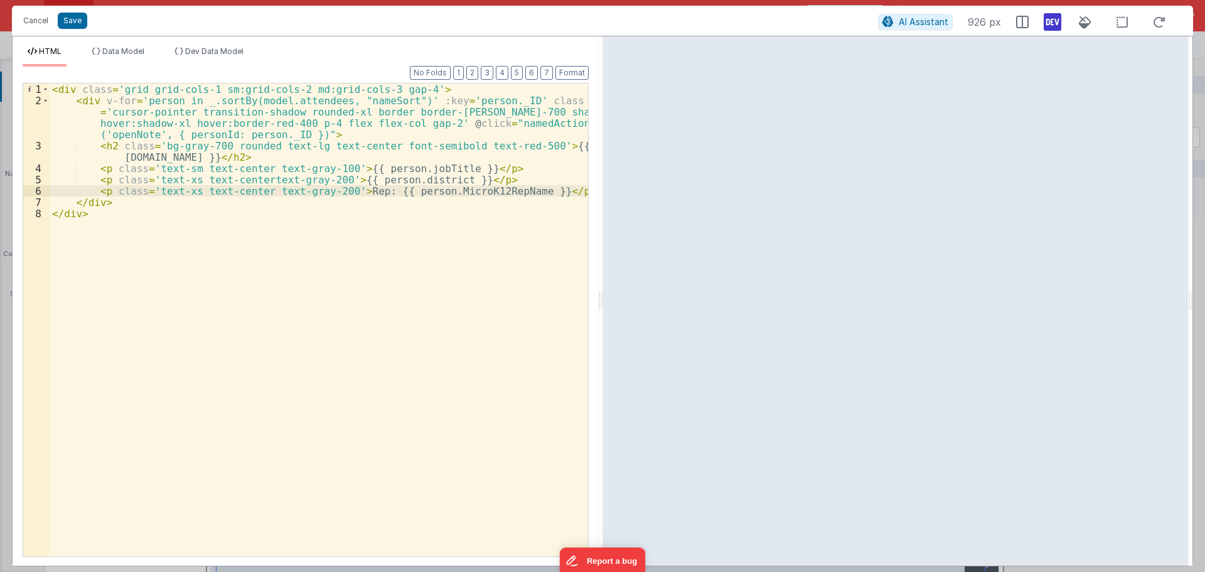
click at [260, 182] on div "< div class = 'grid grid-cols-1 sm:grid-cols-2 md:grid-cols-3 gap-4' > < div v-…" at bounding box center [319, 330] width 538 height 495
click at [264, 165] on div "< div class = 'grid grid-cols-1 sm:grid-cols-2 md:grid-cols-3 gap-4' > < div v-…" at bounding box center [319, 330] width 538 height 495
drag, startPoint x: 321, startPoint y: 167, endPoint x: 265, endPoint y: 169, distance: 56.5
click at [265, 169] on div "< div class = 'grid grid-cols-1 sm:grid-cols-2 md:grid-cols-3 gap-4' > < div v-…" at bounding box center [319, 330] width 538 height 495
drag, startPoint x: 265, startPoint y: 169, endPoint x: 291, endPoint y: 170, distance: 26.4
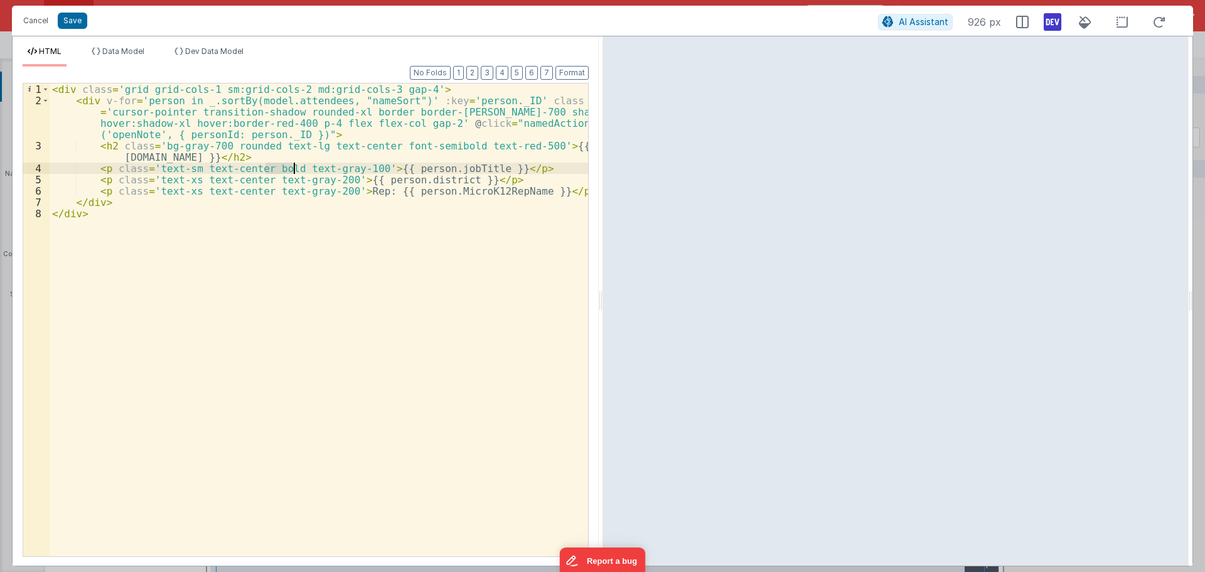
click at [291, 170] on div "< div class = 'grid grid-cols-1 sm:grid-cols-2 md:grid-cols-3 gap-4' > < div v-…" at bounding box center [319, 330] width 538 height 495
drag, startPoint x: 183, startPoint y: 168, endPoint x: 191, endPoint y: 168, distance: 8.8
click at [191, 168] on div "< div class = 'grid grid-cols-1 sm:grid-cols-2 md:grid-cols-3 gap-4' > < div v-…" at bounding box center [319, 330] width 538 height 495
drag, startPoint x: 435, startPoint y: 146, endPoint x: 412, endPoint y: 145, distance: 22.6
click at [412, 145] on div "< div class = 'grid grid-cols-1 sm:grid-cols-2 md:grid-cols-3 gap-4' > < div v-…" at bounding box center [319, 330] width 538 height 495
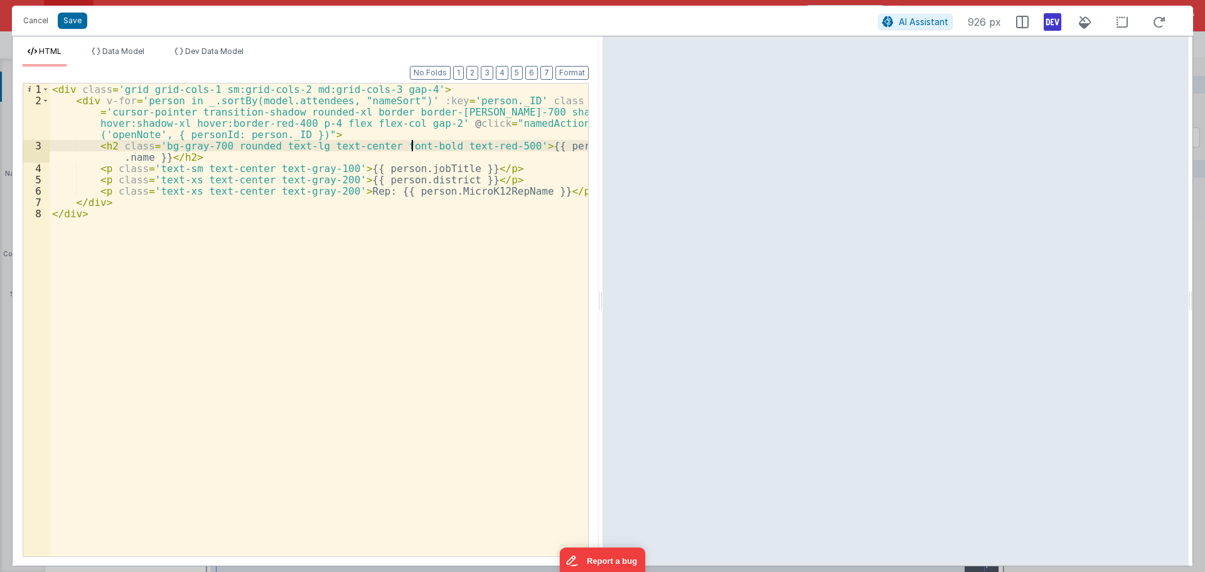
click at [260, 166] on div "< div class = 'grid grid-cols-1 sm:grid-cols-2 md:grid-cols-3 gap-4' > < div v-…" at bounding box center [319, 330] width 538 height 495
click at [511, 112] on div "< div class = 'grid grid-cols-1 sm:grid-cols-2 md:grid-cols-3 gap-4' > < div v-…" at bounding box center [319, 330] width 538 height 495
click at [512, 114] on div "< div class = 'grid grid-cols-1 sm:grid-cols-2 md:grid-cols-3 gap-4' > < div v-…" at bounding box center [319, 330] width 538 height 495
click at [495, 147] on div "< div class = 'grid grid-cols-1 sm:grid-cols-2 md:grid-cols-3 gap-4' > < div v-…" at bounding box center [319, 330] width 538 height 495
drag, startPoint x: 480, startPoint y: 112, endPoint x: 503, endPoint y: 115, distance: 22.8
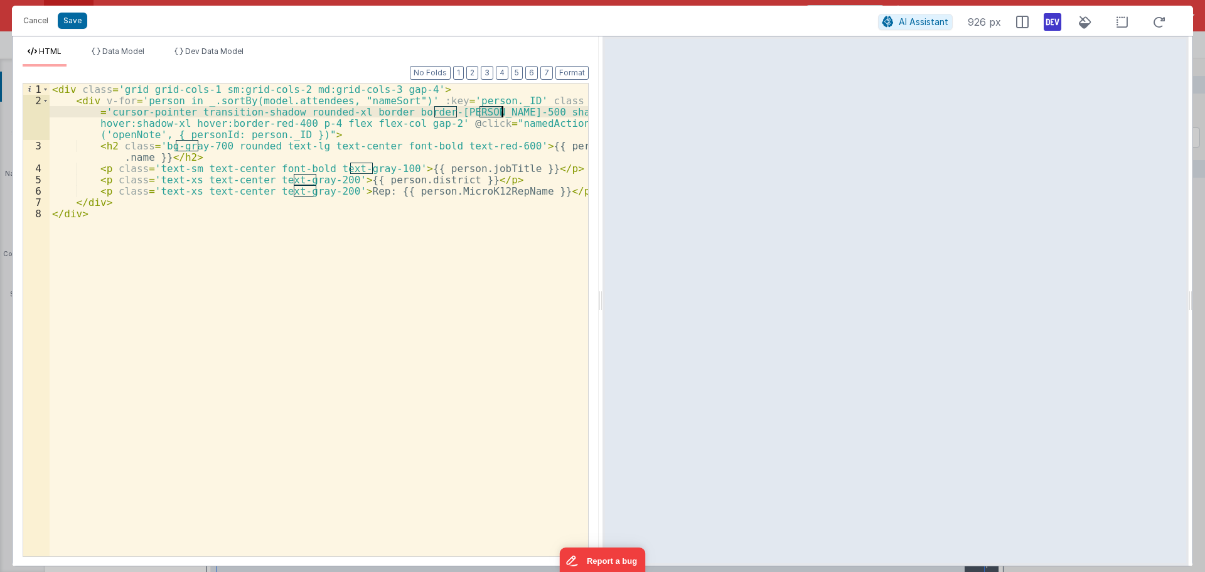
click at [503, 115] on div "< div class = 'grid grid-cols-1 sm:grid-cols-2 md:grid-cols-3 gap-4' > < div v-…" at bounding box center [319, 330] width 538 height 495
drag, startPoint x: 506, startPoint y: 112, endPoint x: 513, endPoint y: 112, distance: 6.3
click at [513, 112] on div "< div class = 'grid grid-cols-1 sm:grid-cols-2 md:grid-cols-3 gap-4' > < div v-…" at bounding box center [319, 330] width 538 height 495
click at [382, 169] on div "< div class = 'grid grid-cols-1 sm:grid-cols-2 md:grid-cols-3 gap-4' > < div v-…" at bounding box center [319, 330] width 538 height 495
drag, startPoint x: 387, startPoint y: 168, endPoint x: 378, endPoint y: 168, distance: 8.8
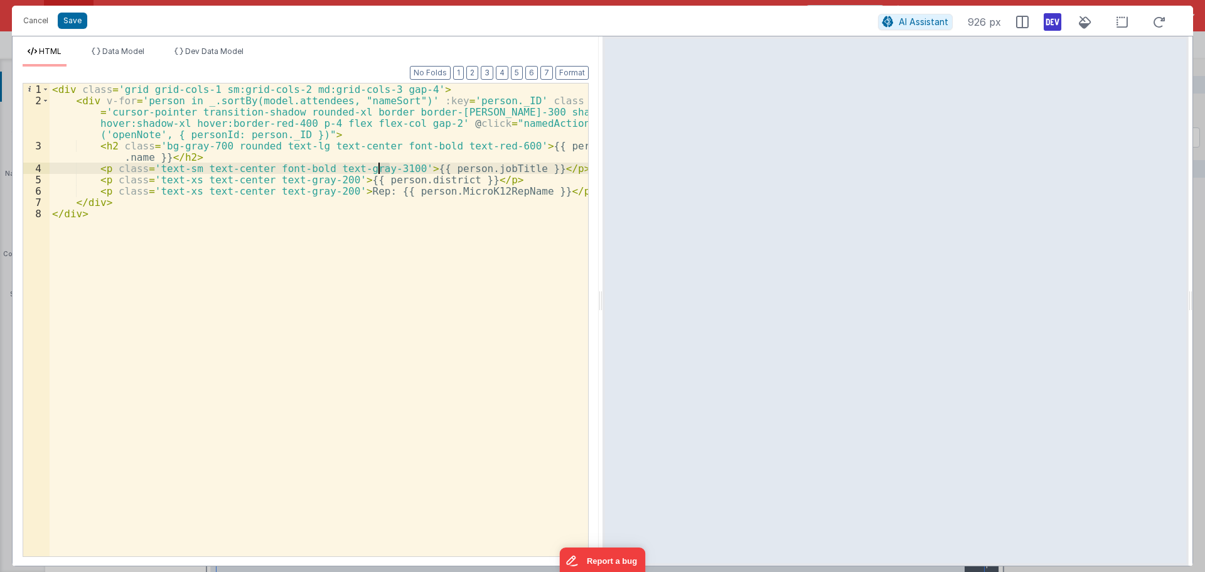
click at [378, 168] on div "< div class = 'grid grid-cols-1 sm:grid-cols-2 md:grid-cols-3 gap-4' > < div v-…" at bounding box center [319, 330] width 538 height 495
click at [210, 146] on div "< div class = 'grid grid-cols-1 sm:grid-cols-2 md:grid-cols-3 gap-4' > < div v-…" at bounding box center [319, 330] width 538 height 495
click at [512, 114] on div "< div class = 'grid grid-cols-1 sm:grid-cols-2 md:grid-cols-3 gap-4' > < div v-…" at bounding box center [319, 330] width 538 height 495
click at [495, 146] on div "< div class = 'grid grid-cols-1 sm:grid-cols-2 md:grid-cols-3 gap-4' > < div v-…" at bounding box center [319, 330] width 538 height 495
click at [496, 146] on div "< div class = 'grid grid-cols-1 sm:grid-cols-2 md:grid-cols-3 gap-4' > < div v-…" at bounding box center [319, 330] width 538 height 495
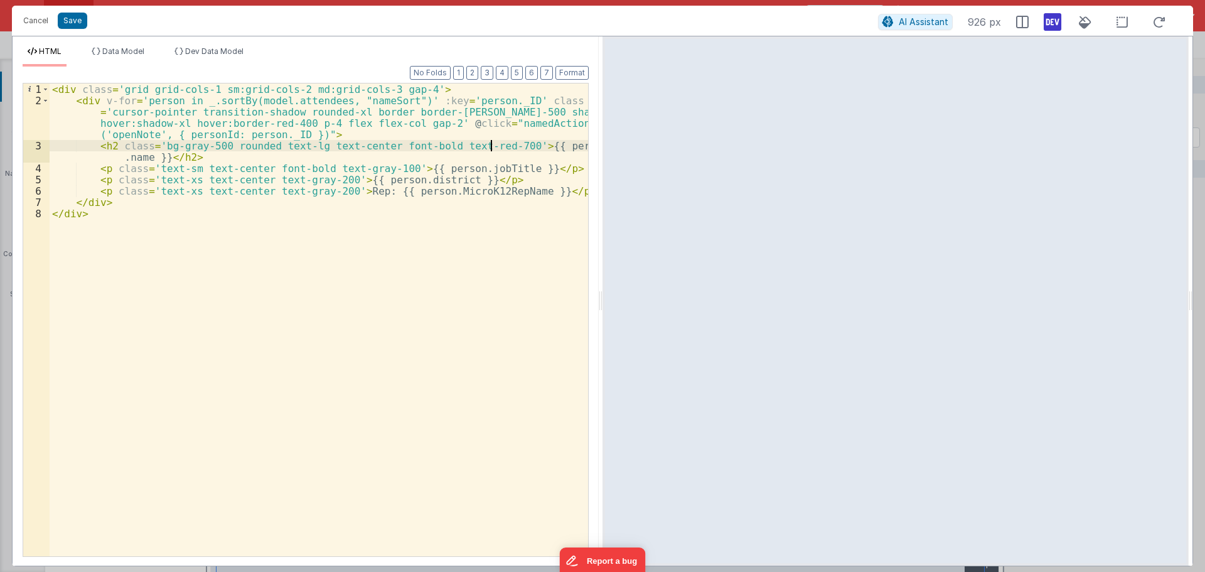
click at [495, 145] on div "< div class = 'grid grid-cols-1 sm:grid-cols-2 md:grid-cols-3 gap-4' > < div v-…" at bounding box center [319, 330] width 538 height 495
click at [496, 147] on div "< div class = 'grid grid-cols-1 sm:grid-cols-2 md:grid-cols-3 gap-4' > < div v-…" at bounding box center [319, 330] width 538 height 495
click at [491, 146] on div "< div class = 'grid grid-cols-1 sm:grid-cols-2 md:grid-cols-3 gap-4' > < div v-…" at bounding box center [319, 330] width 538 height 495
click at [494, 147] on div "< div class = 'grid grid-cols-1 sm:grid-cols-2 md:grid-cols-3 gap-4' > < div v-…" at bounding box center [319, 330] width 538 height 495
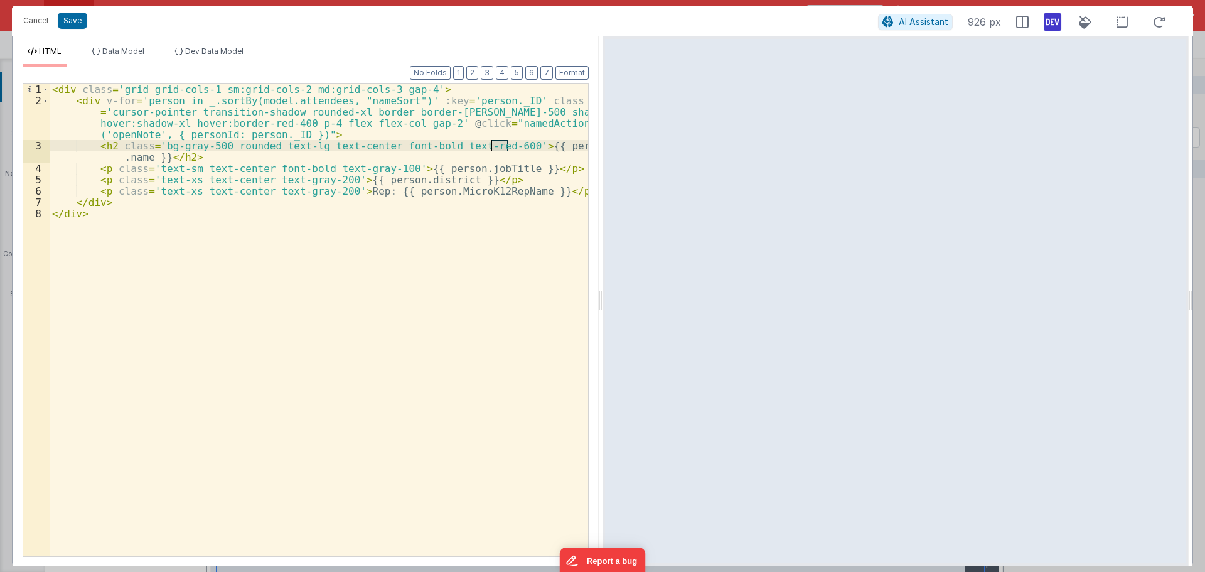
drag, startPoint x: 510, startPoint y: 146, endPoint x: 493, endPoint y: 146, distance: 16.9
click at [493, 146] on div "< div class = 'grid grid-cols-1 sm:grid-cols-2 md:grid-cols-3 gap-4' > < div v-…" at bounding box center [319, 330] width 538 height 495
drag, startPoint x: 380, startPoint y: 168, endPoint x: 395, endPoint y: 168, distance: 15.1
click at [395, 168] on div "< div class = 'grid grid-cols-1 sm:grid-cols-2 md:grid-cols-3 gap-4' > < div v-…" at bounding box center [319, 330] width 538 height 495
click at [378, 174] on div "< div class = 'grid grid-cols-1 sm:grid-cols-2 md:grid-cols-3 gap-4' > < div v-…" at bounding box center [319, 330] width 538 height 495
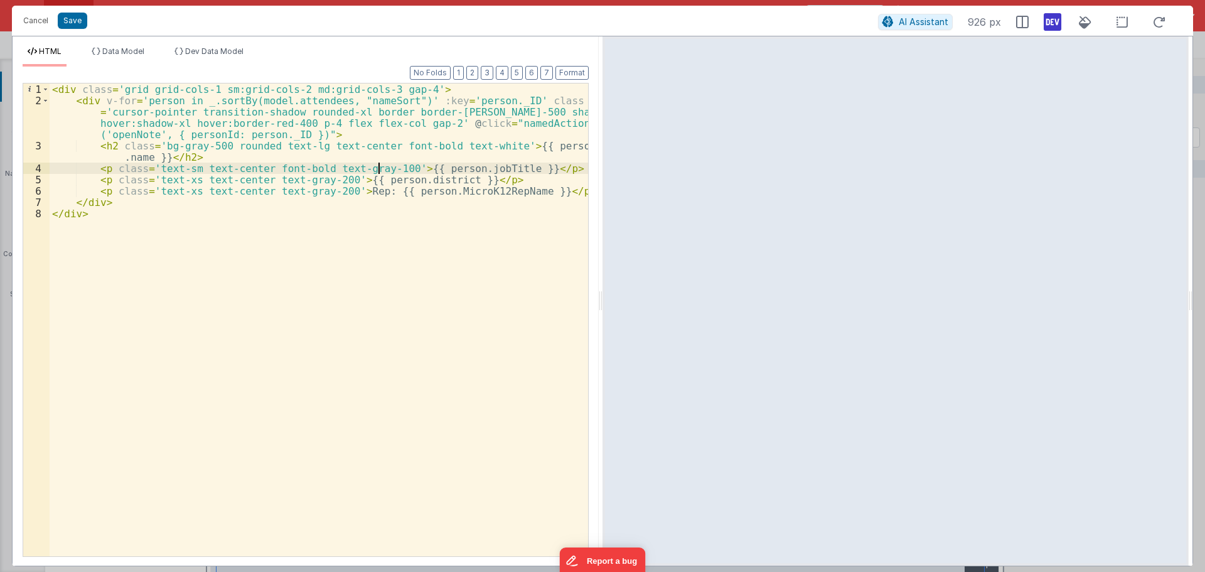
click at [383, 168] on div "< div class = 'grid grid-cols-1 sm:grid-cols-2 md:grid-cols-3 gap-4' > < div v-…" at bounding box center [319, 330] width 538 height 495
drag, startPoint x: 350, startPoint y: 171, endPoint x: 370, endPoint y: 173, distance: 20.1
click at [370, 173] on div "< div class = 'grid grid-cols-1 sm:grid-cols-2 md:grid-cols-3 gap-4' > < div v-…" at bounding box center [319, 330] width 538 height 495
click at [377, 169] on div "< div class = 'grid grid-cols-1 sm:grid-cols-2 md:grid-cols-3 gap-4' > < div v-…" at bounding box center [319, 330] width 538 height 495
drag, startPoint x: 158, startPoint y: 146, endPoint x: 270, endPoint y: 149, distance: 112.4
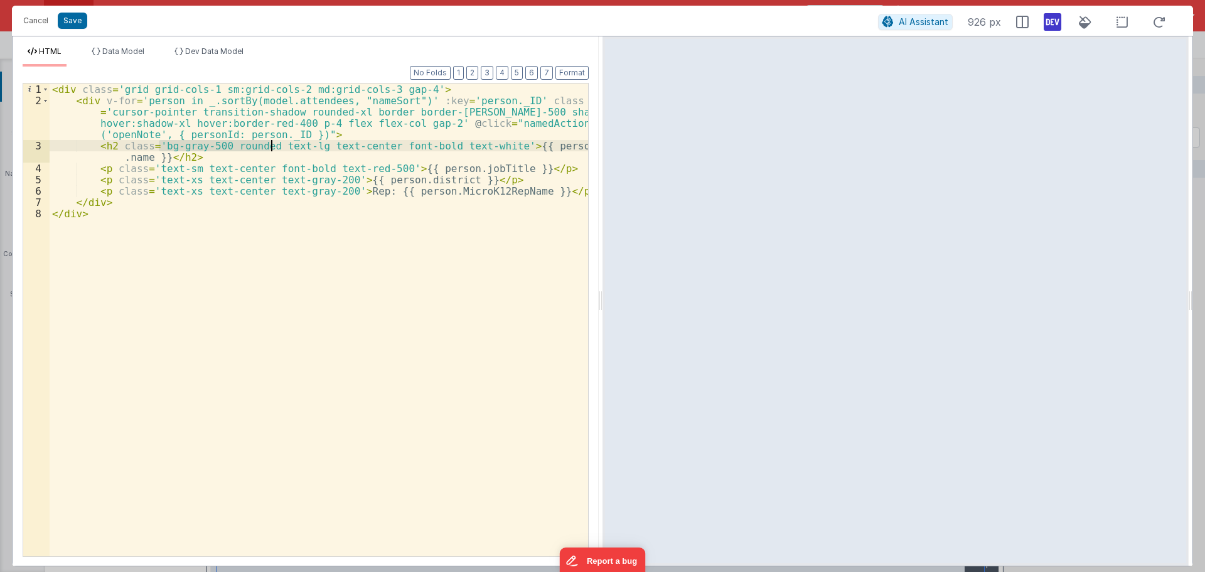
click at [270, 149] on div "< div class = 'grid grid-cols-1 sm:grid-cols-2 md:grid-cols-3 gap-4' > < div v-…" at bounding box center [319, 330] width 538 height 495
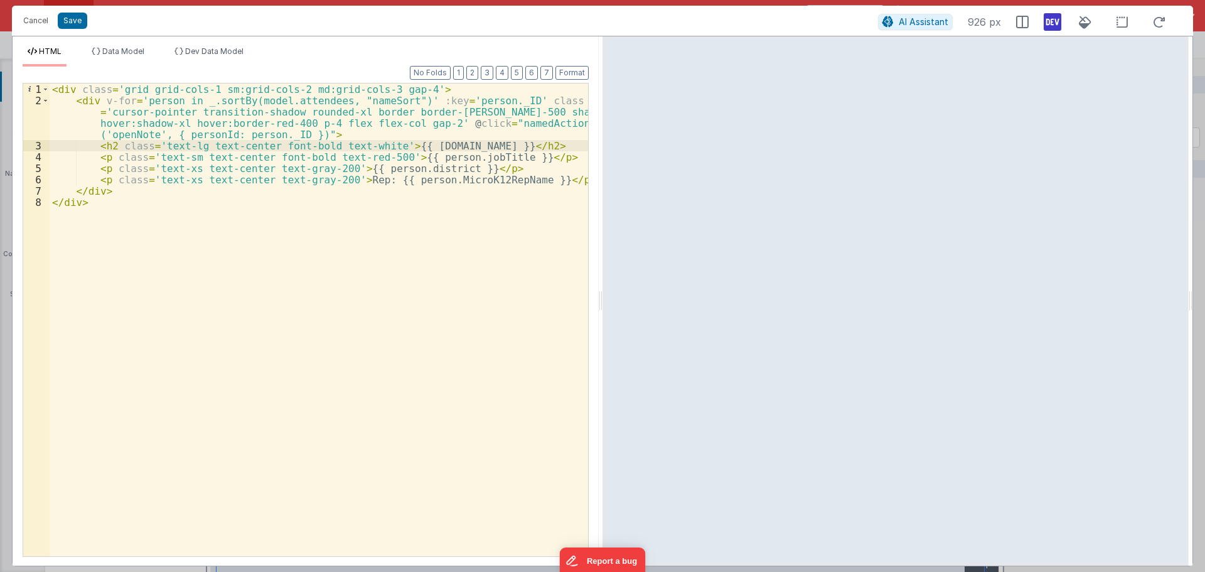
click at [198, 158] on div "< div class = 'grid grid-cols-1 sm:grid-cols-2 md:grid-cols-3 gap-4' > < div v-…" at bounding box center [319, 330] width 538 height 495
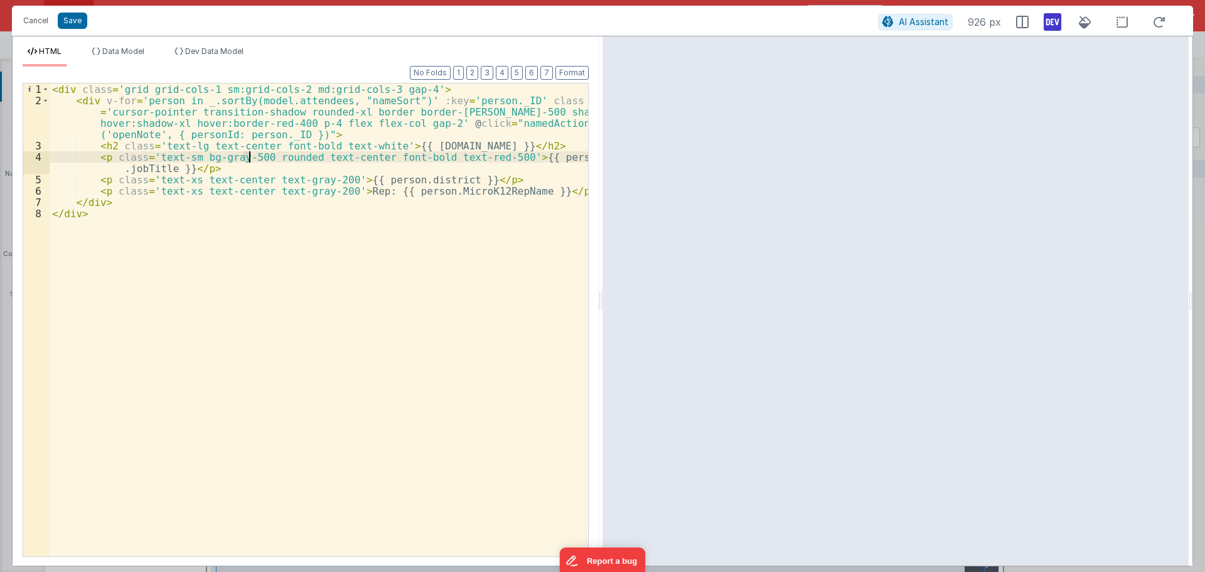
click at [249, 158] on div "< div class = 'grid grid-cols-1 sm:grid-cols-2 md:grid-cols-3 gap-4' > < div v-…" at bounding box center [319, 330] width 538 height 495
drag, startPoint x: 244, startPoint y: 159, endPoint x: 250, endPoint y: 162, distance: 7.0
click at [250, 160] on div "< div class = 'grid grid-cols-1 sm:grid-cols-2 md:grid-cols-3 gap-4' > < div v-…" at bounding box center [319, 330] width 538 height 495
click at [246, 161] on div "< div class = 'grid grid-cols-1 sm:grid-cols-2 md:grid-cols-3 gap-4' > < div v-…" at bounding box center [319, 330] width 538 height 495
click at [246, 158] on div "< div class = 'grid grid-cols-1 sm:grid-cols-2 md:grid-cols-3 gap-4' > < div v-…" at bounding box center [319, 330] width 538 height 495
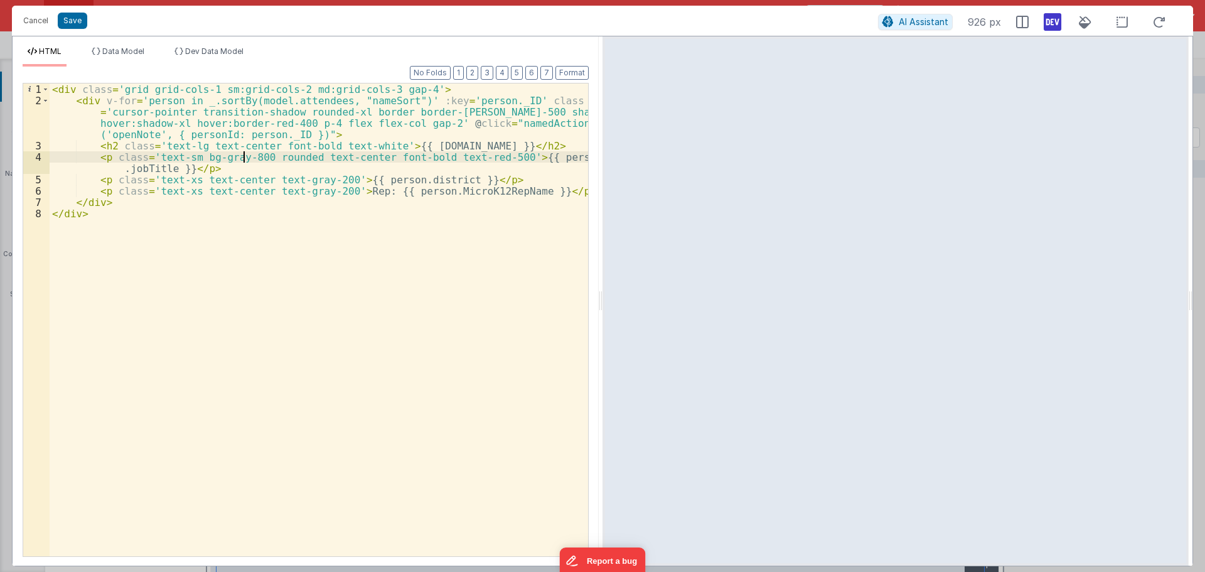
click at [247, 158] on div "< div class = 'grid grid-cols-1 sm:grid-cols-2 md:grid-cols-3 gap-4' > < div v-…" at bounding box center [319, 330] width 538 height 495
drag, startPoint x: 248, startPoint y: 158, endPoint x: 250, endPoint y: 169, distance: 12.2
click at [245, 157] on div "< div class = 'grid grid-cols-1 sm:grid-cols-2 md:grid-cols-3 gap-4' > < div v-…" at bounding box center [319, 330] width 538 height 495
click at [511, 115] on div "< div class = 'grid grid-cols-1 sm:grid-cols-2 md:grid-cols-3 gap-4' > < div v-…" at bounding box center [319, 330] width 538 height 495
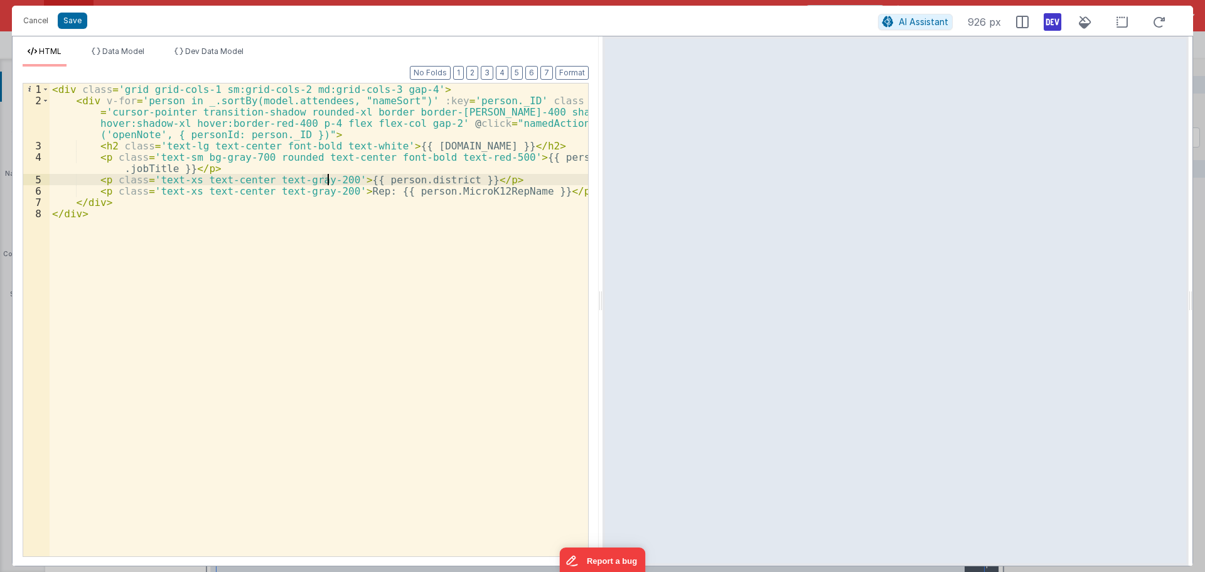
click at [326, 178] on div "< div class = 'grid grid-cols-1 sm:grid-cols-2 md:grid-cols-3 gap-4' > < div v-…" at bounding box center [319, 330] width 538 height 495
drag, startPoint x: 321, startPoint y: 192, endPoint x: 328, endPoint y: 192, distance: 6.9
click at [328, 192] on div "< div class = 'grid grid-cols-1 sm:grid-cols-2 md:grid-cols-3 gap-4' > < div v-…" at bounding box center [319, 330] width 538 height 495
drag, startPoint x: 296, startPoint y: 181, endPoint x: 316, endPoint y: 182, distance: 20.1
click at [316, 182] on div "< div class = 'grid grid-cols-1 sm:grid-cols-2 md:grid-cols-3 gap-4' > < div v-…" at bounding box center [319, 330] width 538 height 495
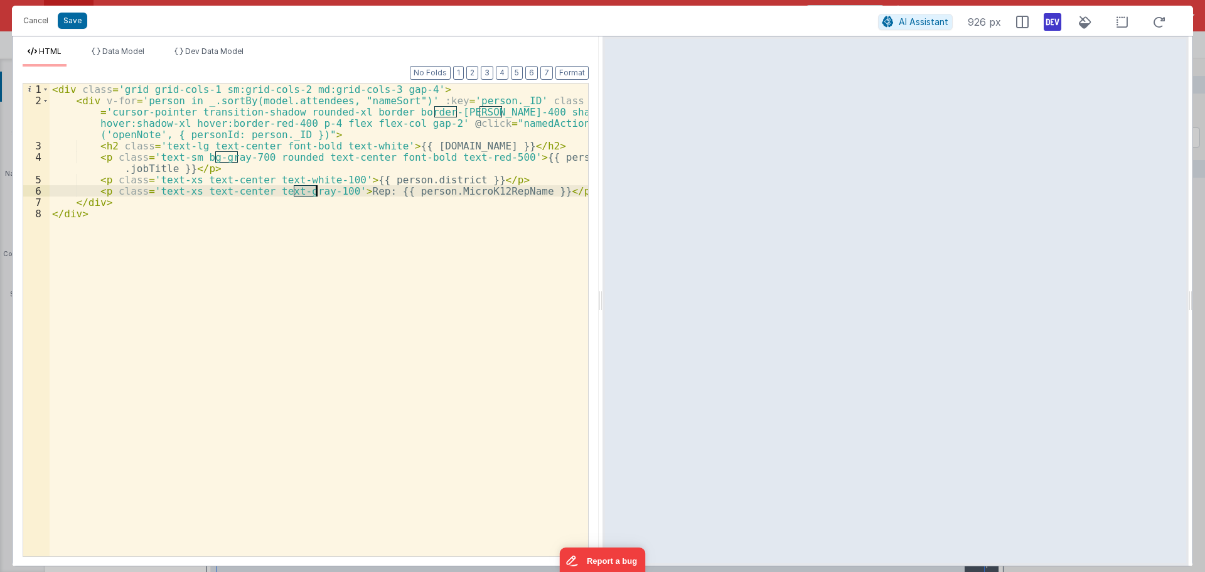
drag, startPoint x: 296, startPoint y: 194, endPoint x: 316, endPoint y: 196, distance: 20.2
click at [316, 196] on div "< div class = 'grid grid-cols-1 sm:grid-cols-2 md:grid-cols-3 gap-4' > < div v-…" at bounding box center [319, 330] width 538 height 495
click at [513, 113] on div "< div class = 'grid grid-cols-1 sm:grid-cols-2 md:grid-cols-3 gap-4' > < div v-…" at bounding box center [319, 330] width 538 height 495
click at [37, 20] on button "Cancel" at bounding box center [36, 21] width 38 height 18
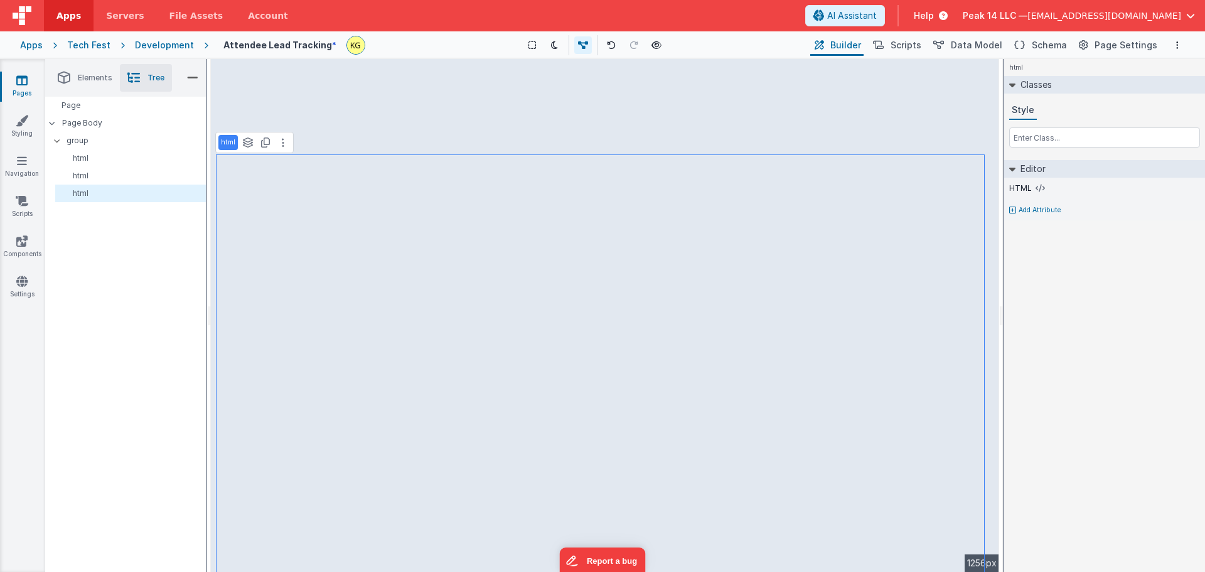
click at [919, 106] on div "html See layers ctrl + L Duplicate ctrl + D --> 1256px" at bounding box center [605, 315] width 788 height 513
